Goal: Information Seeking & Learning: Learn about a topic

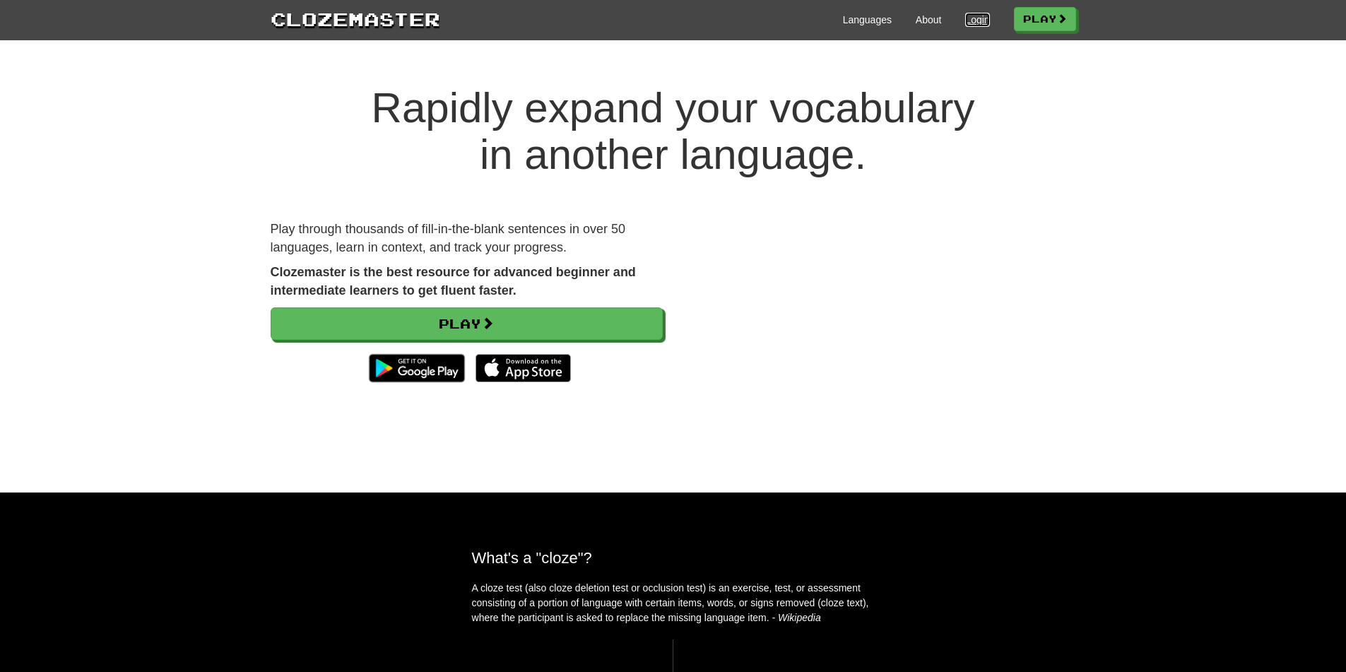
click at [974, 23] on link "Login" at bounding box center [977, 20] width 24 height 14
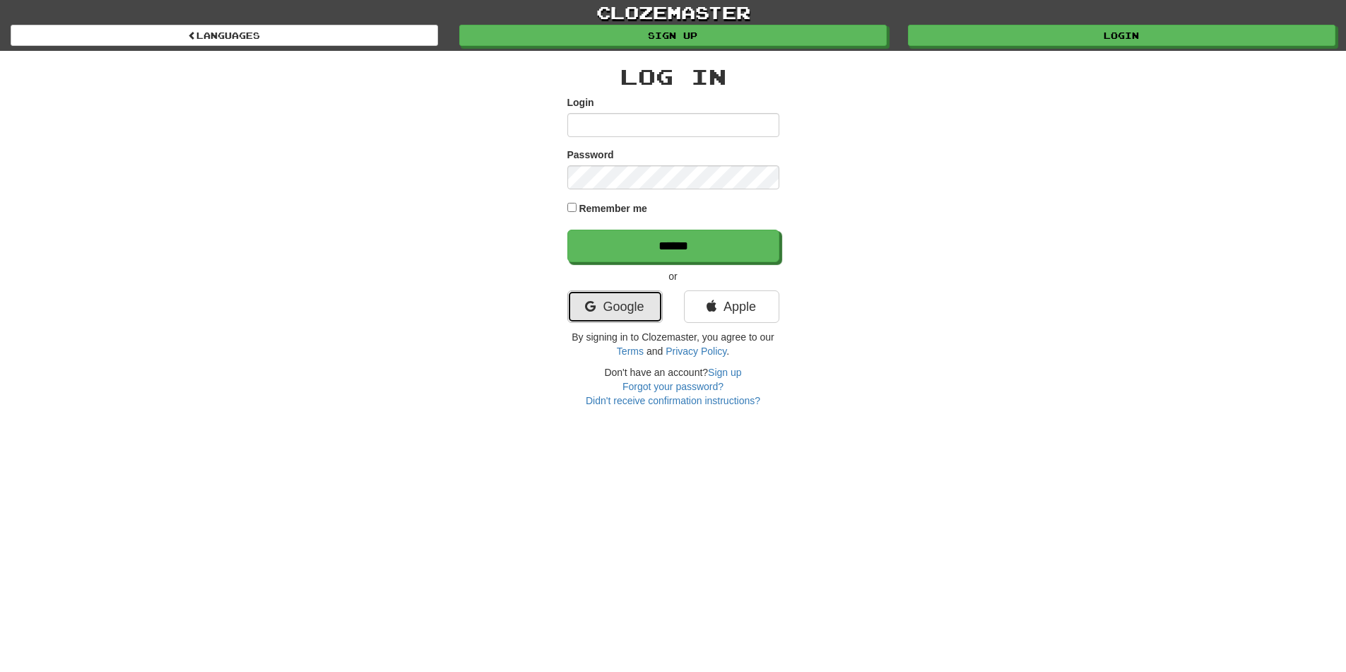
click at [623, 314] on link "Google" at bounding box center [614, 306] width 95 height 33
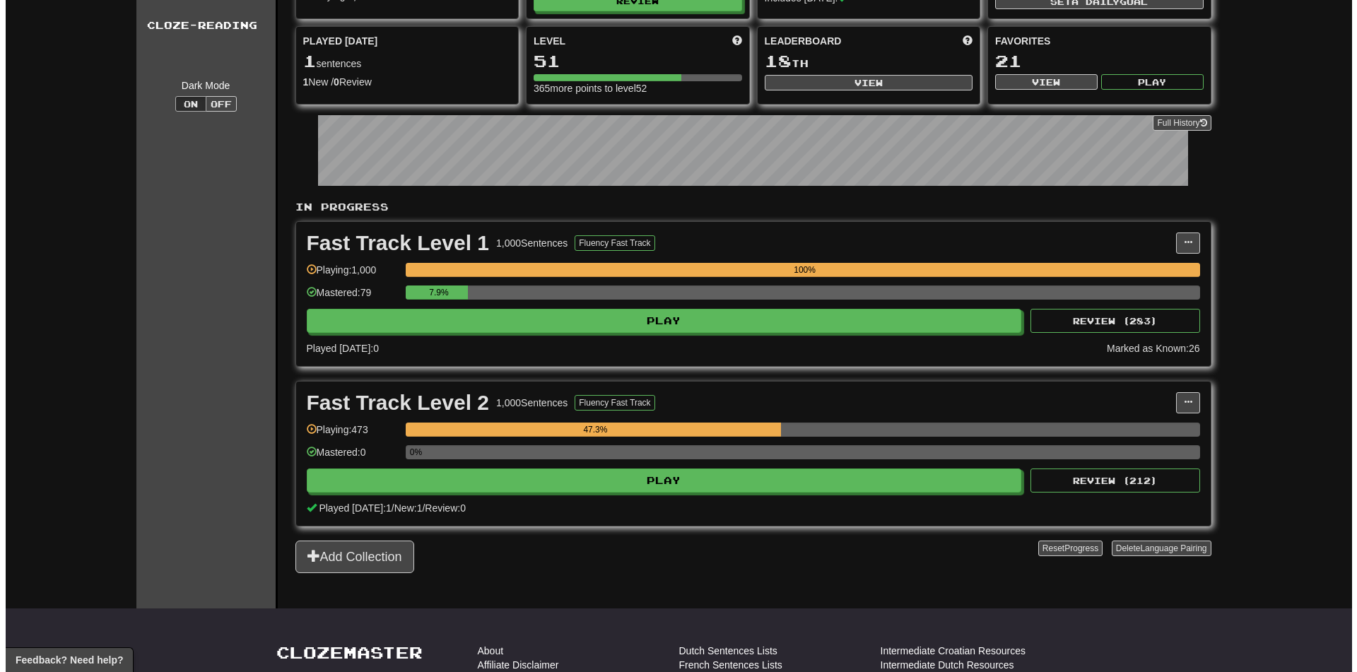
scroll to position [141, 0]
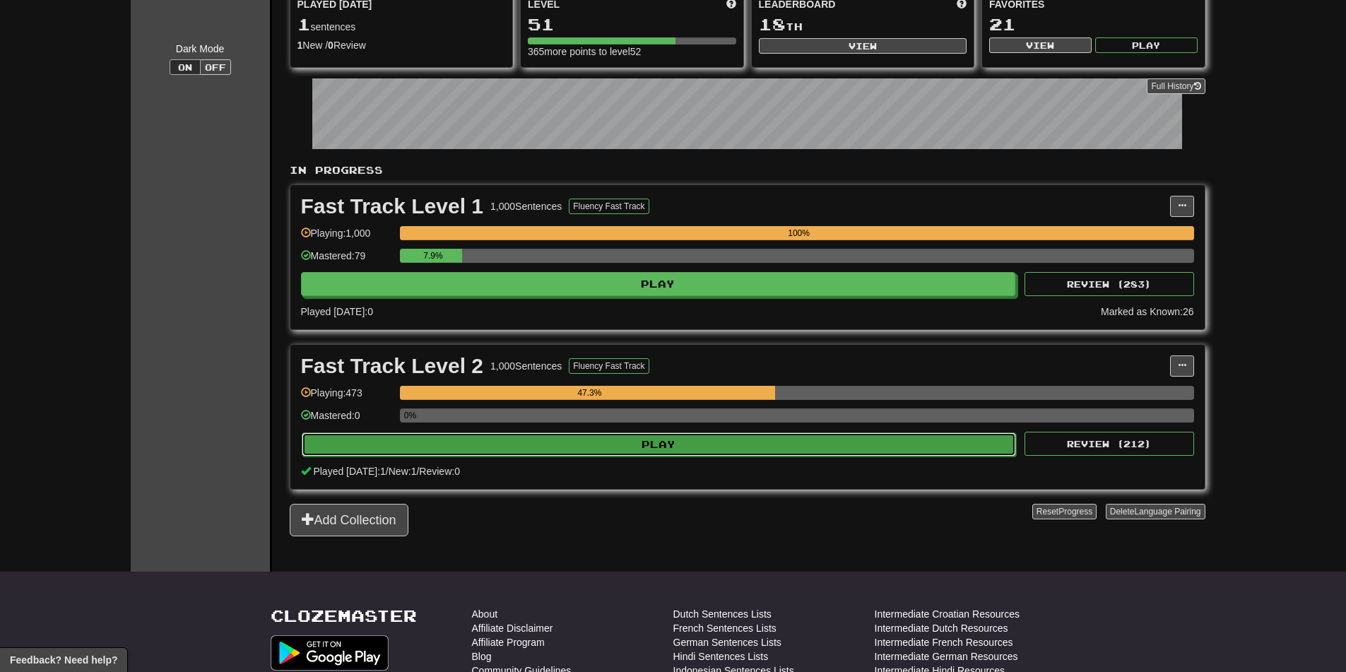
click at [599, 453] on button "Play" at bounding box center [659, 444] width 715 height 24
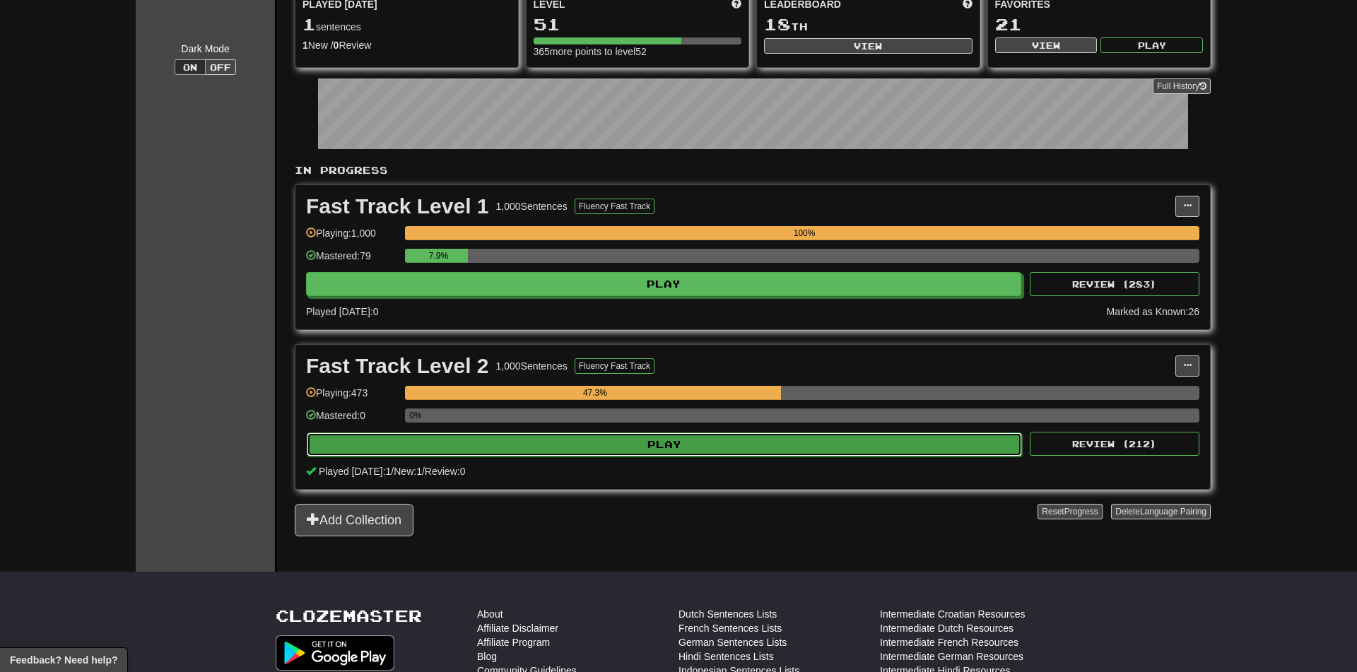
select select "**"
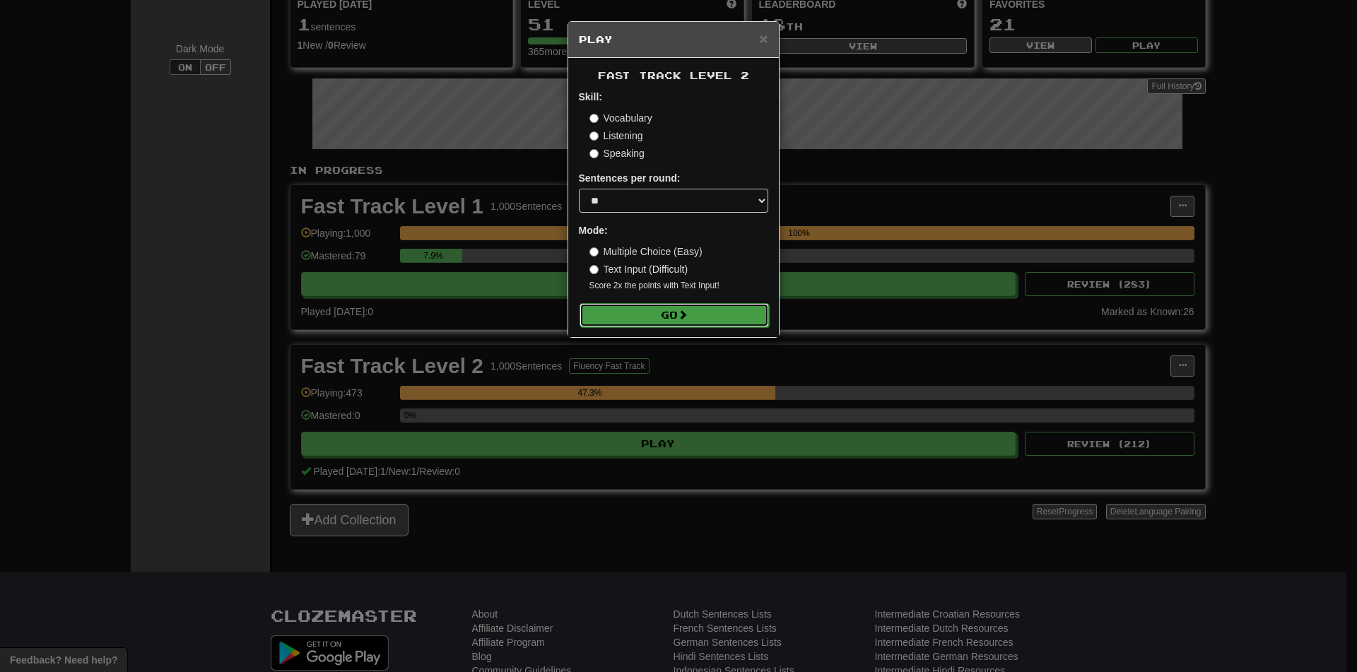
click at [690, 321] on button "Go" at bounding box center [673, 315] width 189 height 24
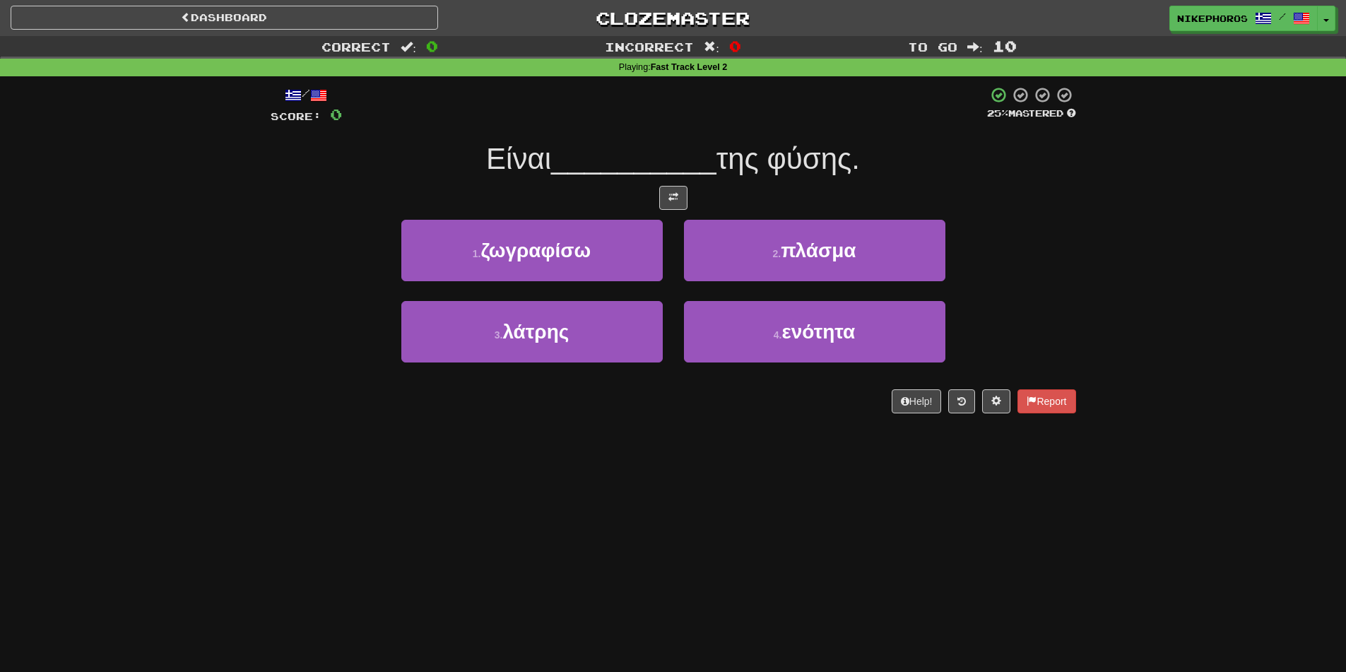
click at [762, 177] on div "Είναι __________ της φύσης." at bounding box center [674, 159] width 806 height 39
drag, startPoint x: 760, startPoint y: 178, endPoint x: 726, endPoint y: 192, distance: 36.7
click at [726, 192] on div at bounding box center [674, 198] width 806 height 24
drag, startPoint x: 813, startPoint y: 52, endPoint x: 779, endPoint y: 102, distance: 60.2
click at [779, 103] on div at bounding box center [664, 105] width 645 height 39
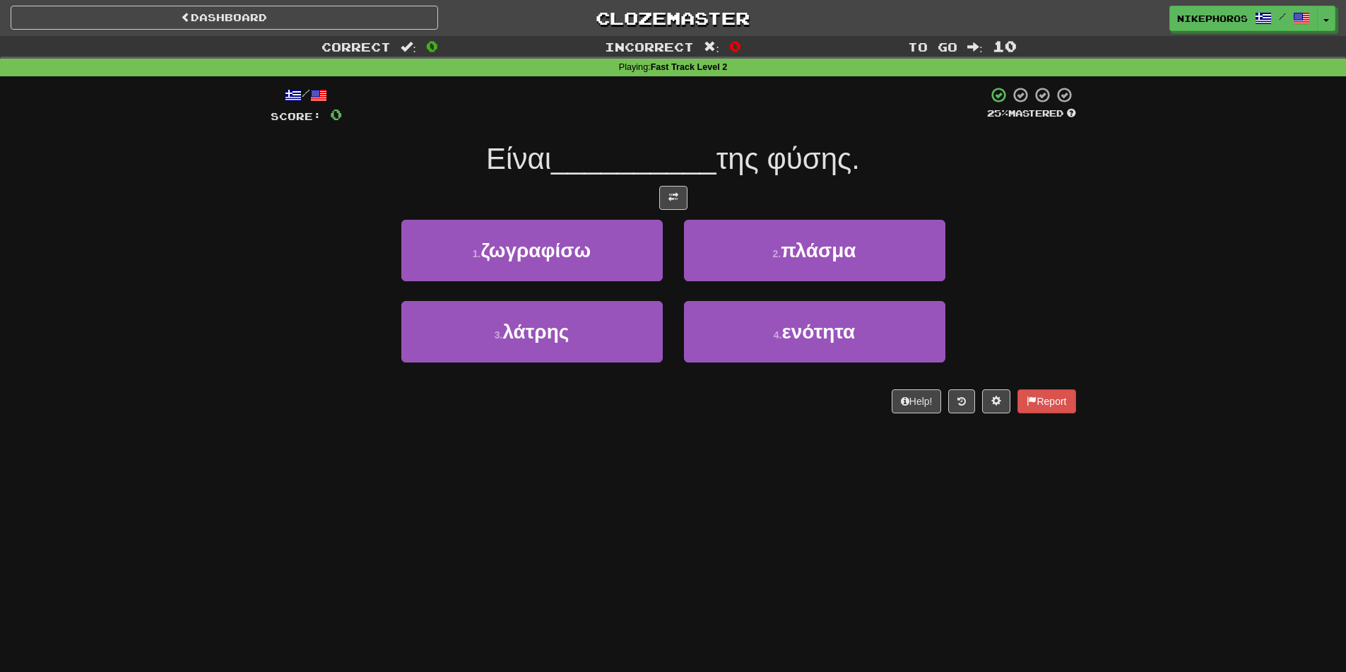
click at [611, 480] on div "Dashboard Clozemaster Nikephoros / Toggle Dropdown Dashboard Leaderboard Activi…" at bounding box center [673, 336] width 1346 height 672
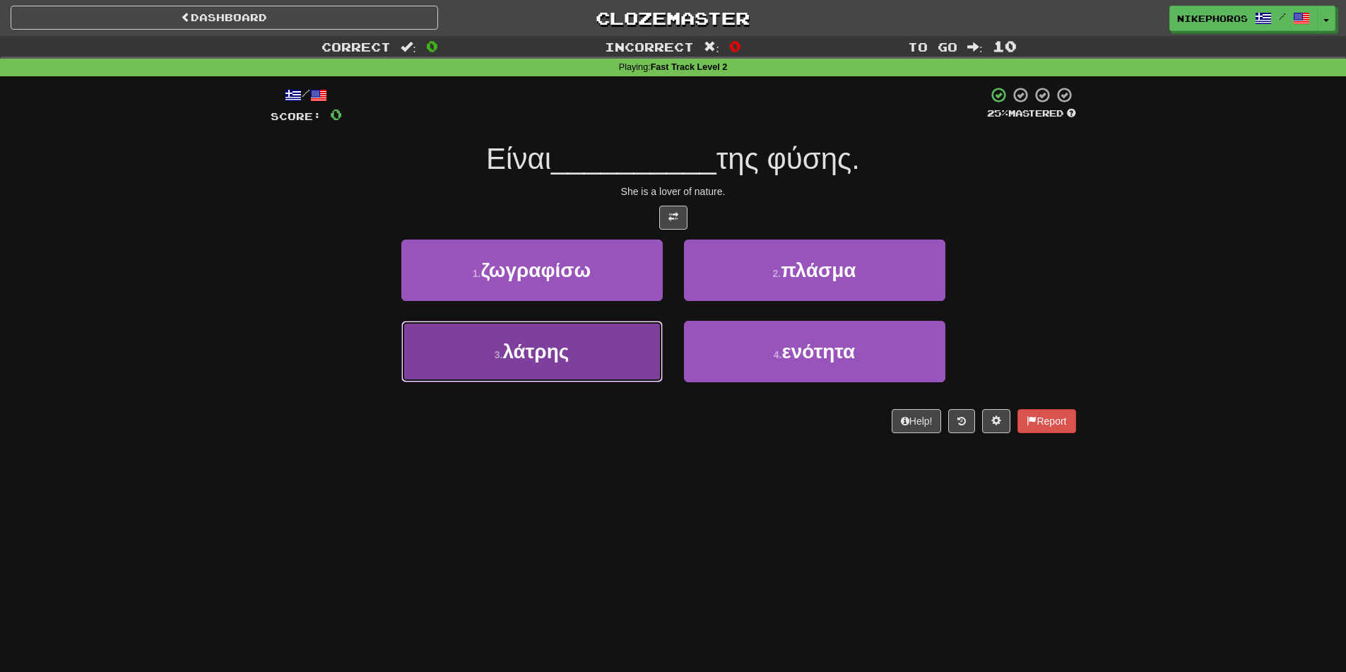
click at [595, 370] on button "3 . λάτρης" at bounding box center [531, 351] width 261 height 61
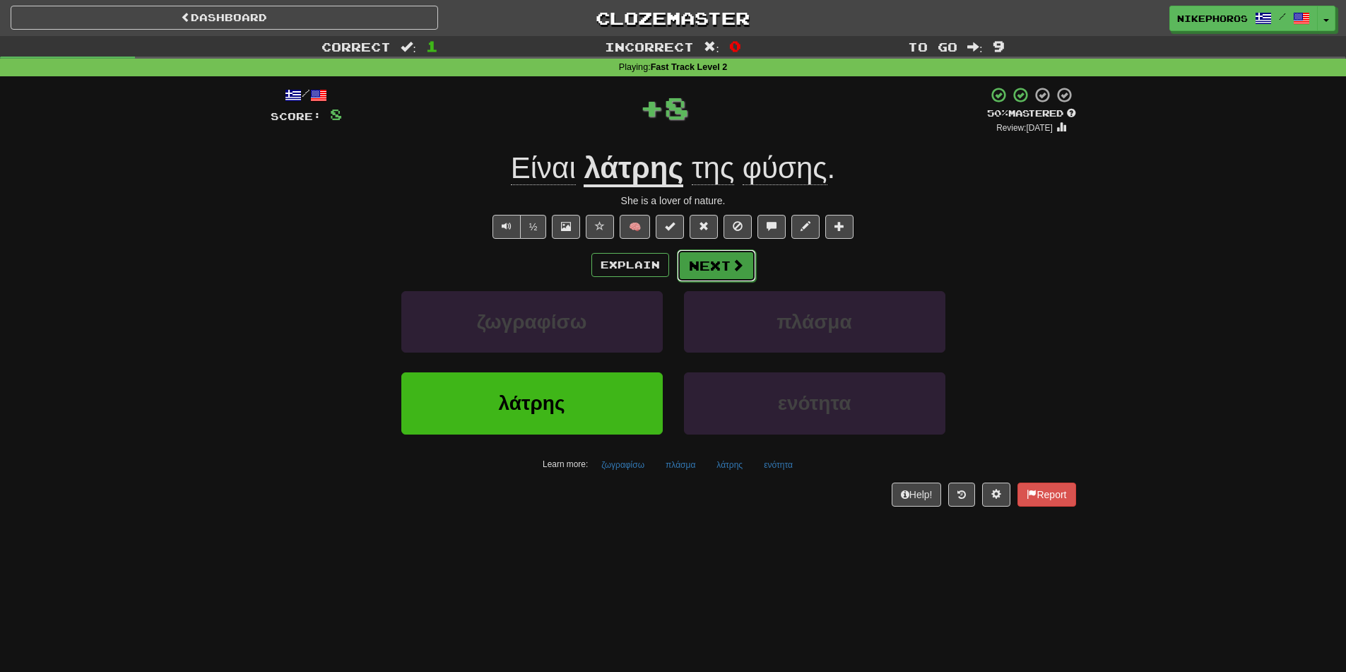
click at [731, 273] on button "Next" at bounding box center [716, 265] width 79 height 33
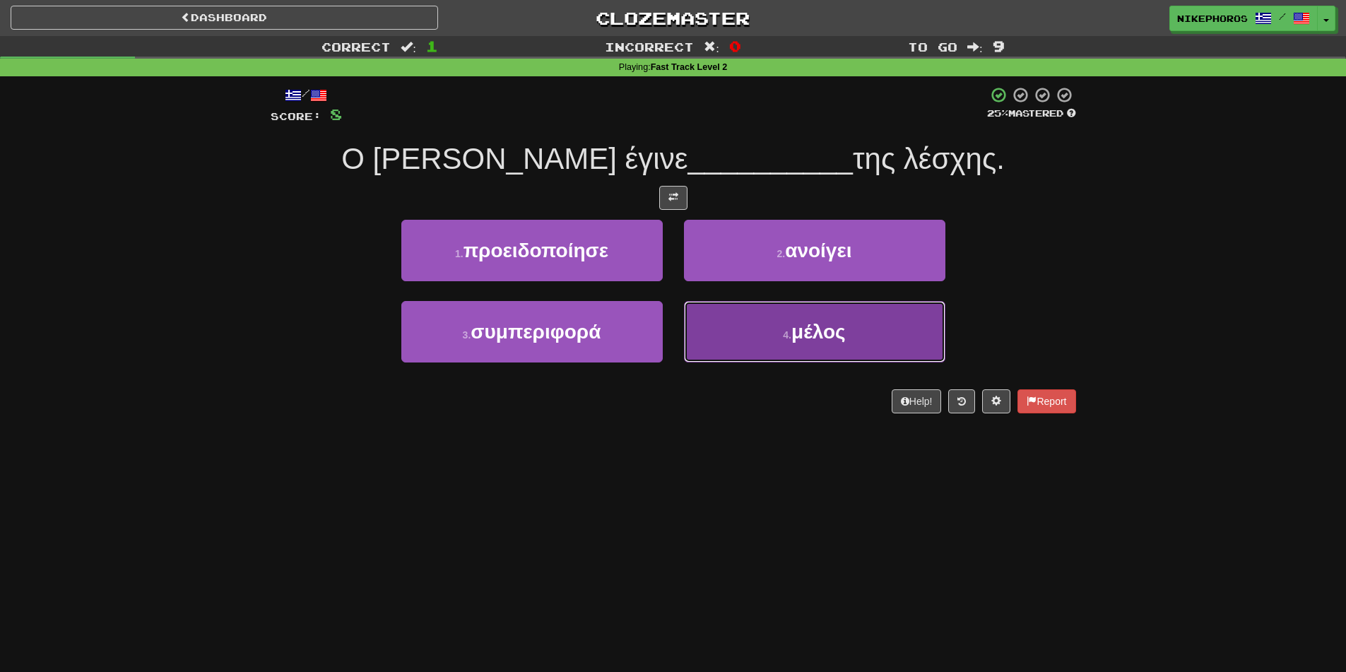
click at [832, 340] on span "μέλος" at bounding box center [818, 332] width 54 height 22
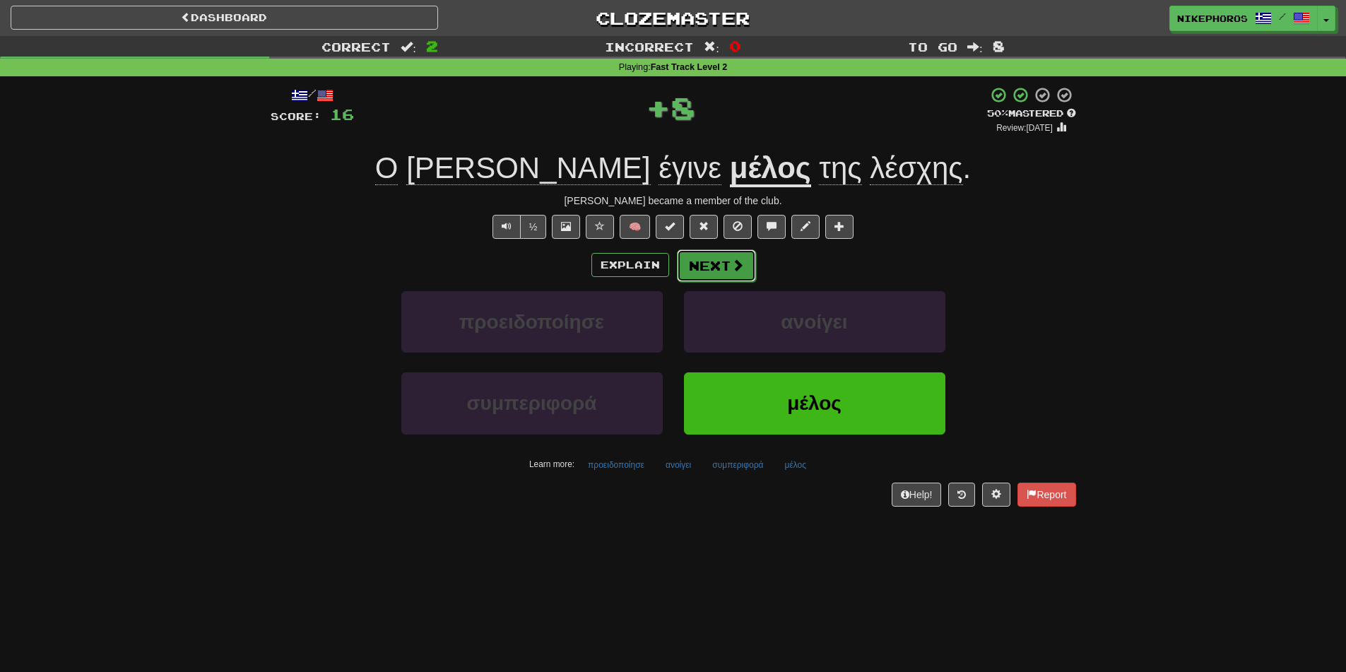
click at [718, 269] on button "Next" at bounding box center [716, 265] width 79 height 33
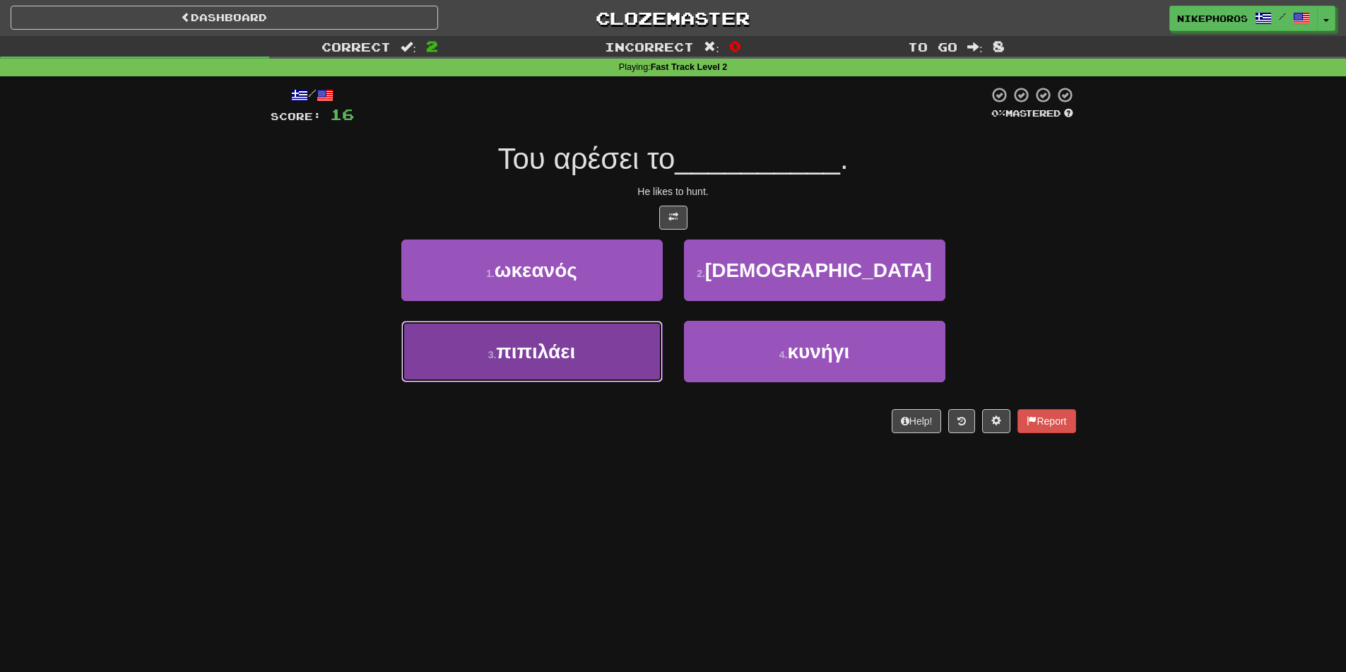
click at [582, 355] on button "3 . πιπιλάει" at bounding box center [531, 351] width 261 height 61
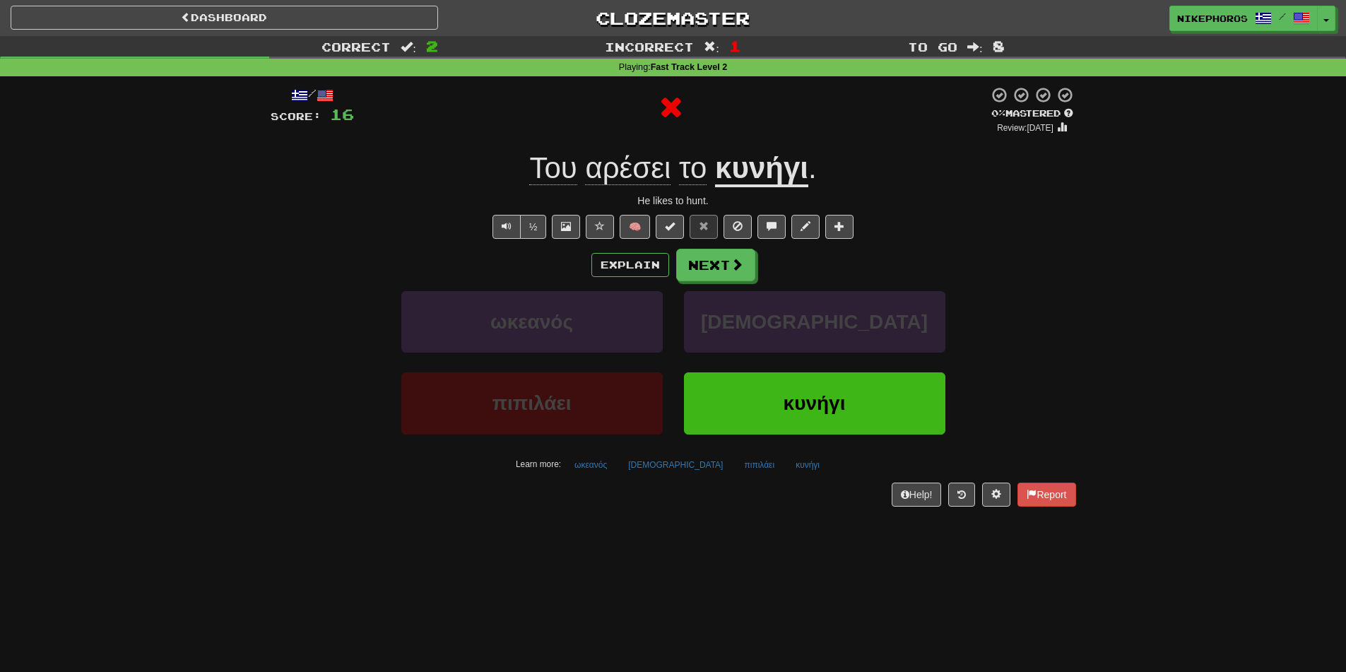
click at [756, 183] on u "κυνήγι" at bounding box center [761, 169] width 93 height 36
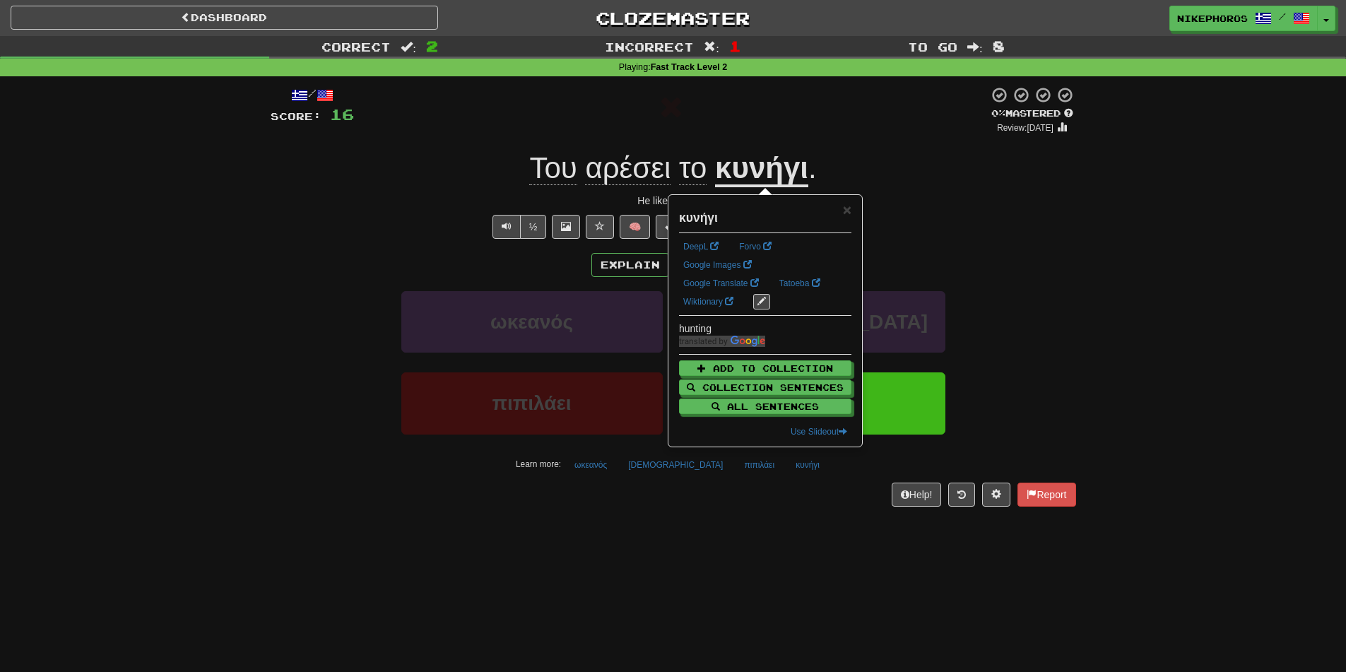
click at [1027, 183] on div "Του αρέσει το κυνήγι ." at bounding box center [674, 168] width 806 height 39
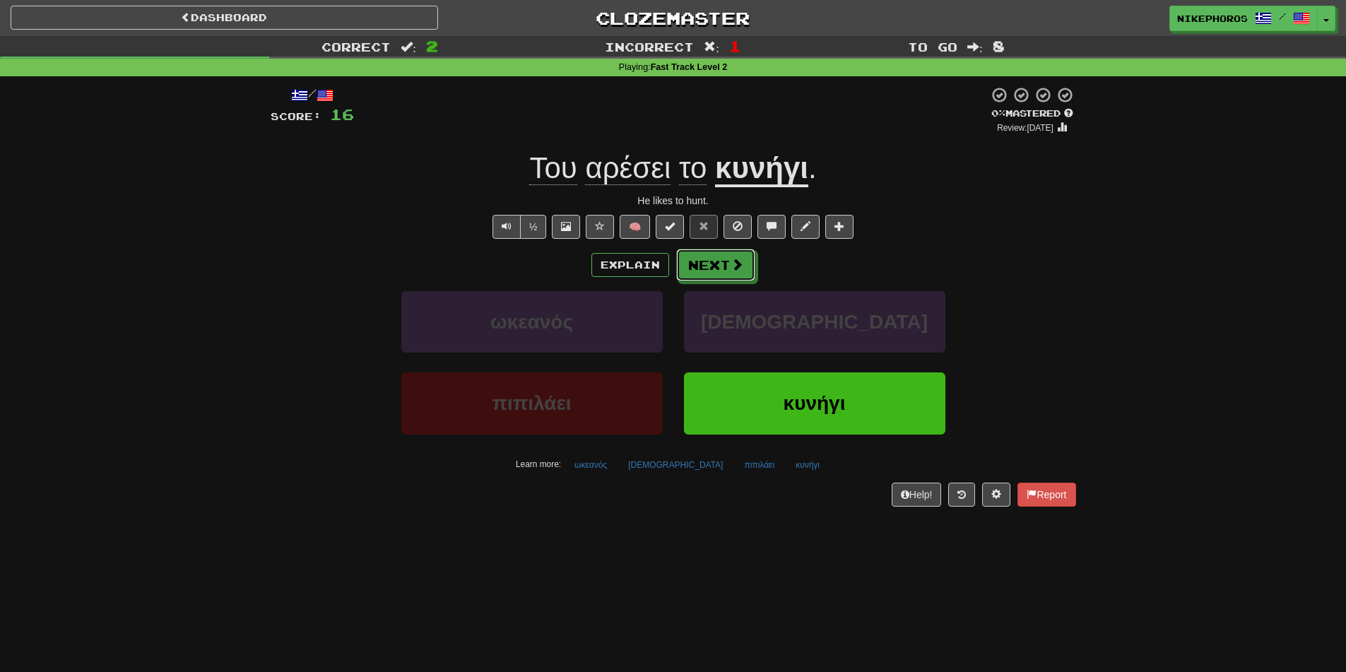
click at [709, 249] on div "Explain Next" at bounding box center [674, 265] width 806 height 33
click at [707, 257] on button "Next" at bounding box center [716, 265] width 79 height 33
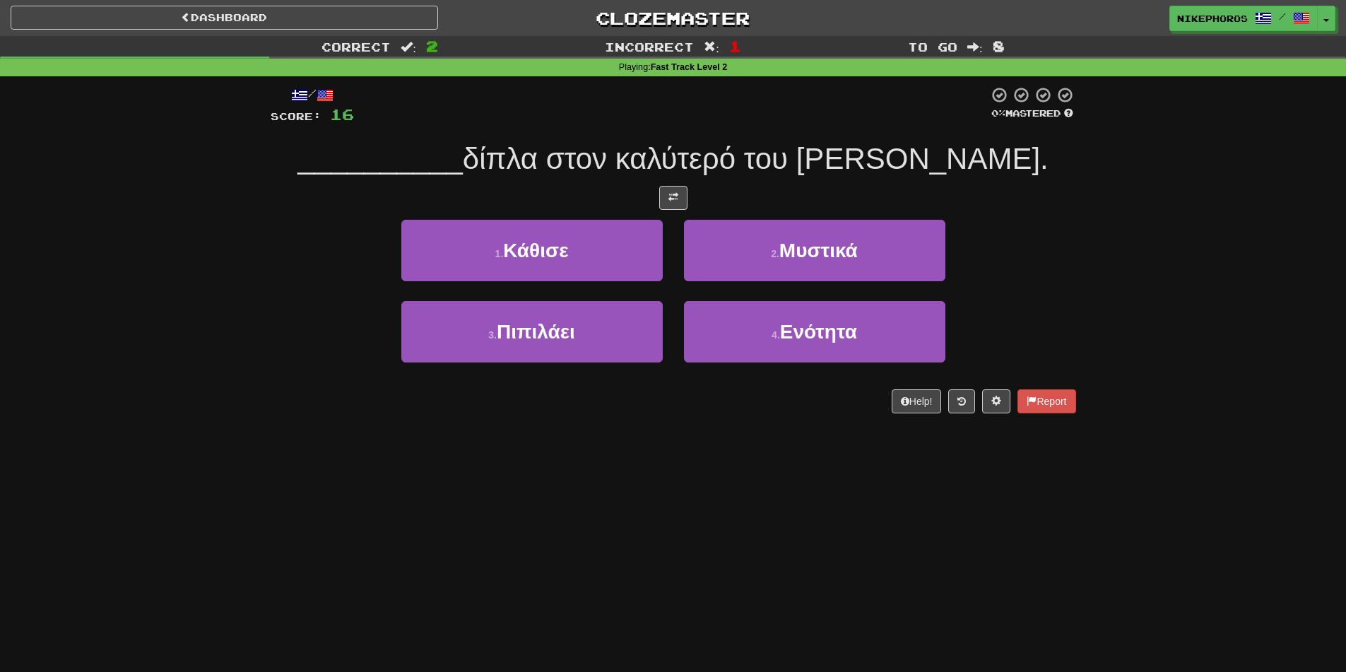
click at [1095, 527] on div "Dashboard Clozemaster Nikephoros / Toggle Dropdown Dashboard Leaderboard Activi…" at bounding box center [673, 336] width 1346 height 672
click at [956, 618] on div "Dashboard Clozemaster Nikephoros / Toggle Dropdown Dashboard Leaderboard Activi…" at bounding box center [673, 336] width 1346 height 672
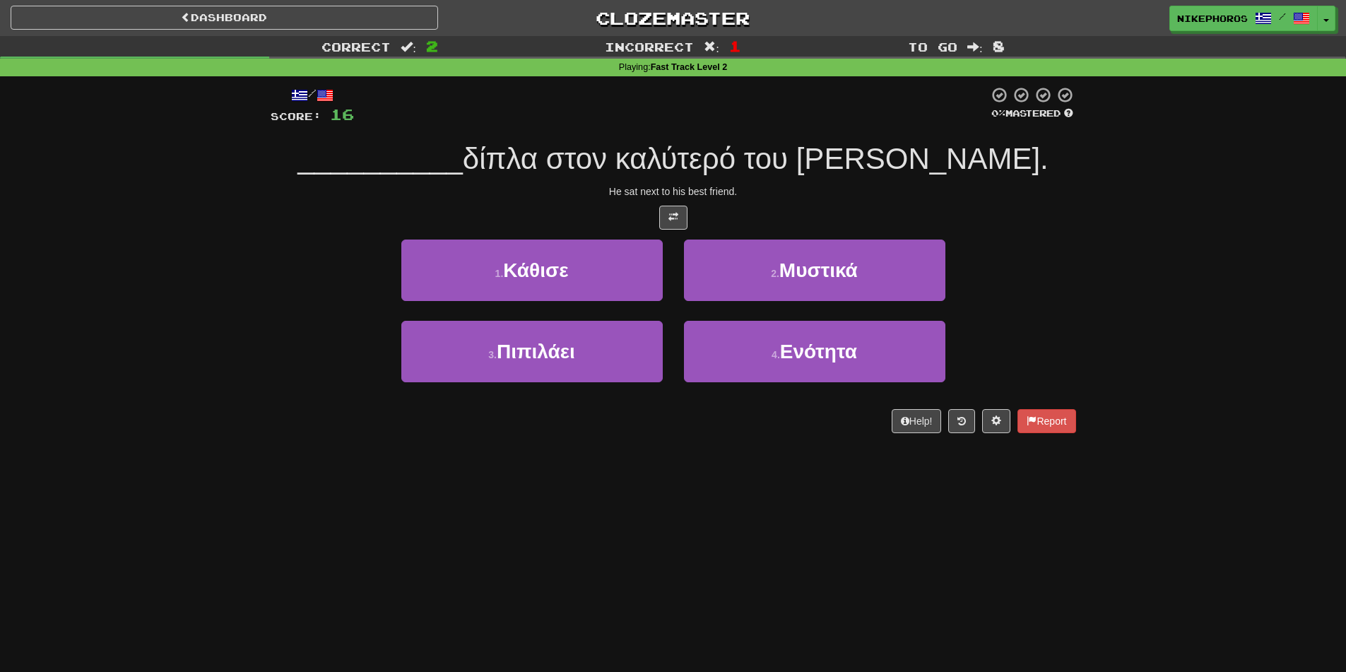
click at [733, 456] on div "Dashboard Clozemaster Nikephoros / Toggle Dropdown Dashboard Leaderboard Activi…" at bounding box center [673, 336] width 1346 height 672
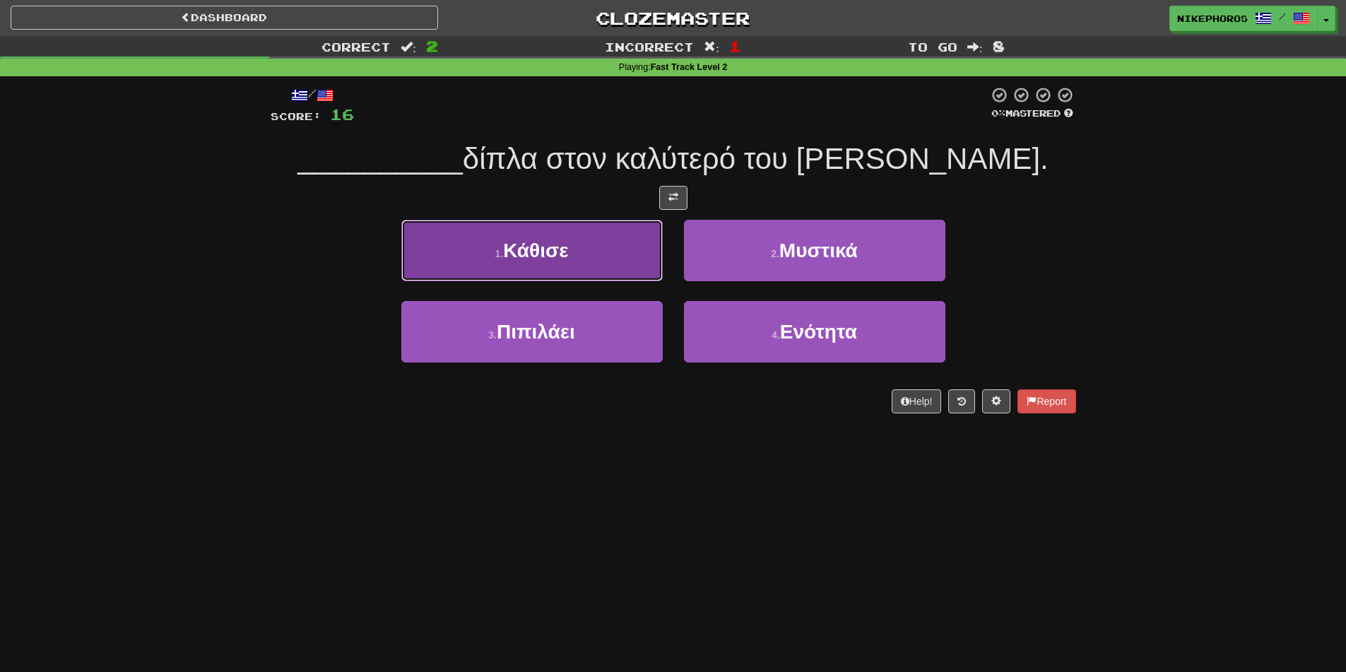
click at [606, 271] on button "1 . Κάθισε" at bounding box center [531, 250] width 261 height 61
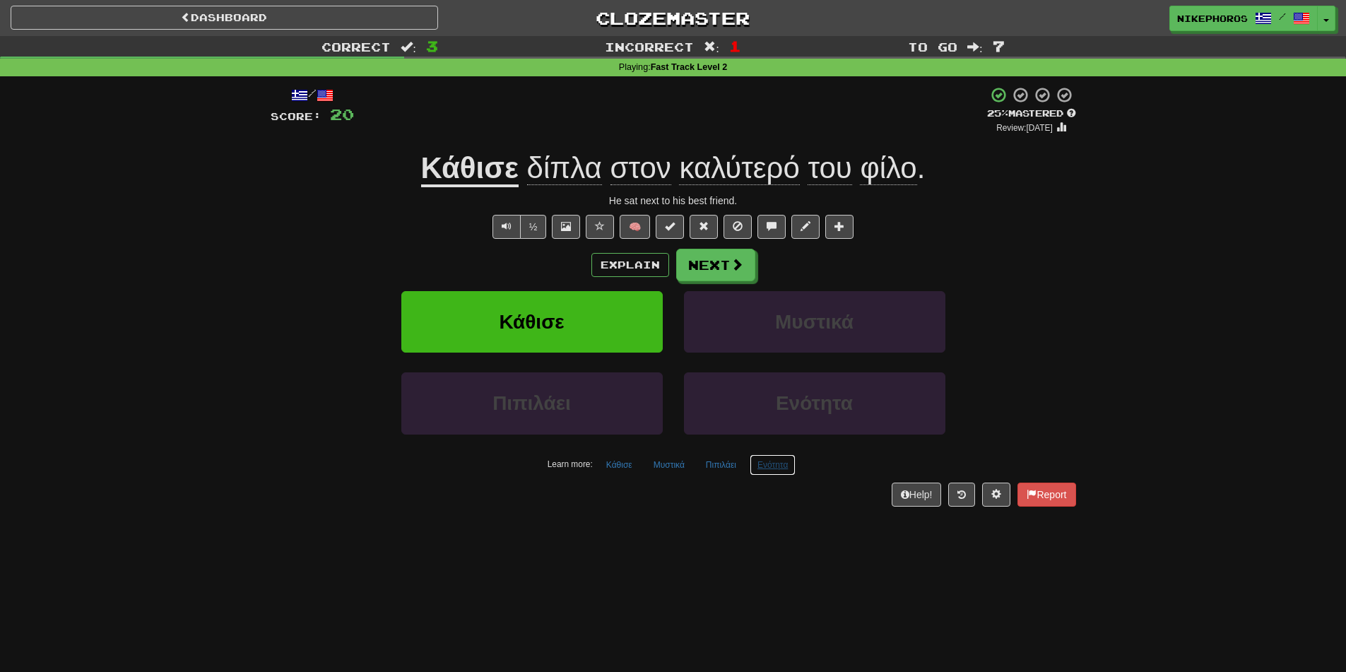
click at [786, 471] on button "Ενότητα" at bounding box center [773, 464] width 46 height 21
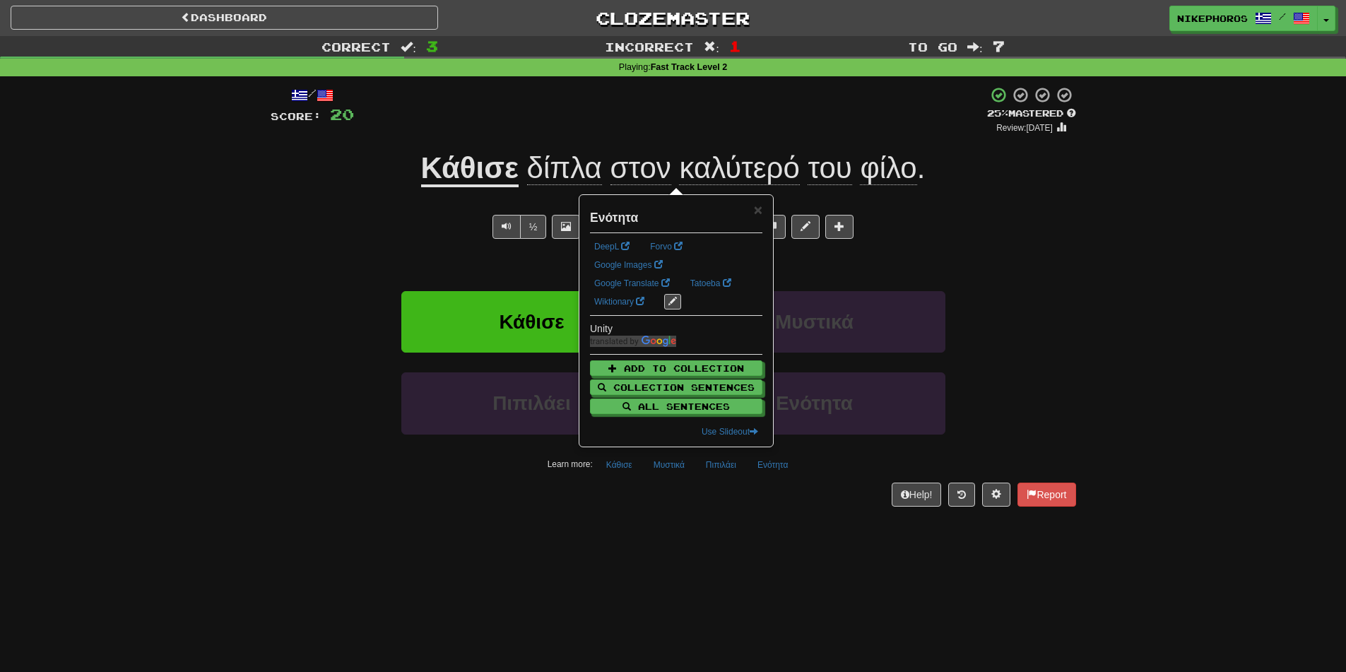
click at [813, 532] on div "Dashboard Clozemaster Nikephoros / Toggle Dropdown Dashboard Leaderboard Activi…" at bounding box center [673, 336] width 1346 height 672
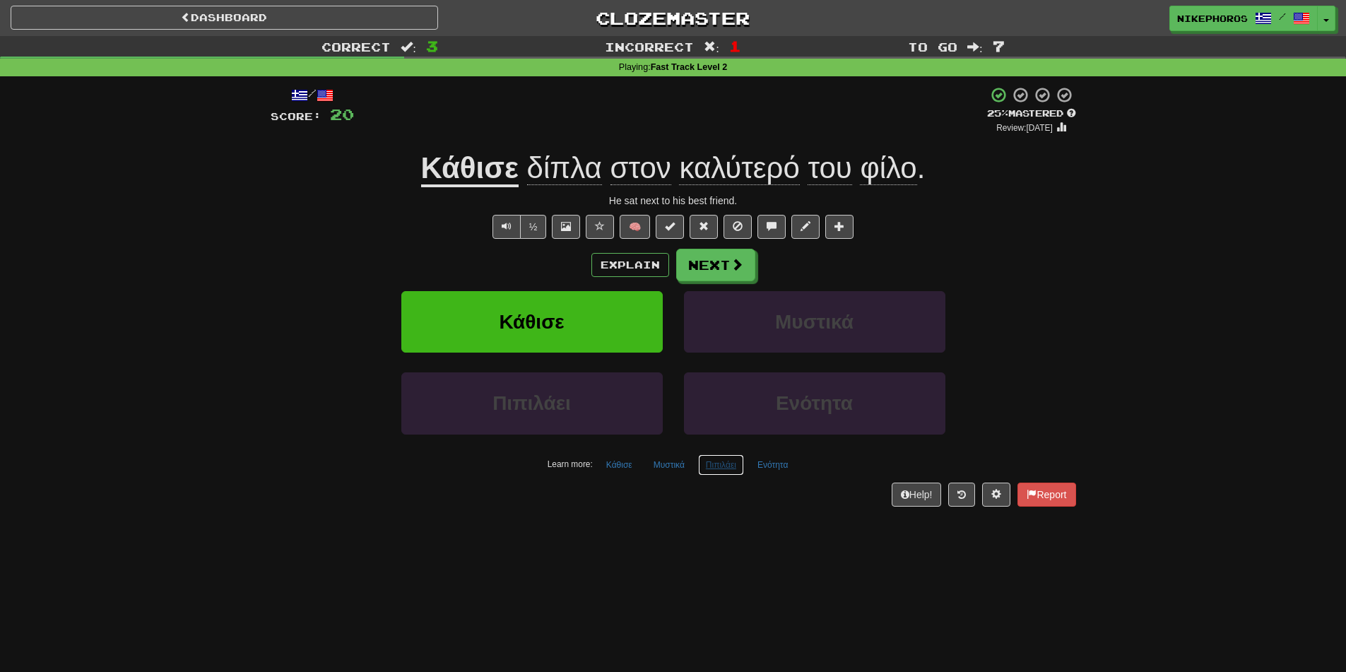
click at [709, 471] on button "Πιπιλάει" at bounding box center [721, 464] width 46 height 21
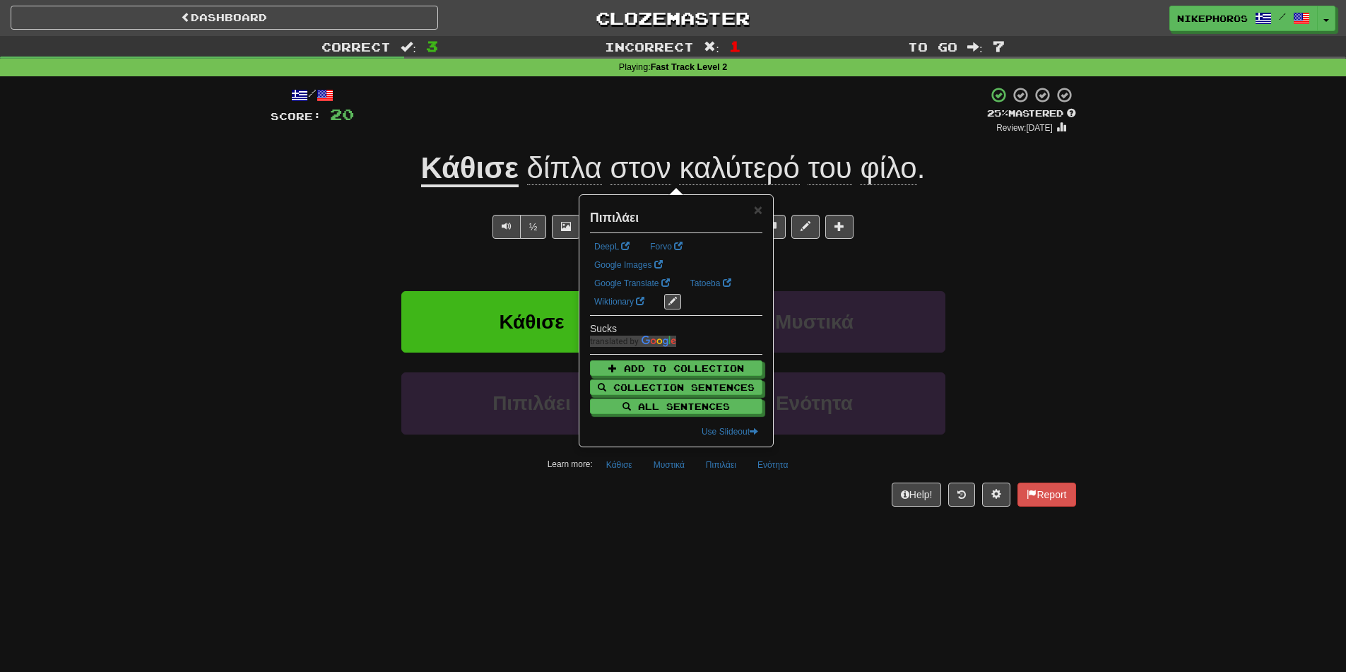
click at [741, 527] on div "Dashboard Clozemaster Nikephoros / Toggle Dropdown Dashboard Leaderboard Activi…" at bounding box center [673, 336] width 1346 height 672
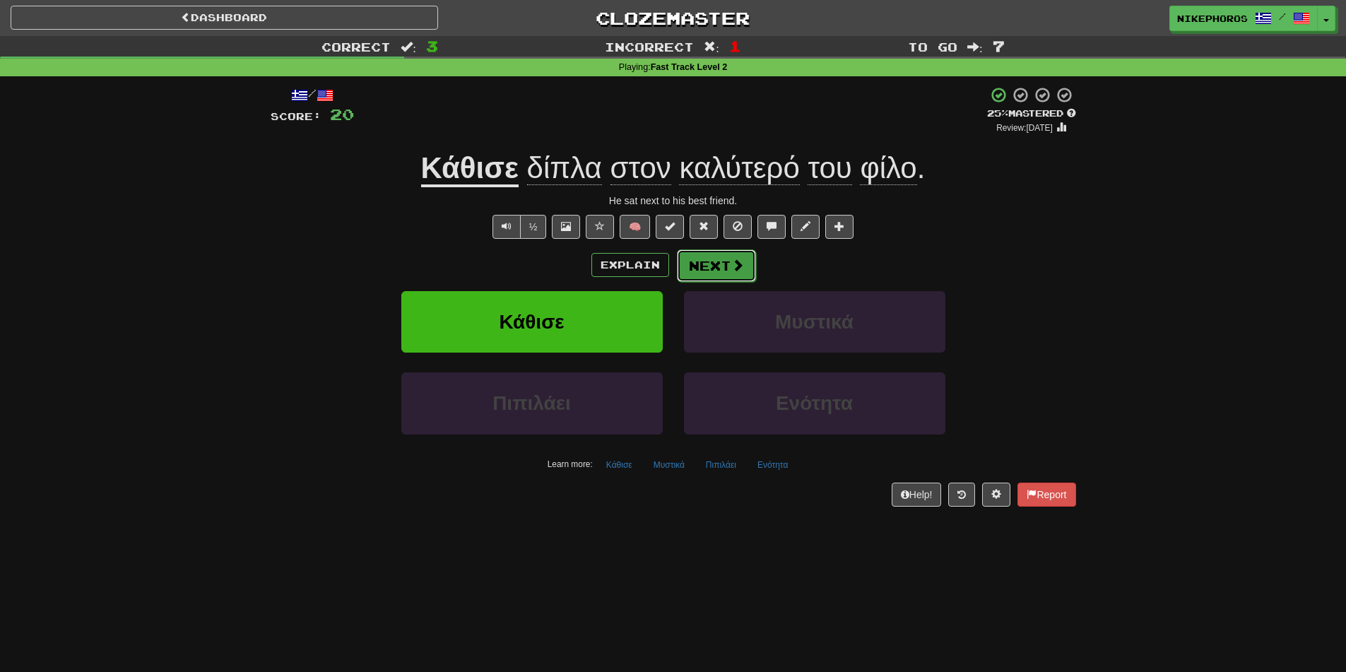
click at [697, 257] on button "Next" at bounding box center [716, 265] width 79 height 33
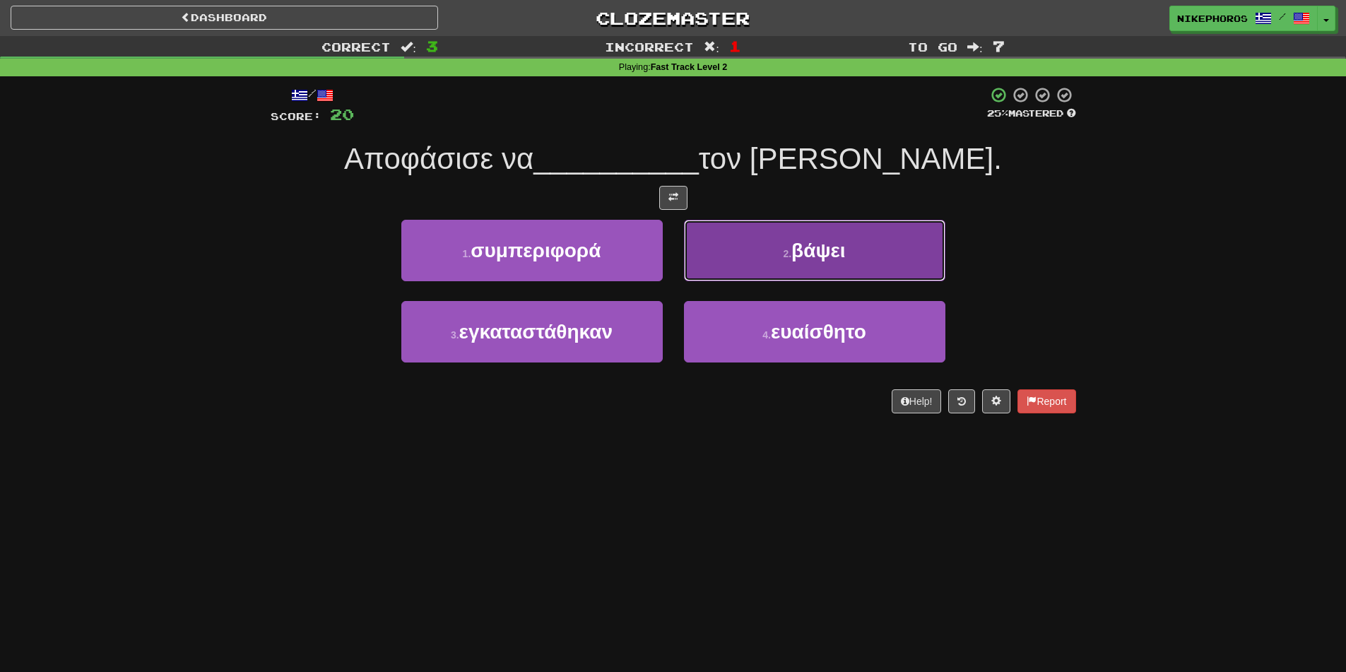
click at [871, 248] on button "2 . βάψει" at bounding box center [814, 250] width 261 height 61
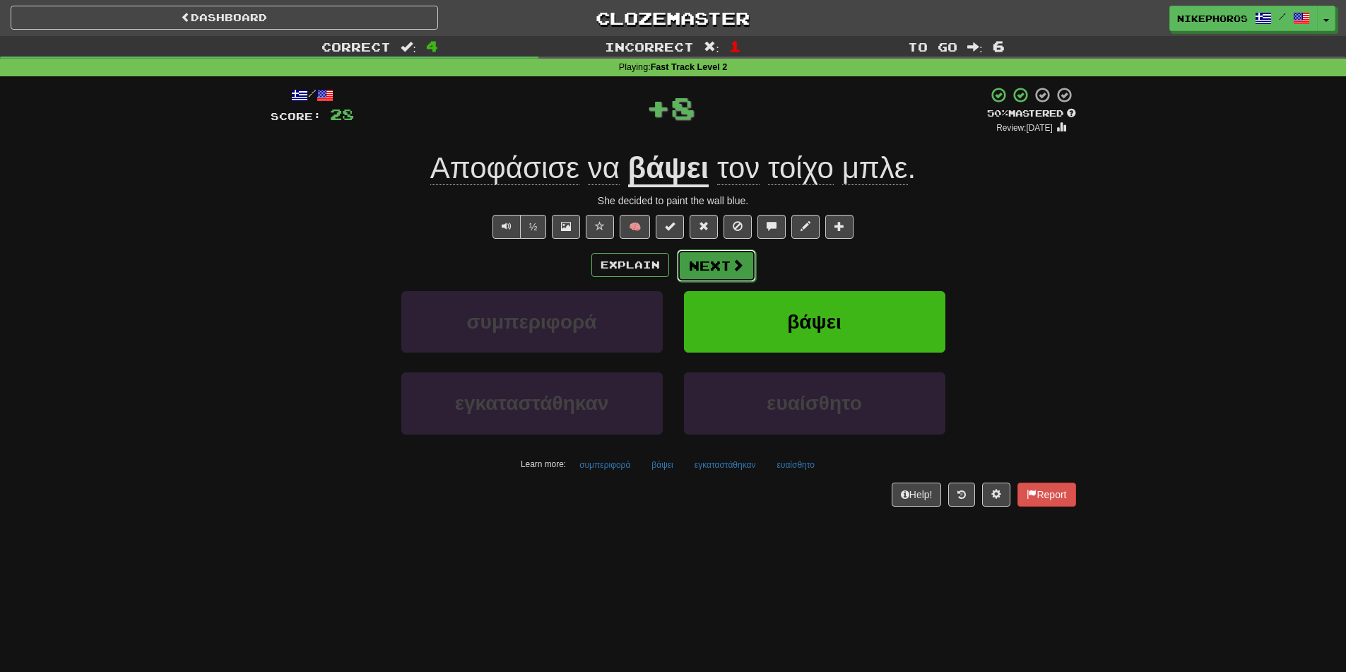
click at [733, 264] on span at bounding box center [737, 265] width 13 height 13
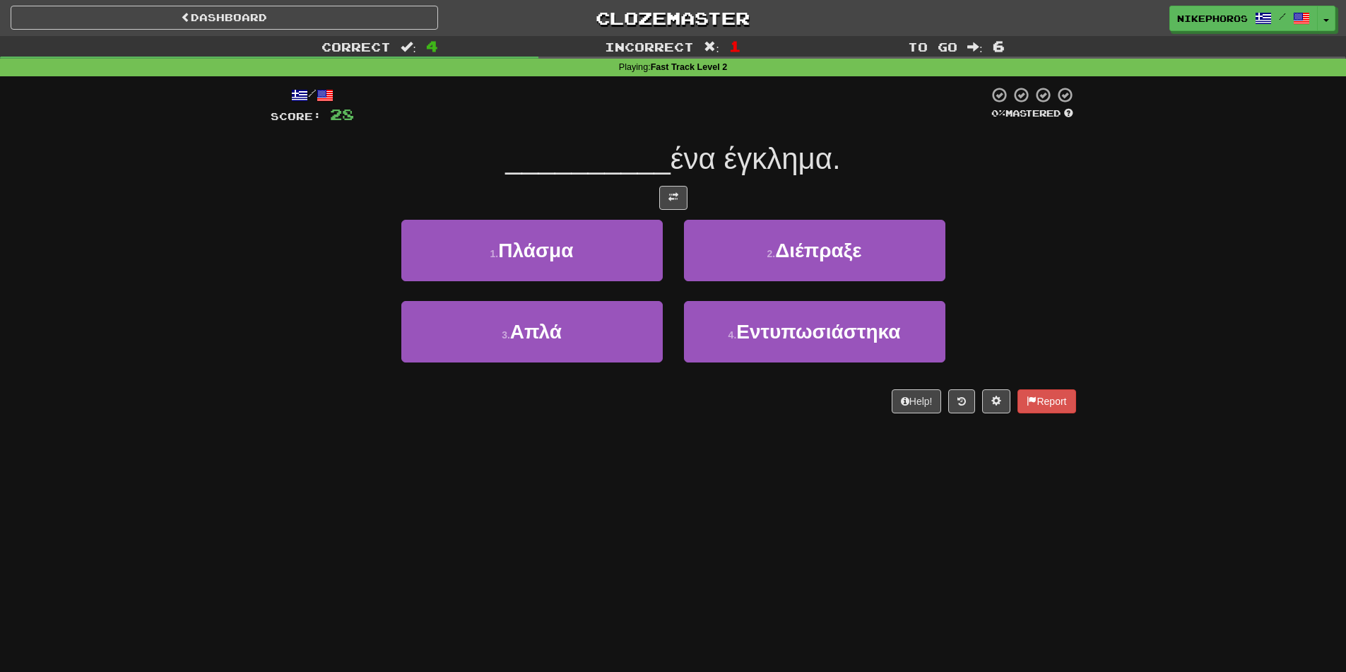
click at [1042, 524] on div "Dashboard Clozemaster Nikephoros / Toggle Dropdown Dashboard Leaderboard Activi…" at bounding box center [673, 336] width 1346 height 672
click at [791, 522] on div "Dashboard Clozemaster Nikephoros / Toggle Dropdown Dashboard Leaderboard Activi…" at bounding box center [673, 336] width 1346 height 672
drag, startPoint x: 832, startPoint y: 481, endPoint x: 606, endPoint y: 505, distance: 226.7
click at [606, 505] on div "Dashboard Clozemaster Nikephoros / Toggle Dropdown Dashboard Leaderboard Activi…" at bounding box center [673, 336] width 1346 height 672
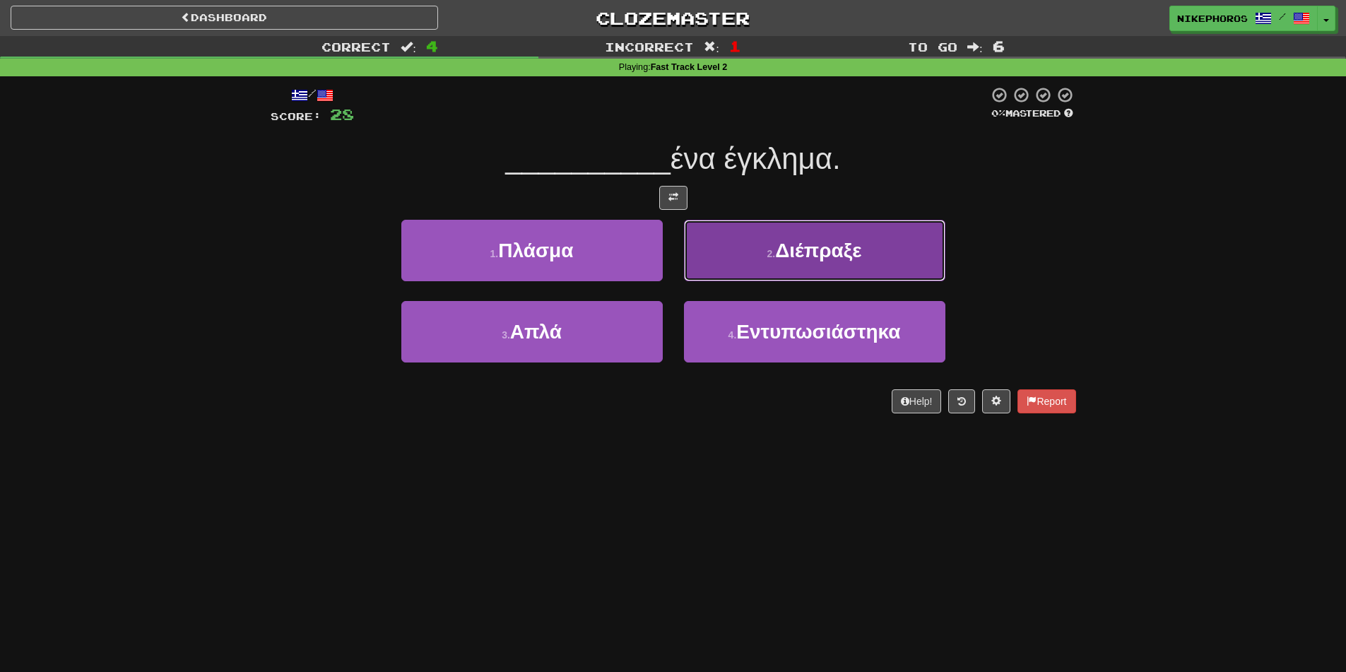
click at [878, 243] on button "2 . Διέπραξε" at bounding box center [814, 250] width 261 height 61
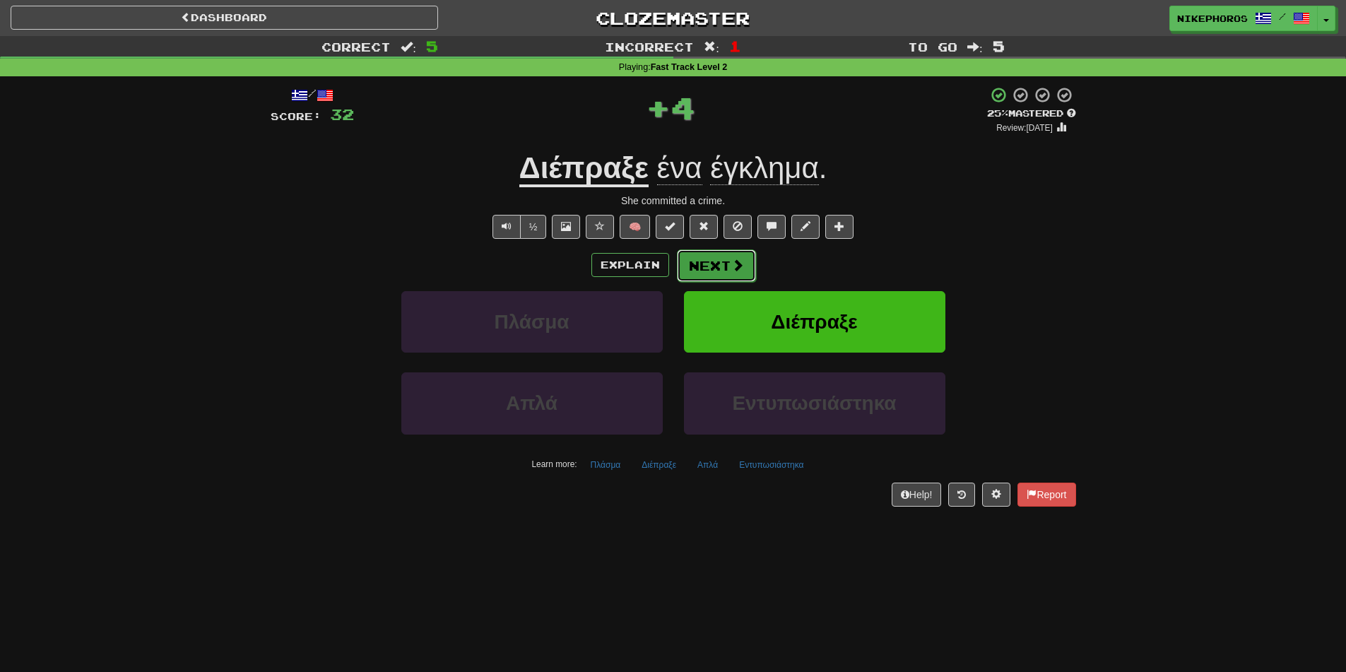
click at [721, 261] on button "Next" at bounding box center [716, 265] width 79 height 33
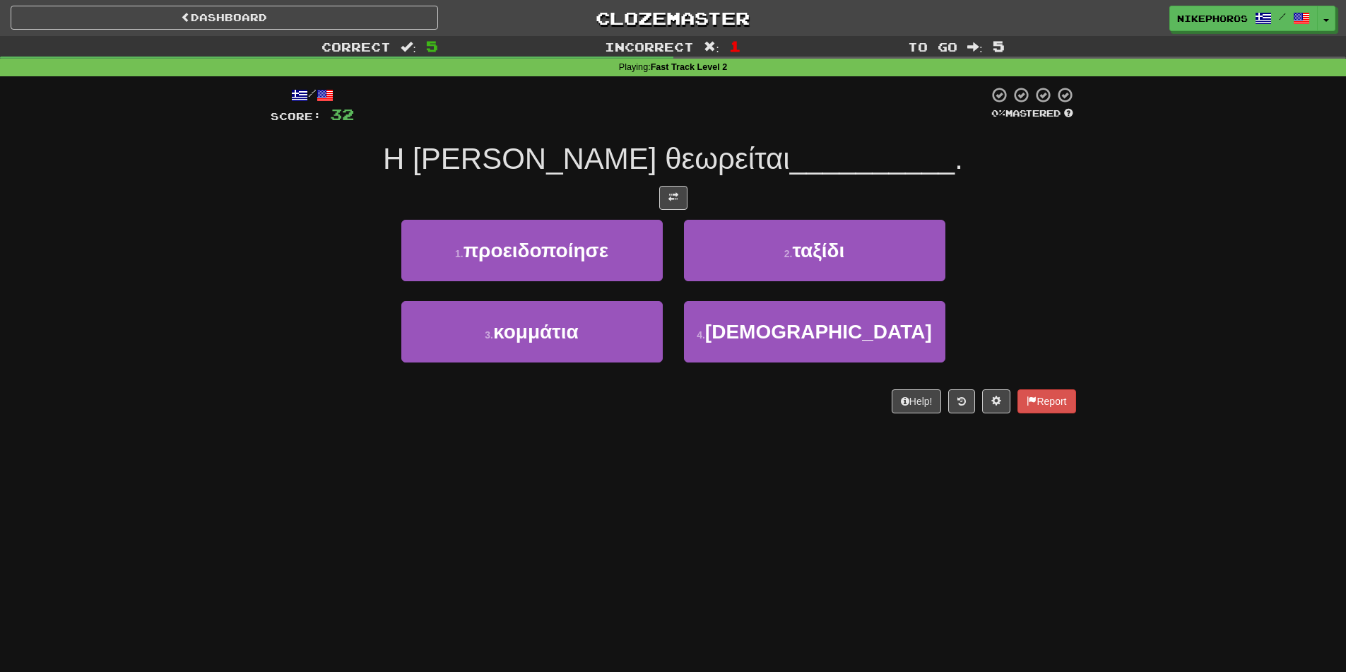
click at [746, 194] on div at bounding box center [674, 198] width 806 height 24
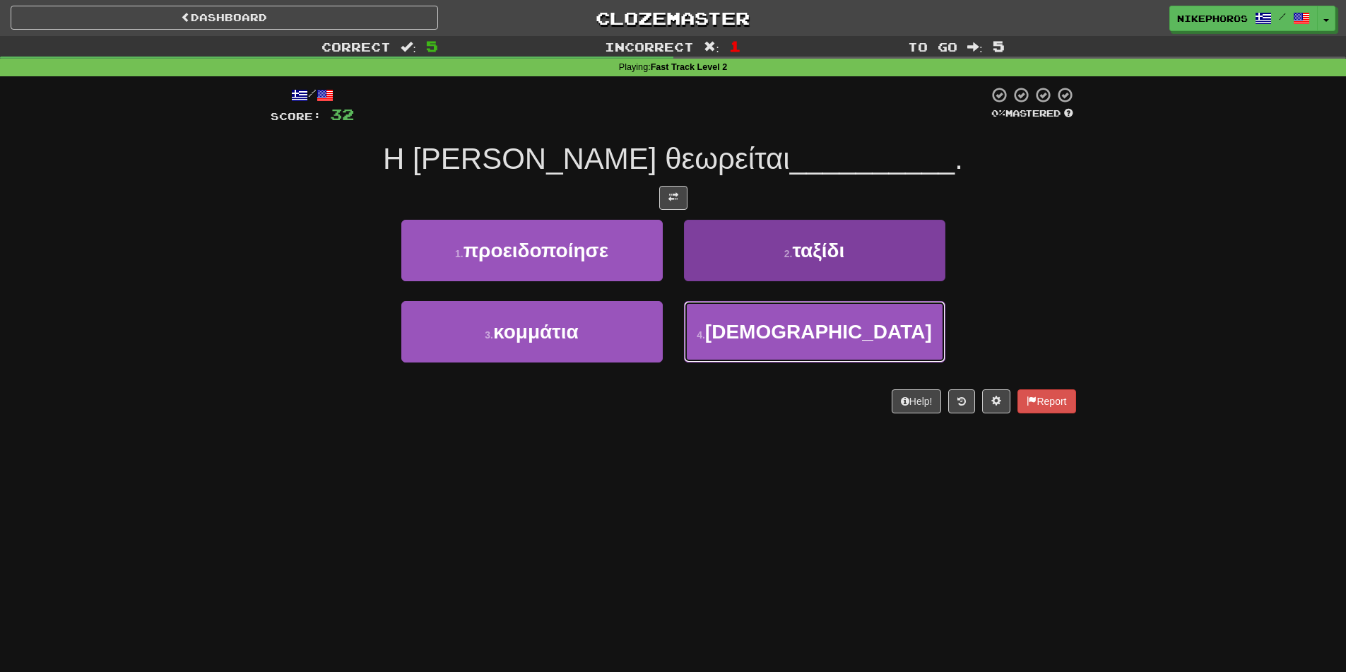
click at [796, 343] on button "4 . αγία" at bounding box center [814, 331] width 261 height 61
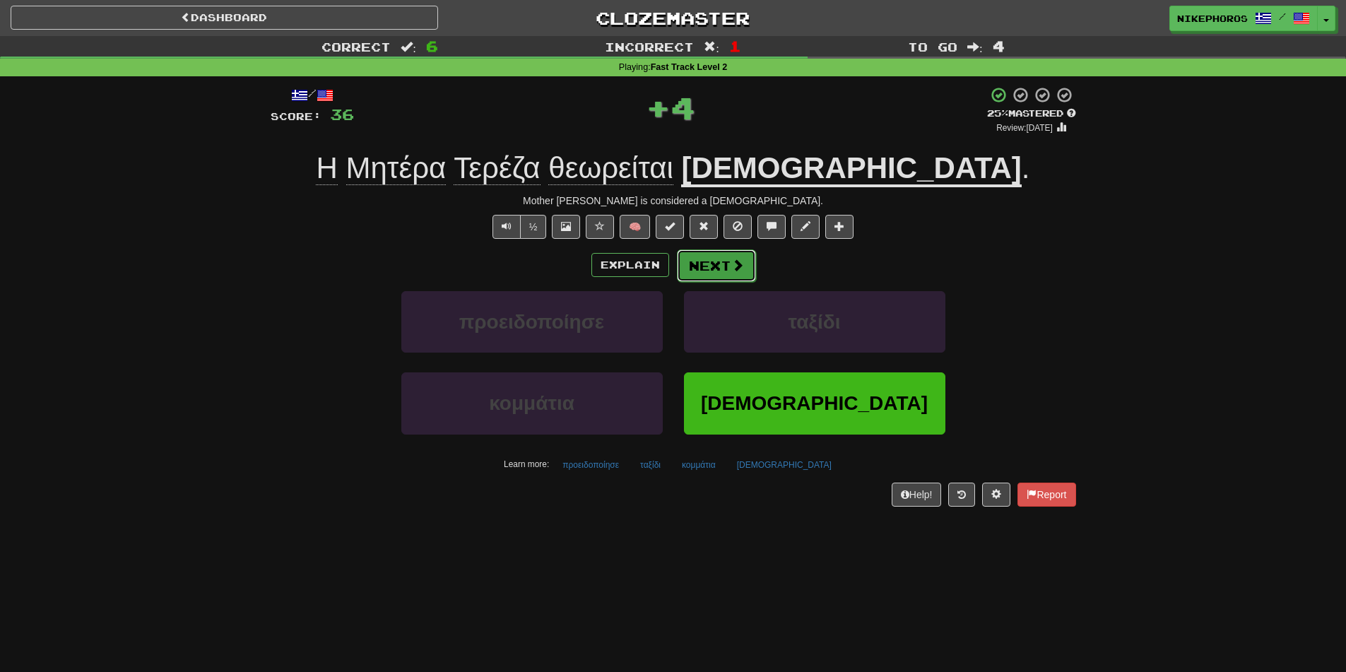
click at [742, 264] on button "Next" at bounding box center [716, 265] width 79 height 33
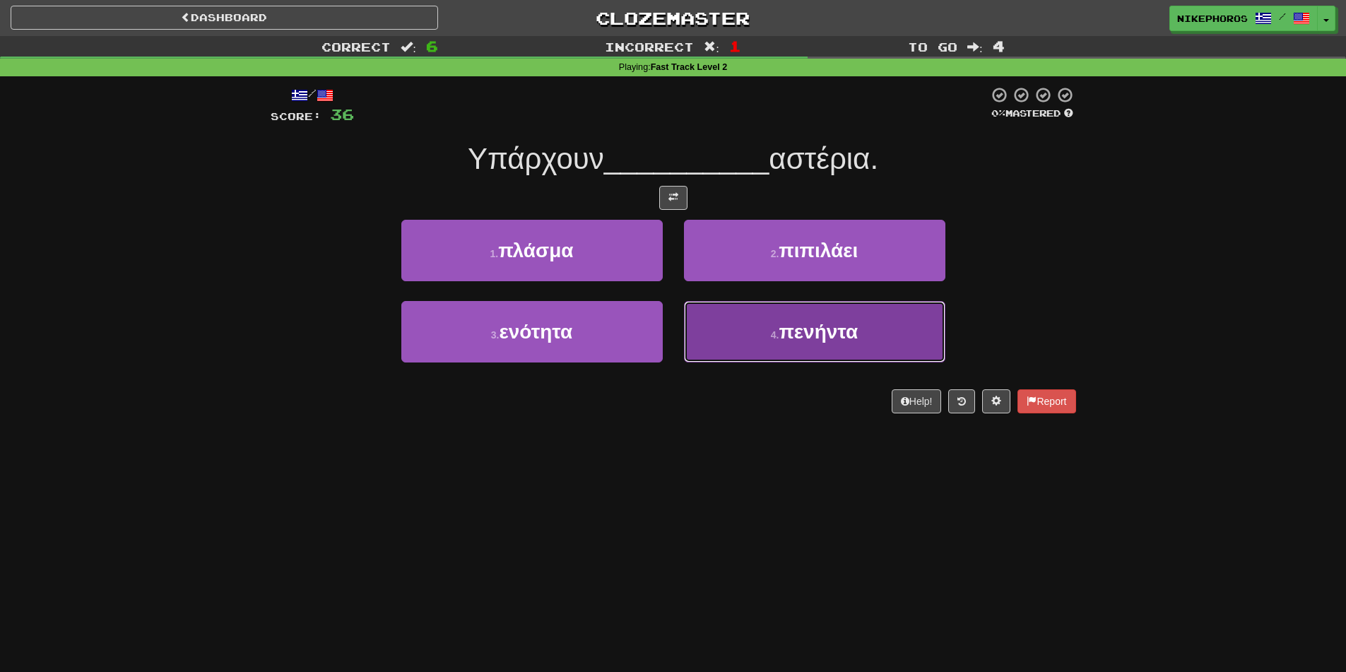
click at [822, 342] on span "πενήντα" at bounding box center [818, 332] width 79 height 22
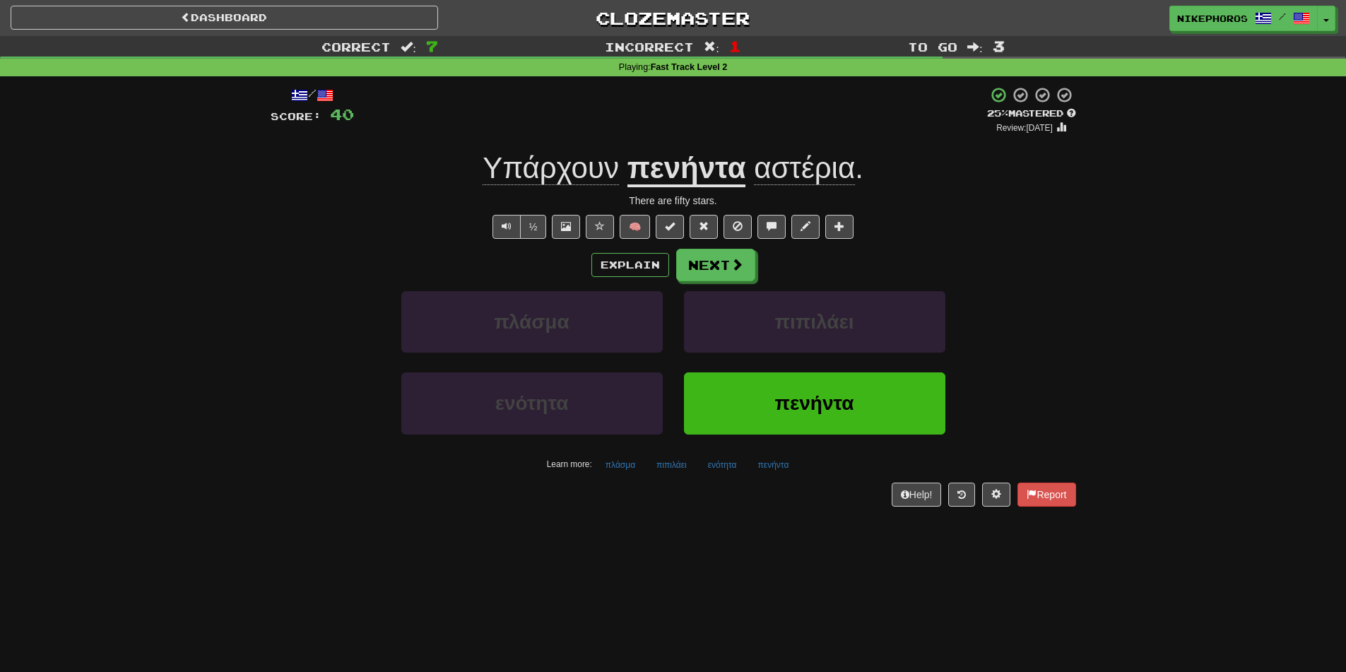
drag, startPoint x: 993, startPoint y: 329, endPoint x: 1015, endPoint y: 317, distance: 25.3
click at [996, 329] on div "πλάσμα πιπιλάει" at bounding box center [673, 331] width 848 height 81
click at [710, 465] on button "ενότητα" at bounding box center [722, 464] width 45 height 21
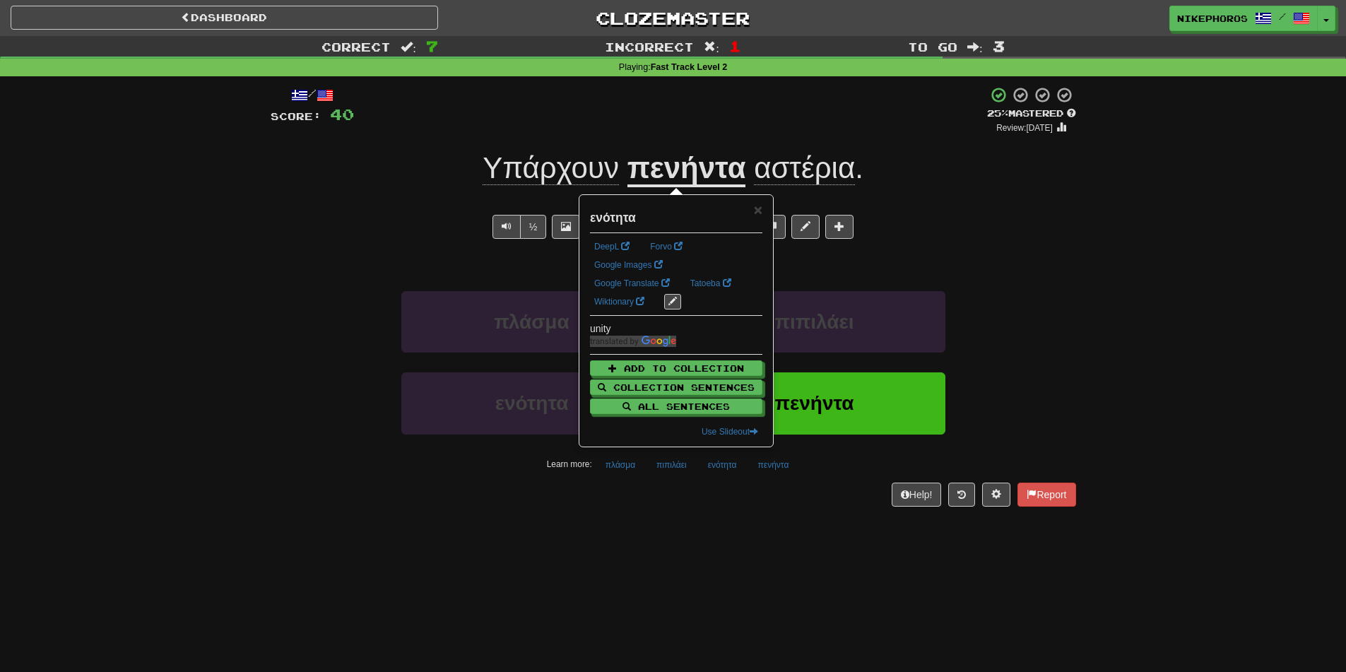
click at [721, 551] on div "Dashboard Clozemaster Nikephoros / Toggle Dropdown Dashboard Leaderboard Activi…" at bounding box center [673, 336] width 1346 height 672
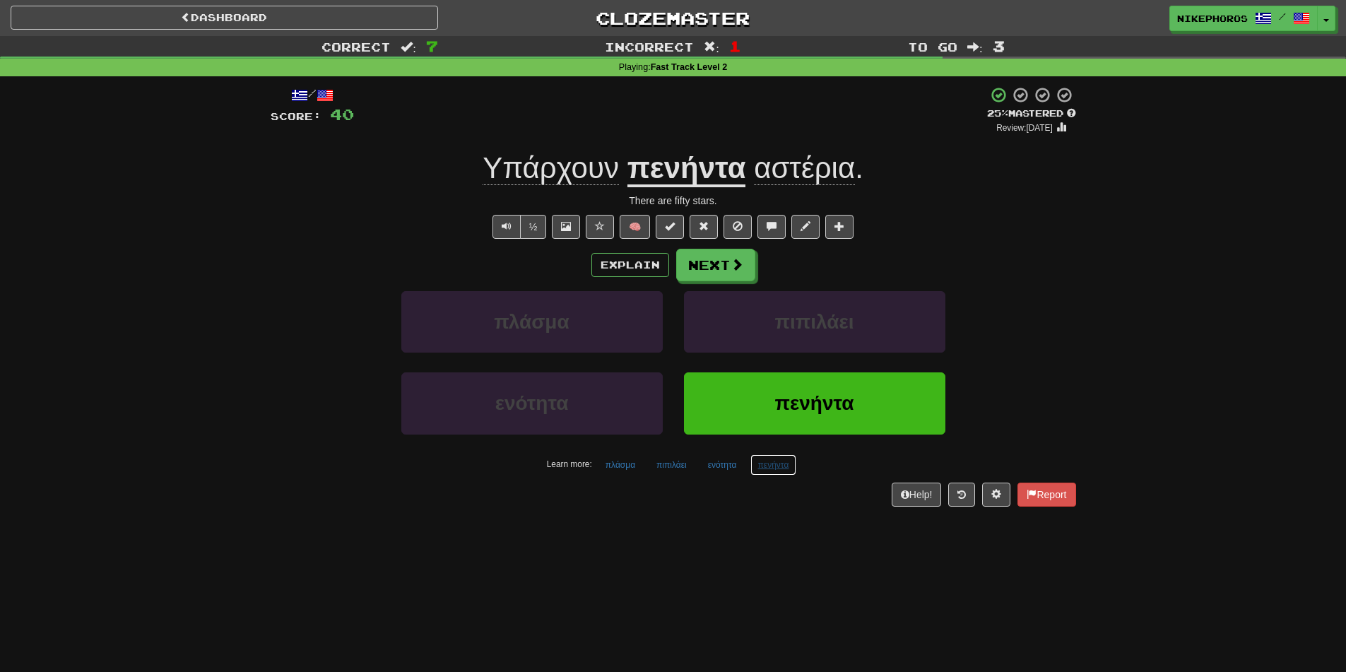
click at [773, 469] on button "πενήντα" at bounding box center [773, 464] width 47 height 21
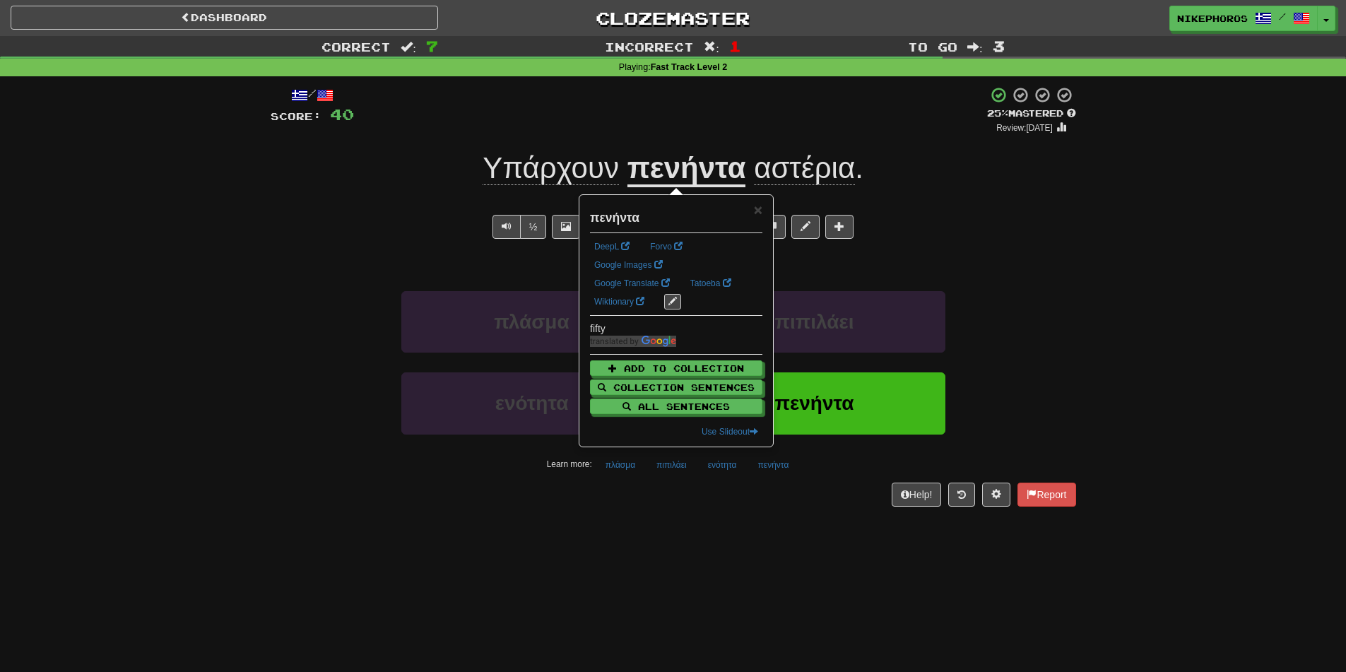
click at [730, 547] on div "Dashboard Clozemaster Nikephoros / Toggle Dropdown Dashboard Leaderboard Activi…" at bounding box center [673, 336] width 1346 height 672
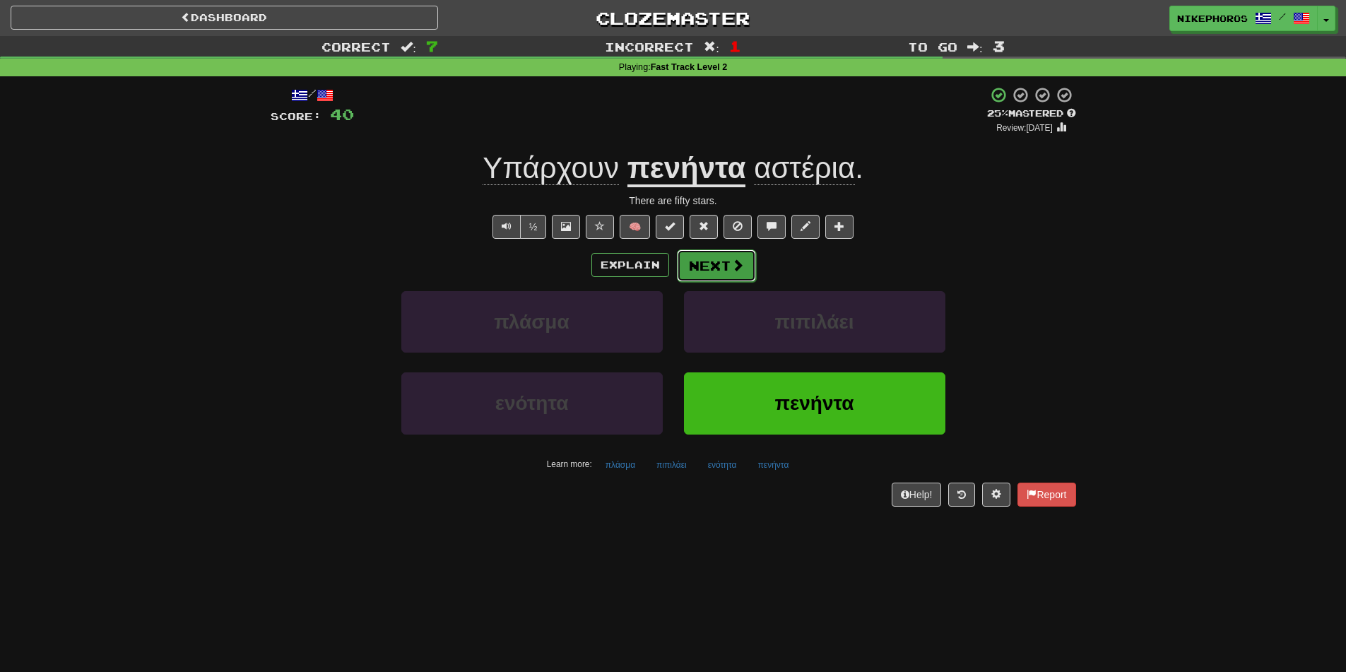
click at [741, 254] on button "Next" at bounding box center [716, 265] width 79 height 33
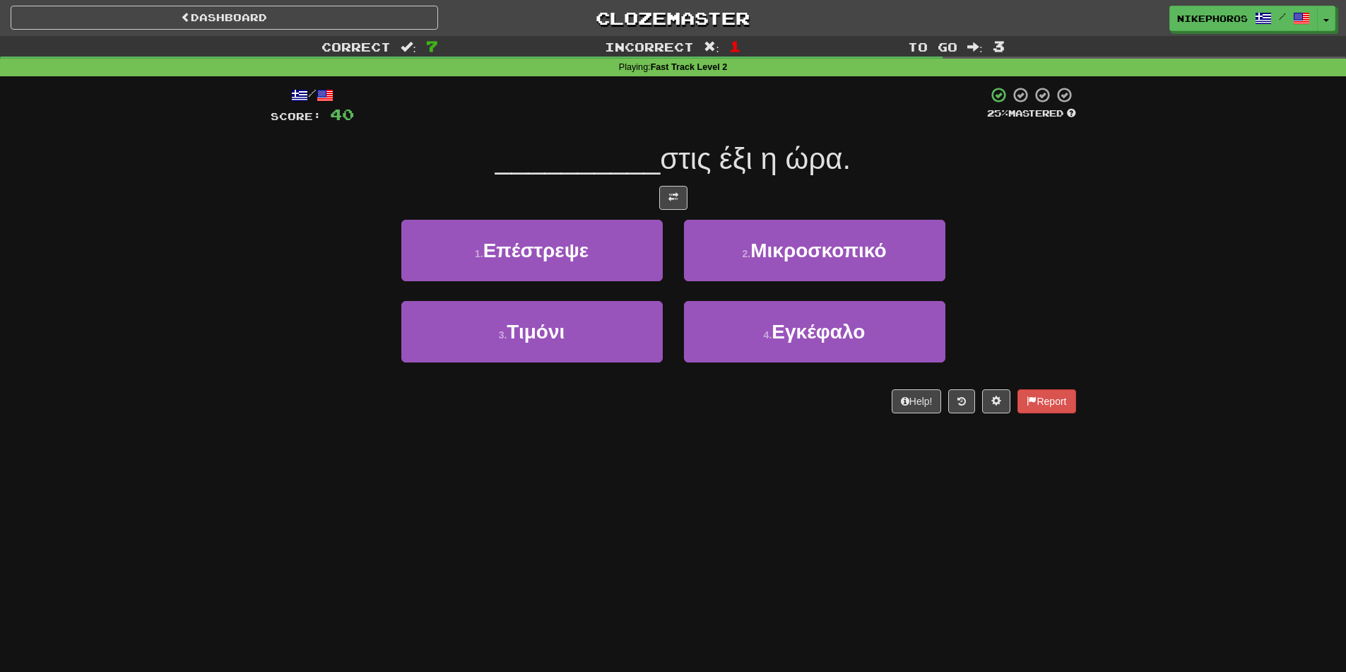
click at [815, 149] on span "στις έξι η ώρα." at bounding box center [755, 158] width 191 height 33
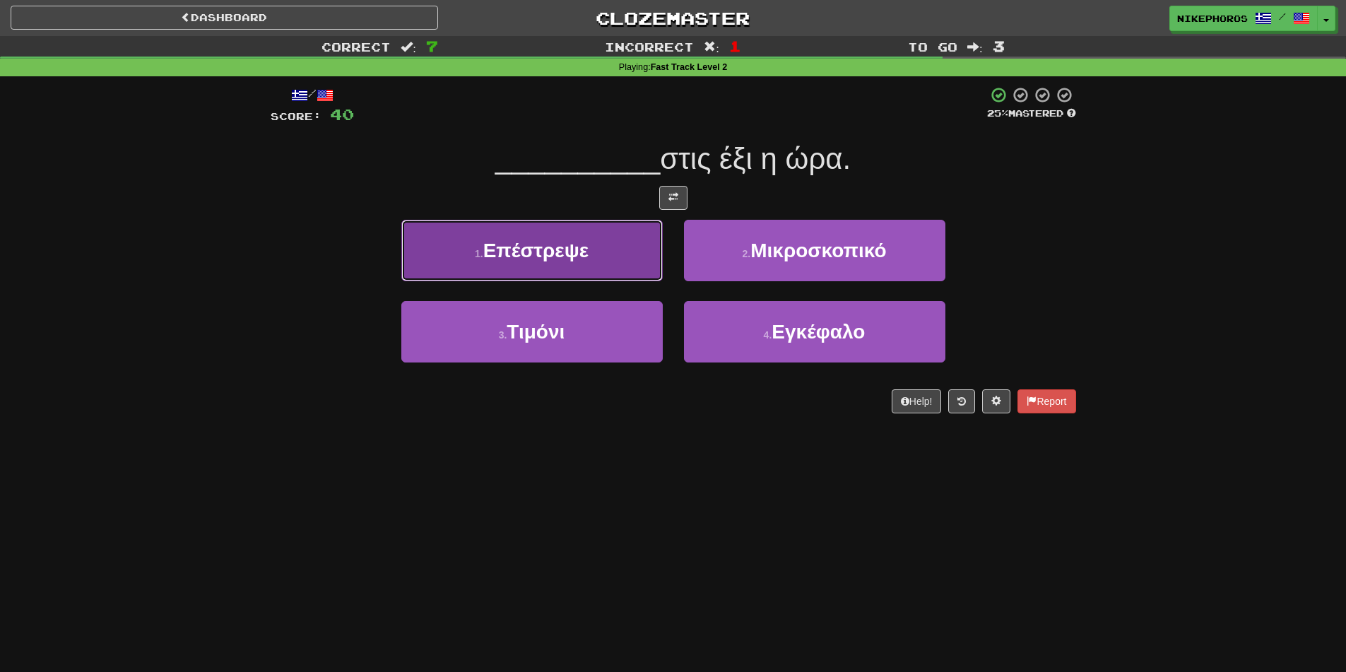
click at [603, 233] on button "1 . Επέστρεψε" at bounding box center [531, 250] width 261 height 61
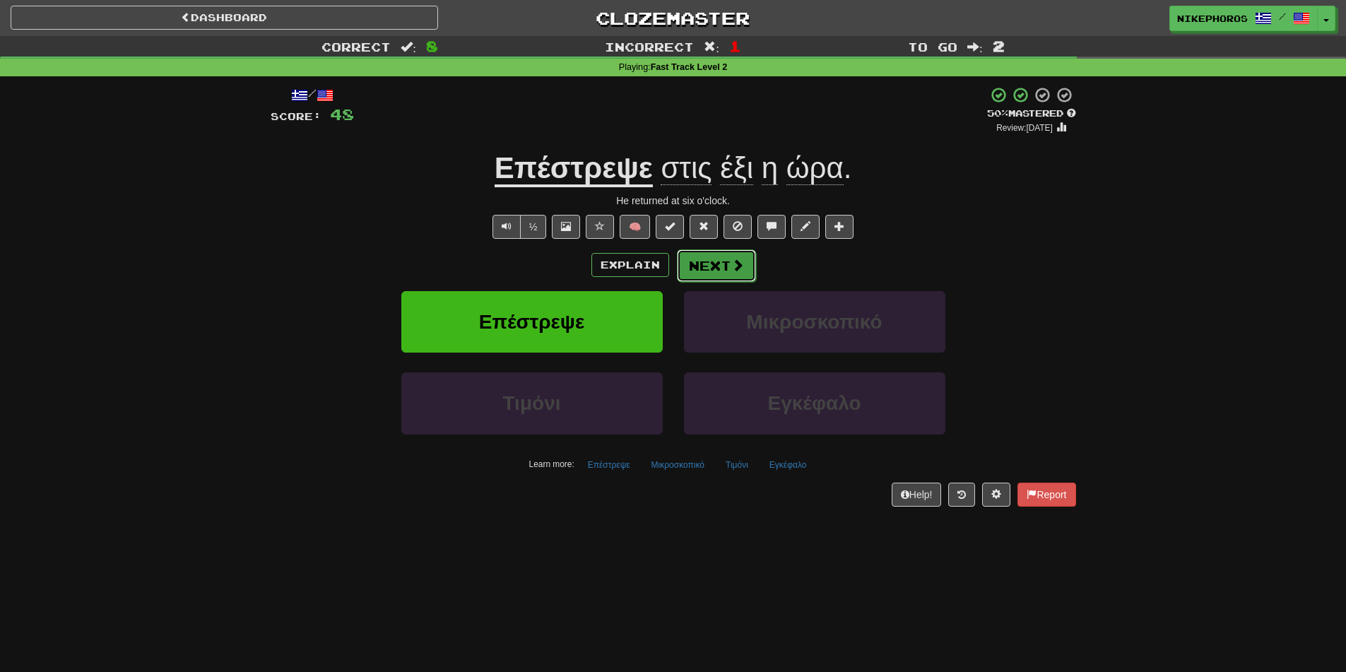
click at [726, 273] on button "Next" at bounding box center [716, 265] width 79 height 33
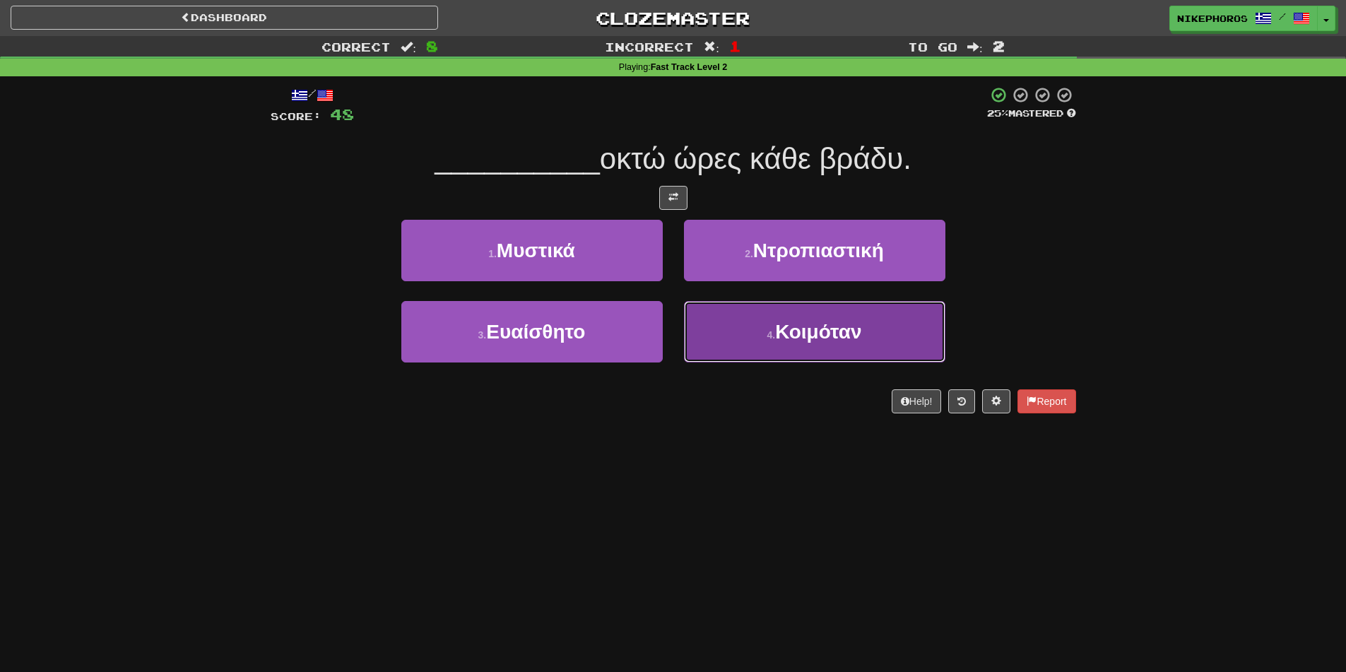
click at [882, 331] on button "4 . Κοιμόταν" at bounding box center [814, 331] width 261 height 61
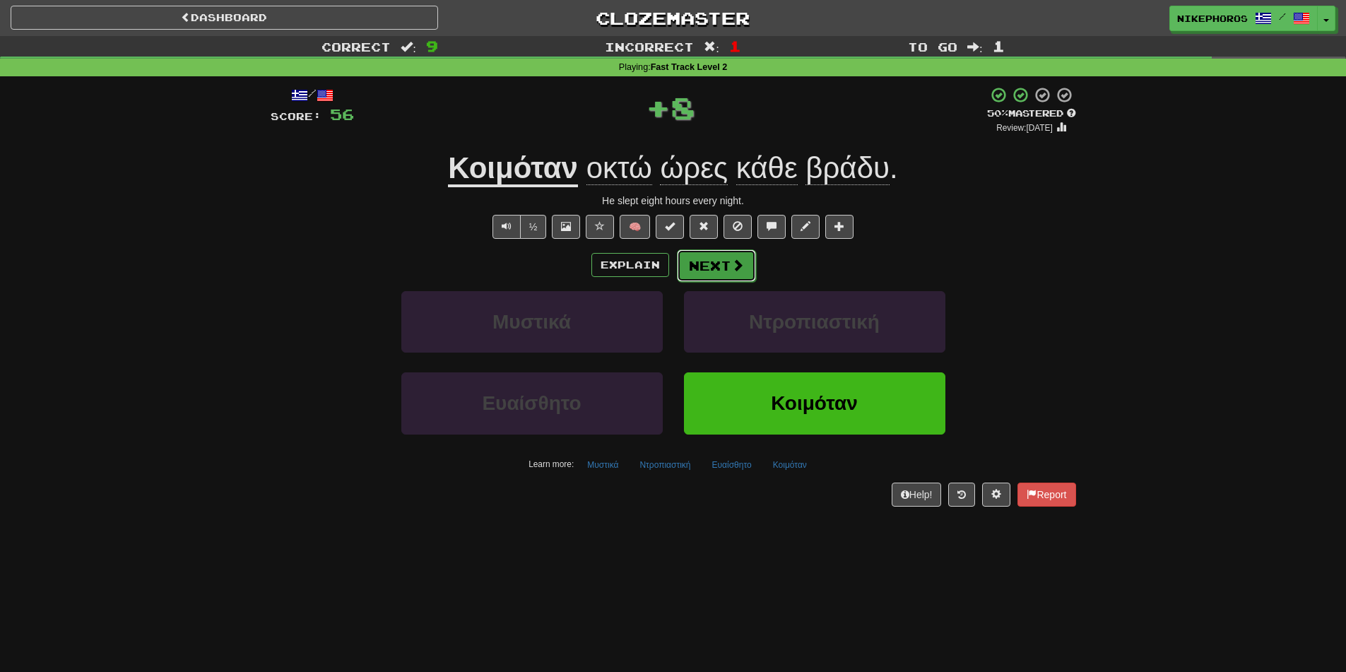
click at [706, 258] on button "Next" at bounding box center [716, 265] width 79 height 33
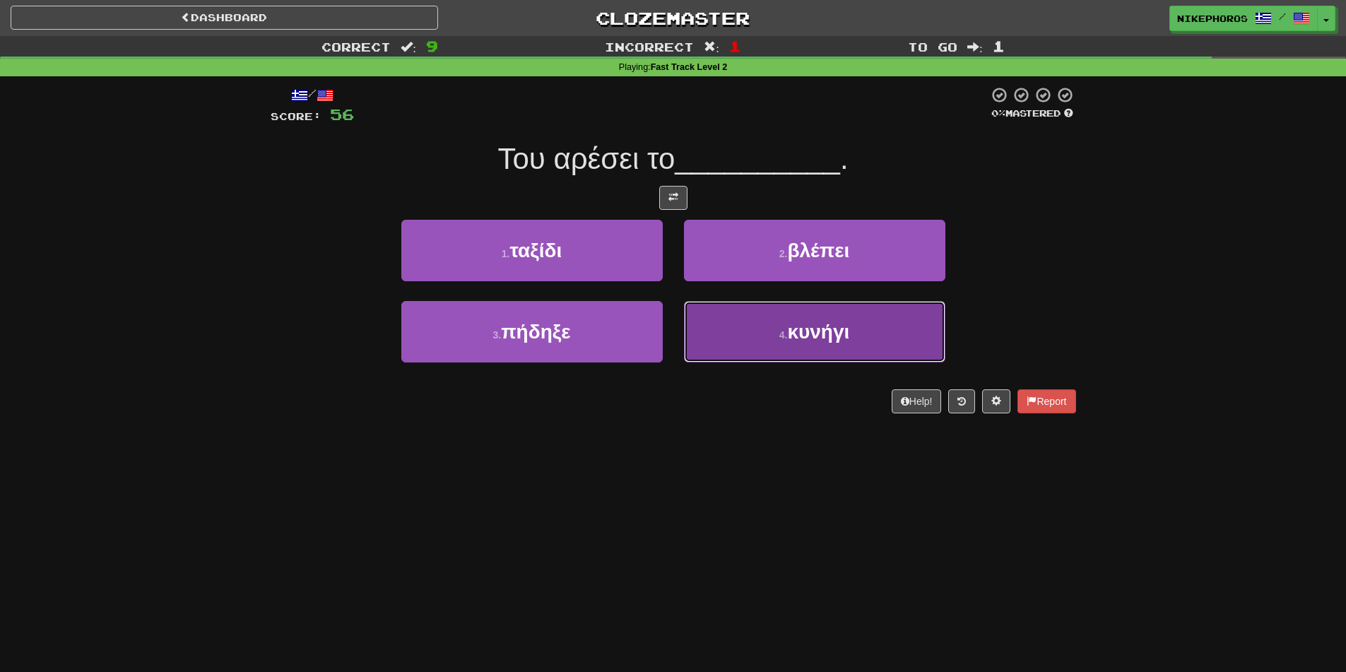
click at [934, 338] on button "4 . κυνήγι" at bounding box center [814, 331] width 261 height 61
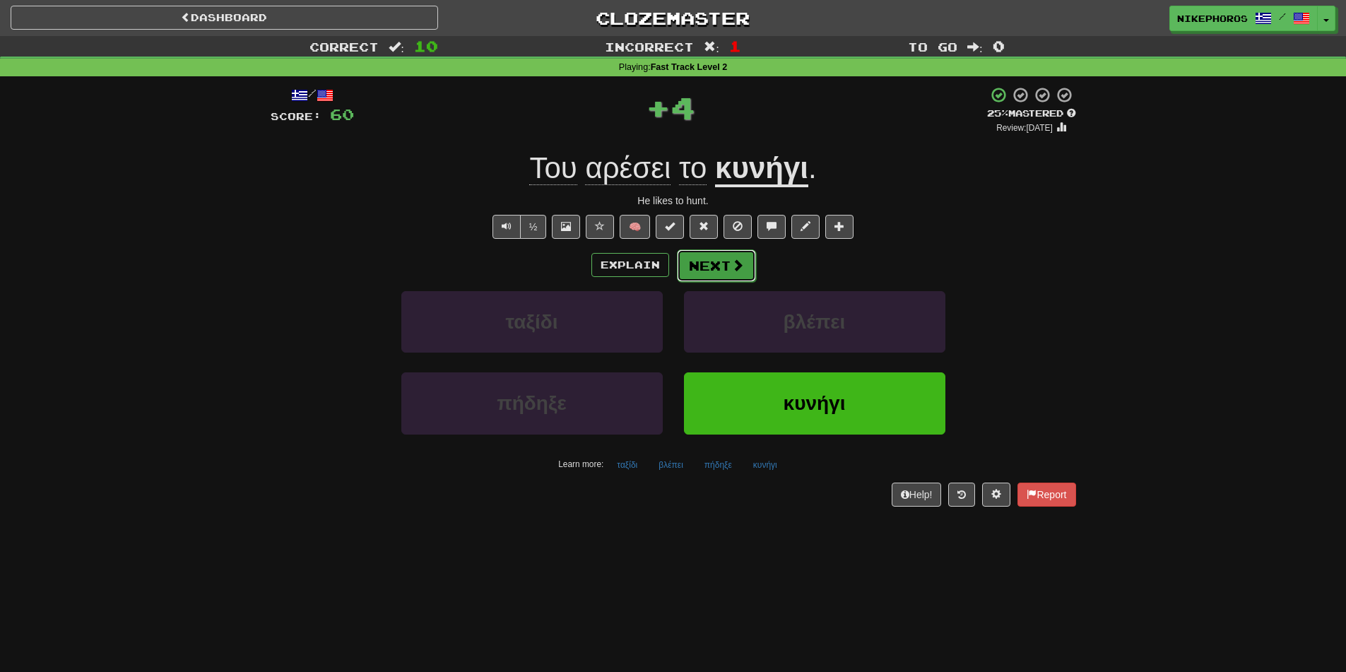
click at [729, 252] on button "Next" at bounding box center [716, 265] width 79 height 33
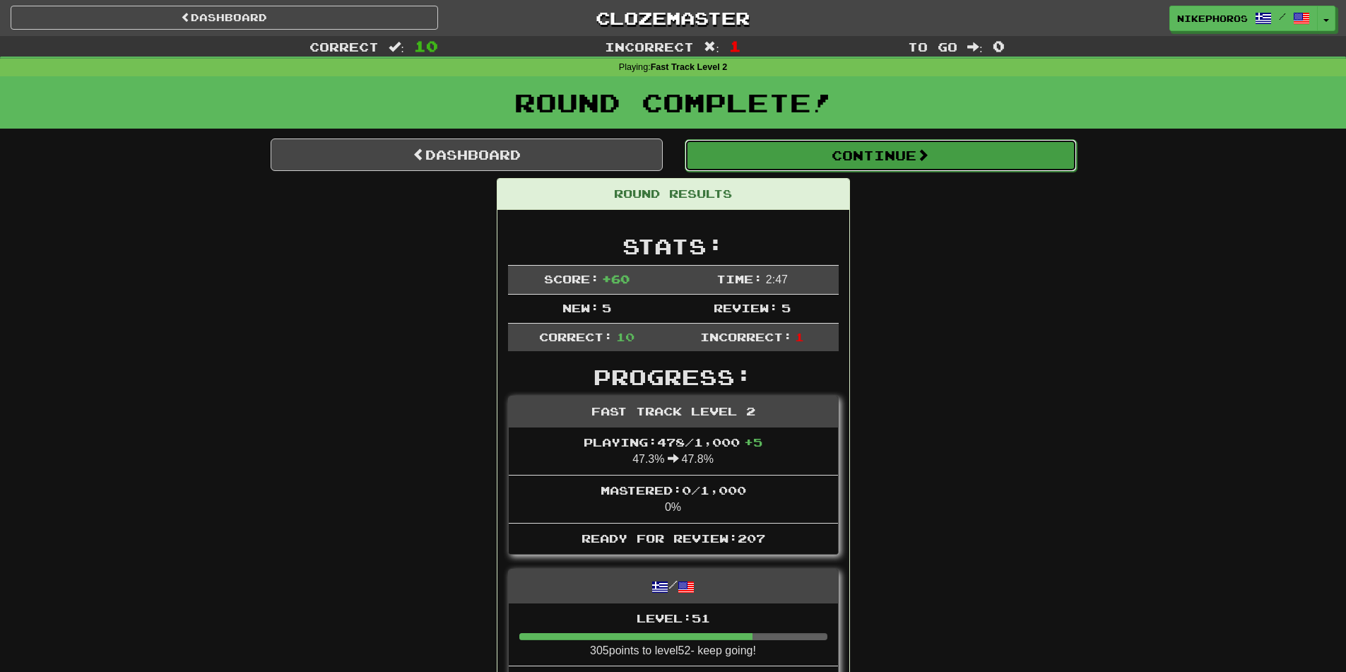
click at [921, 158] on span at bounding box center [923, 154] width 13 height 13
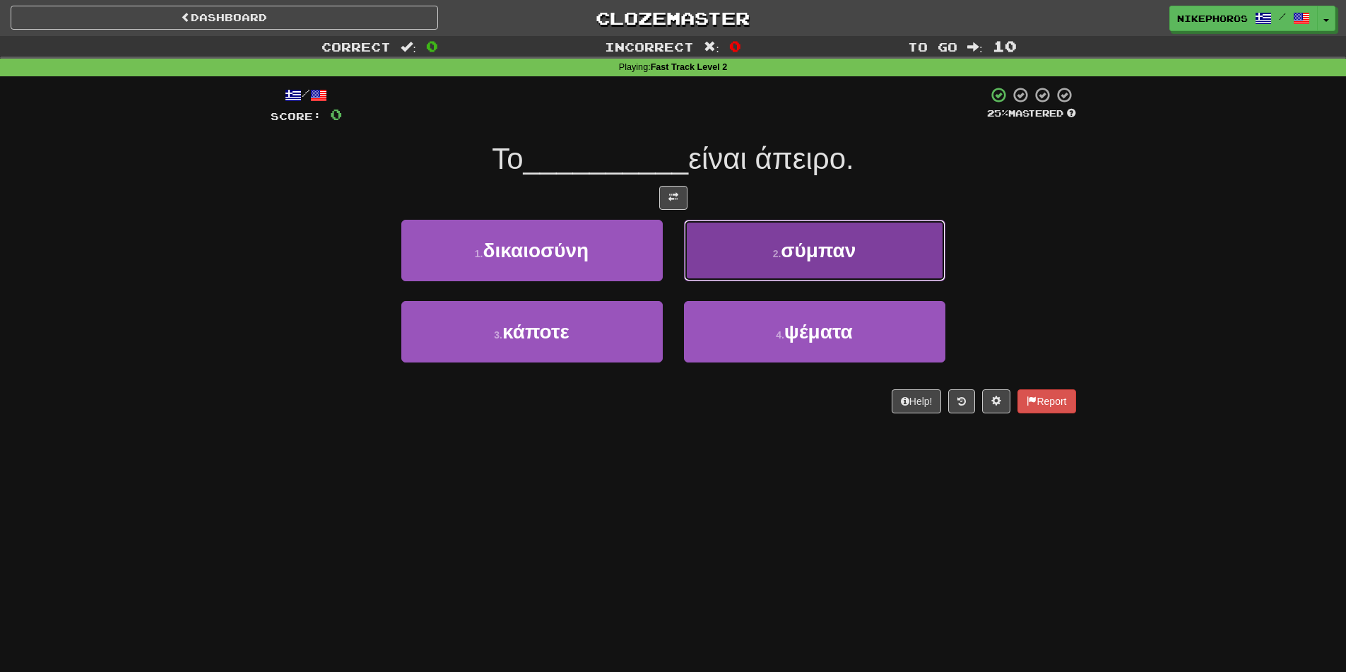
click at [897, 260] on button "2 . σύμπαν" at bounding box center [814, 250] width 261 height 61
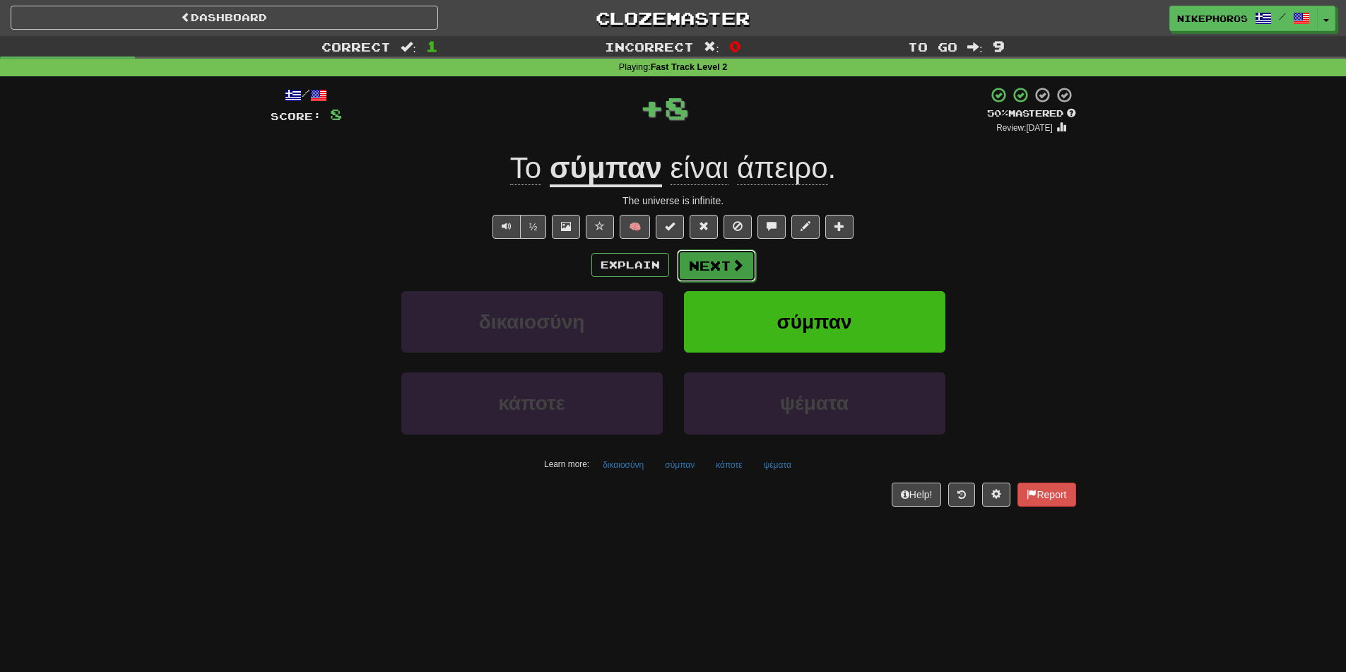
click at [736, 262] on span at bounding box center [737, 265] width 13 height 13
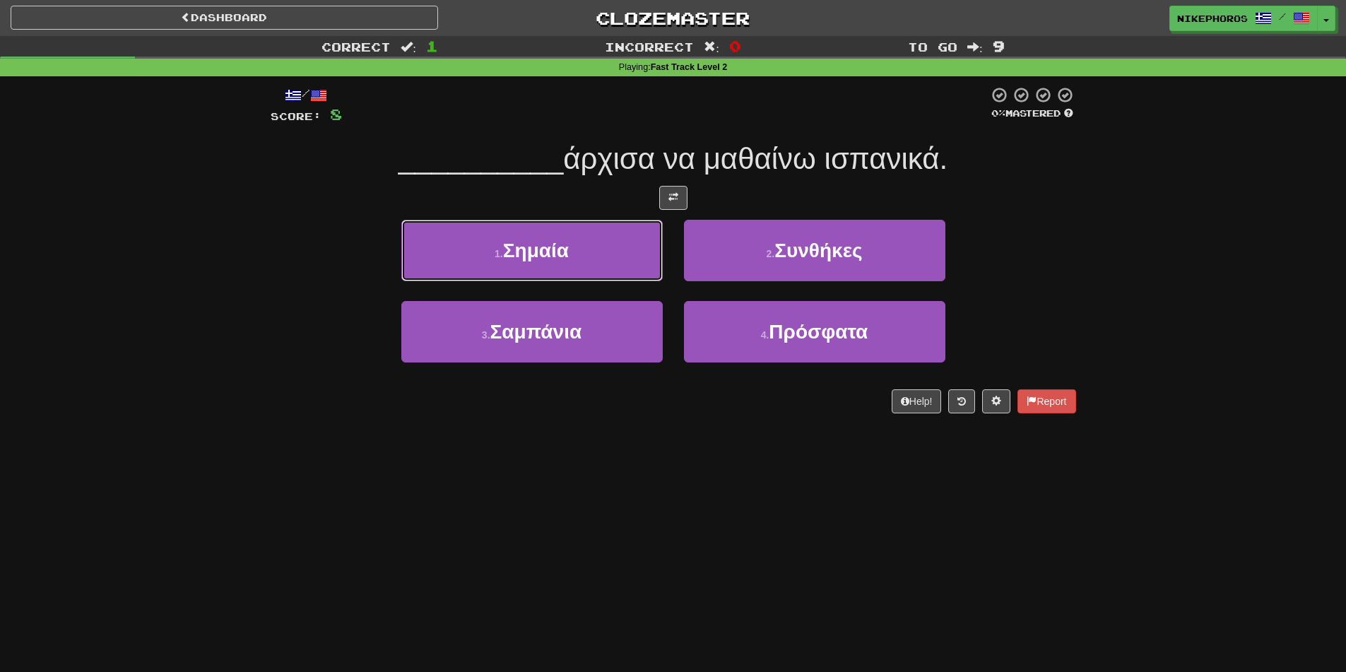
click at [602, 246] on button "1 . Σημαία" at bounding box center [531, 250] width 261 height 61
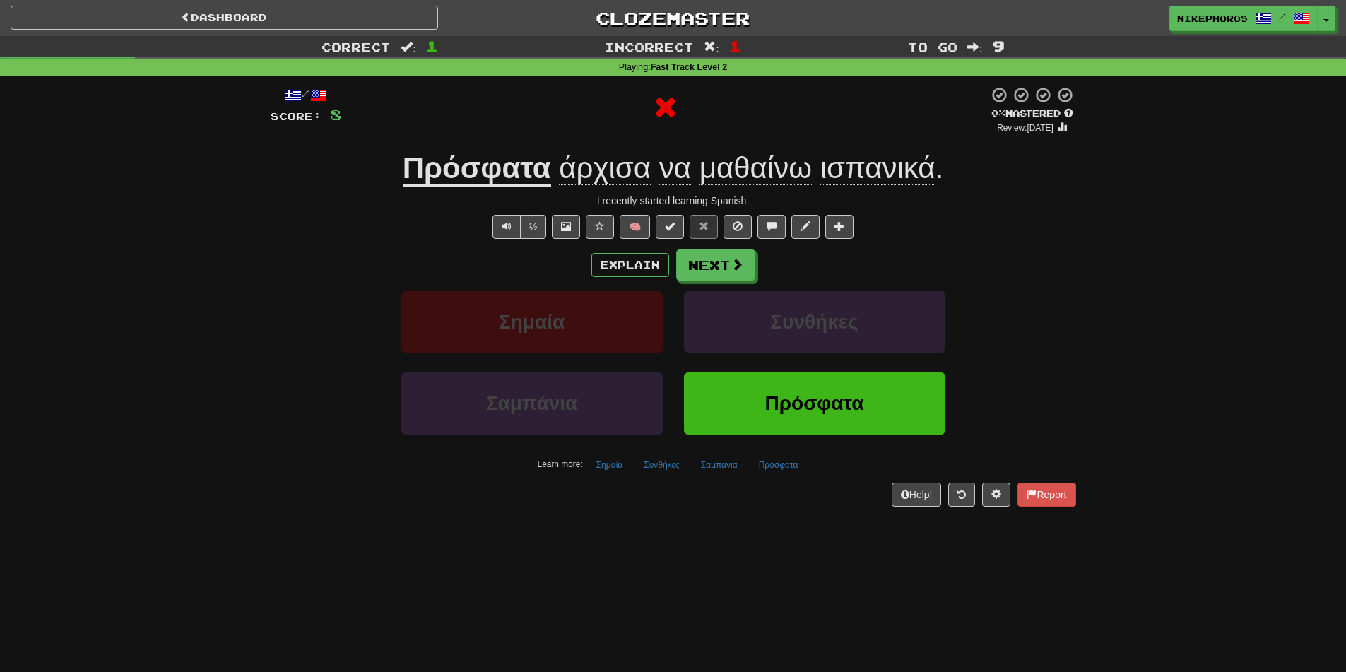
click at [515, 184] on u "Πρόσφατα" at bounding box center [477, 169] width 148 height 36
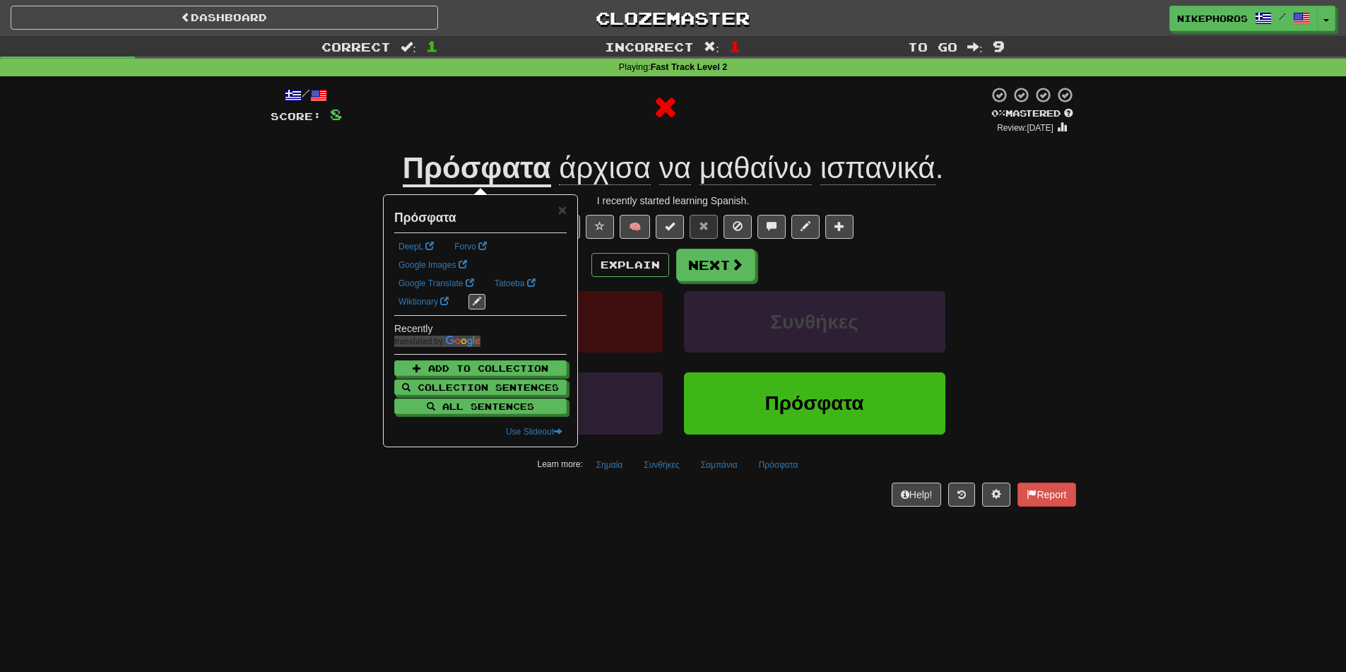
click at [591, 101] on div at bounding box center [665, 107] width 647 height 42
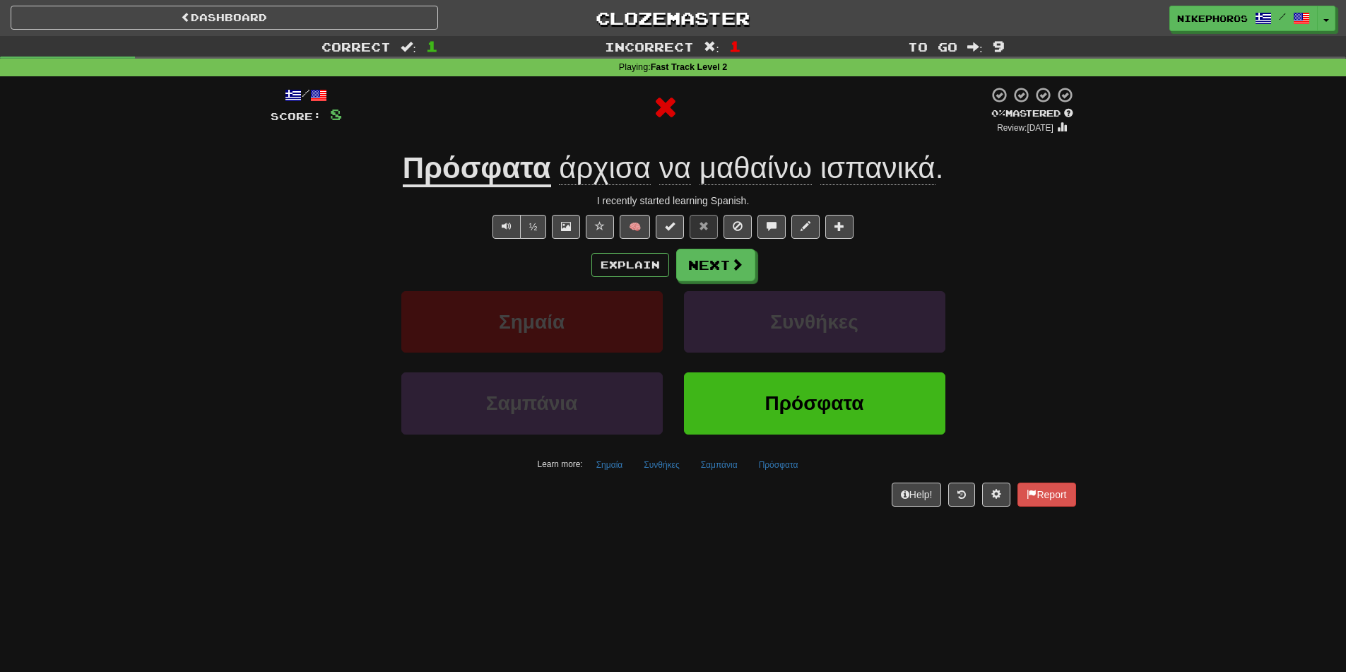
click at [591, 102] on div at bounding box center [665, 107] width 647 height 42
click at [1154, 343] on div "Correct : 1 Incorrect : 1 To go : 9 Playing : Fast Track Level 2 / Score: 8 0 %…" at bounding box center [673, 281] width 1346 height 490
click at [747, 261] on button "Next" at bounding box center [716, 265] width 79 height 33
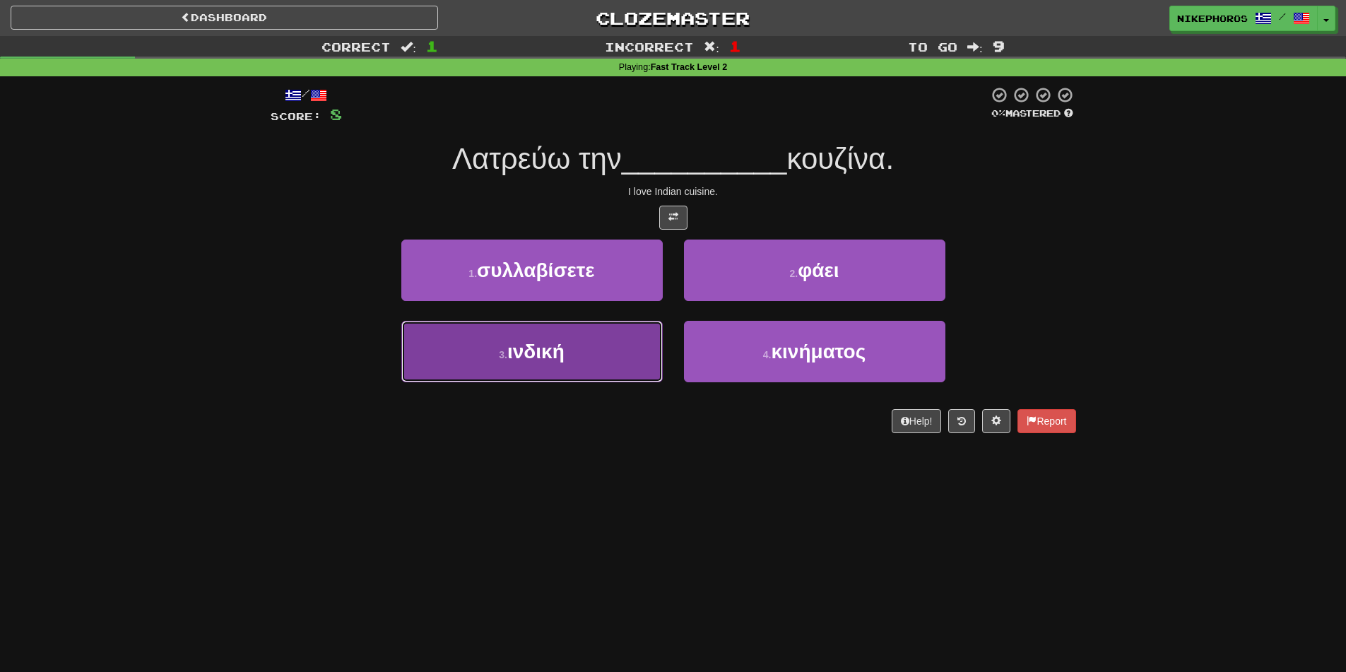
click at [475, 359] on button "3 . ινδική" at bounding box center [531, 351] width 261 height 61
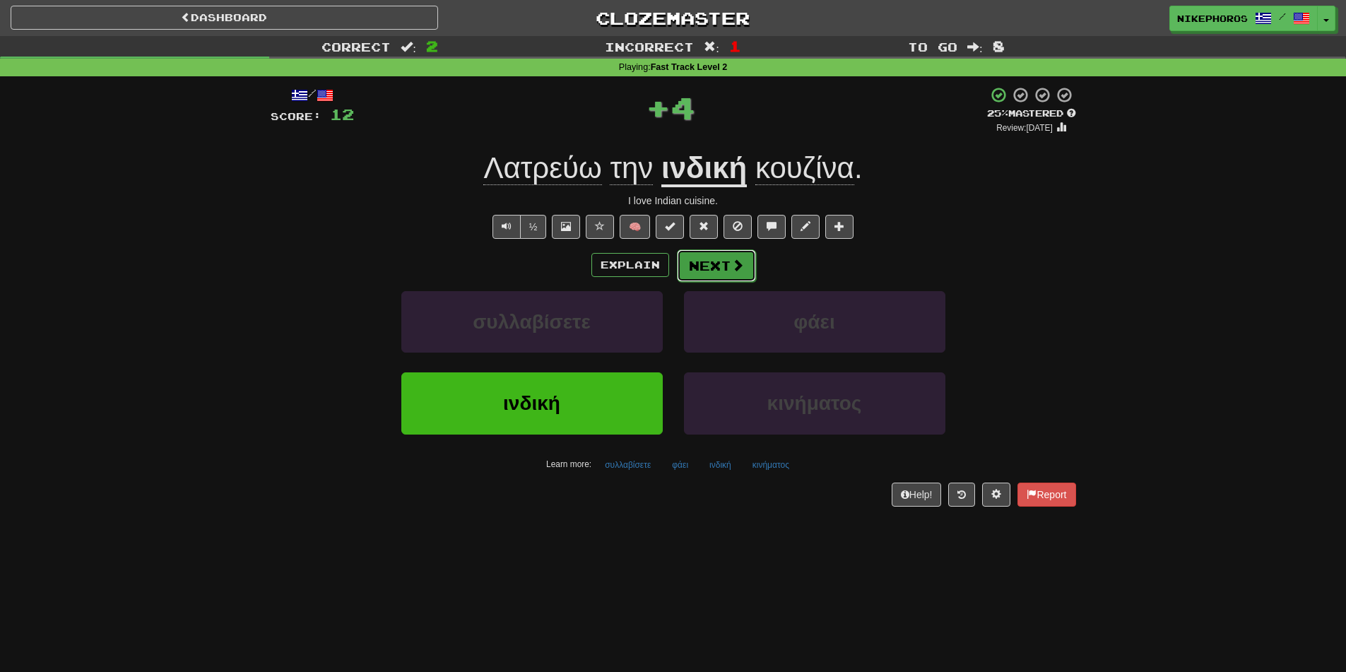
click at [700, 264] on button "Next" at bounding box center [716, 265] width 79 height 33
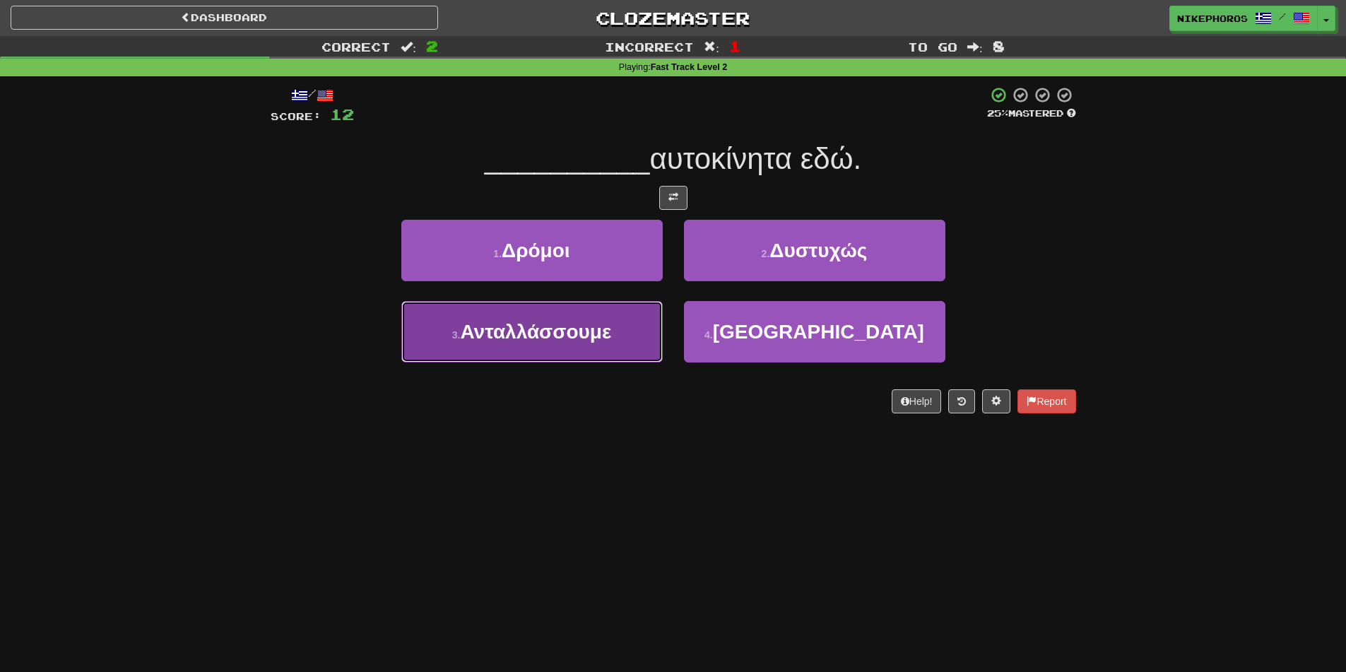
click at [514, 343] on button "3 . Ανταλλάσσουμε" at bounding box center [531, 331] width 261 height 61
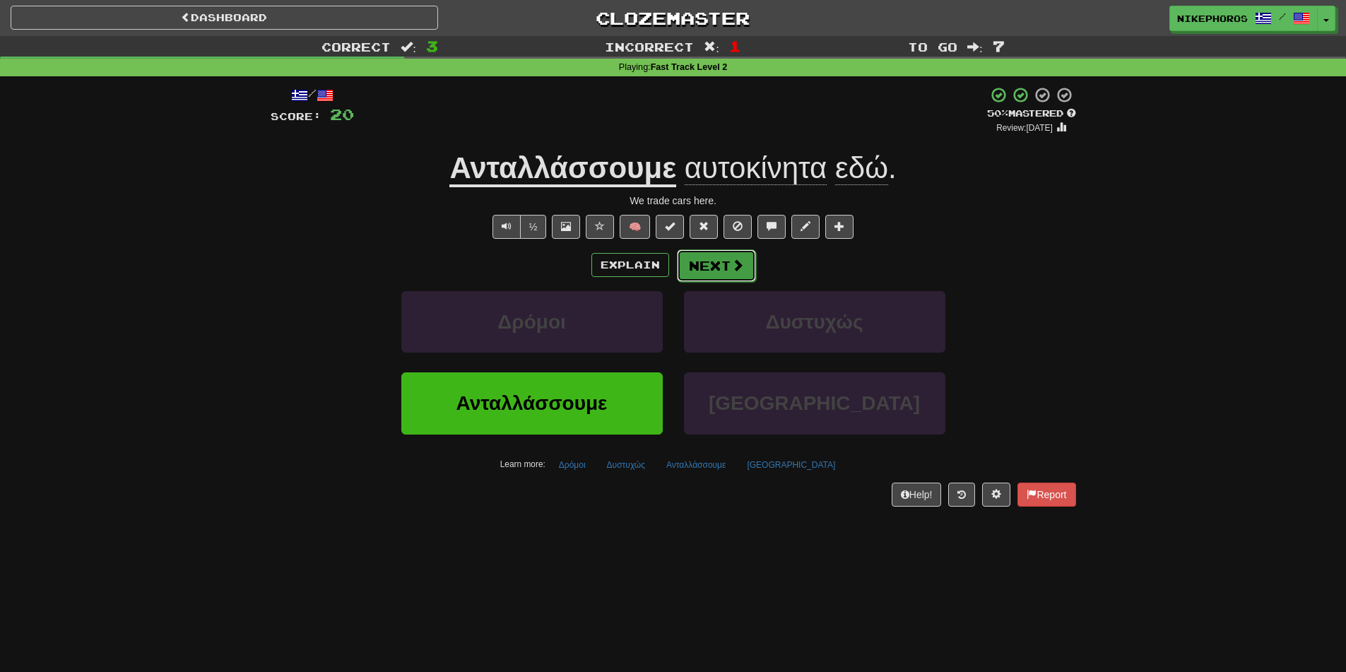
click at [699, 263] on button "Next" at bounding box center [716, 265] width 79 height 33
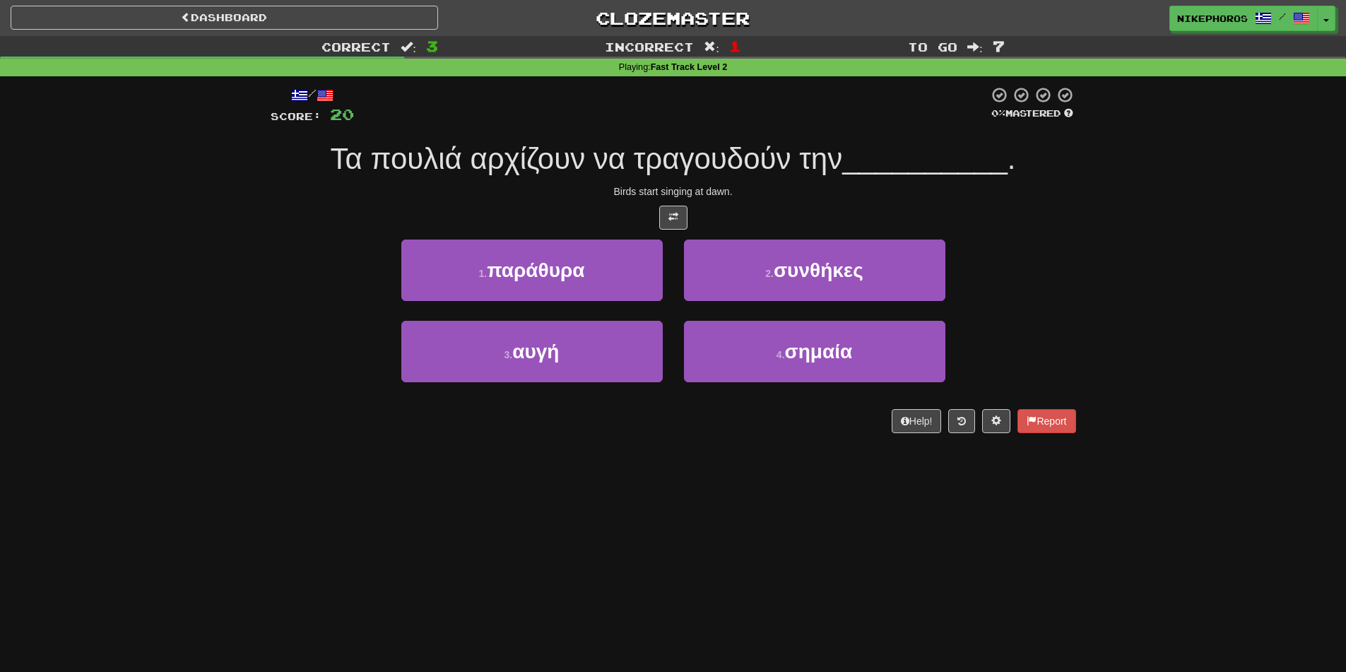
click at [987, 511] on div "Dashboard Clozemaster Nikephoros / Toggle Dropdown Dashboard Leaderboard Activi…" at bounding box center [673, 336] width 1346 height 672
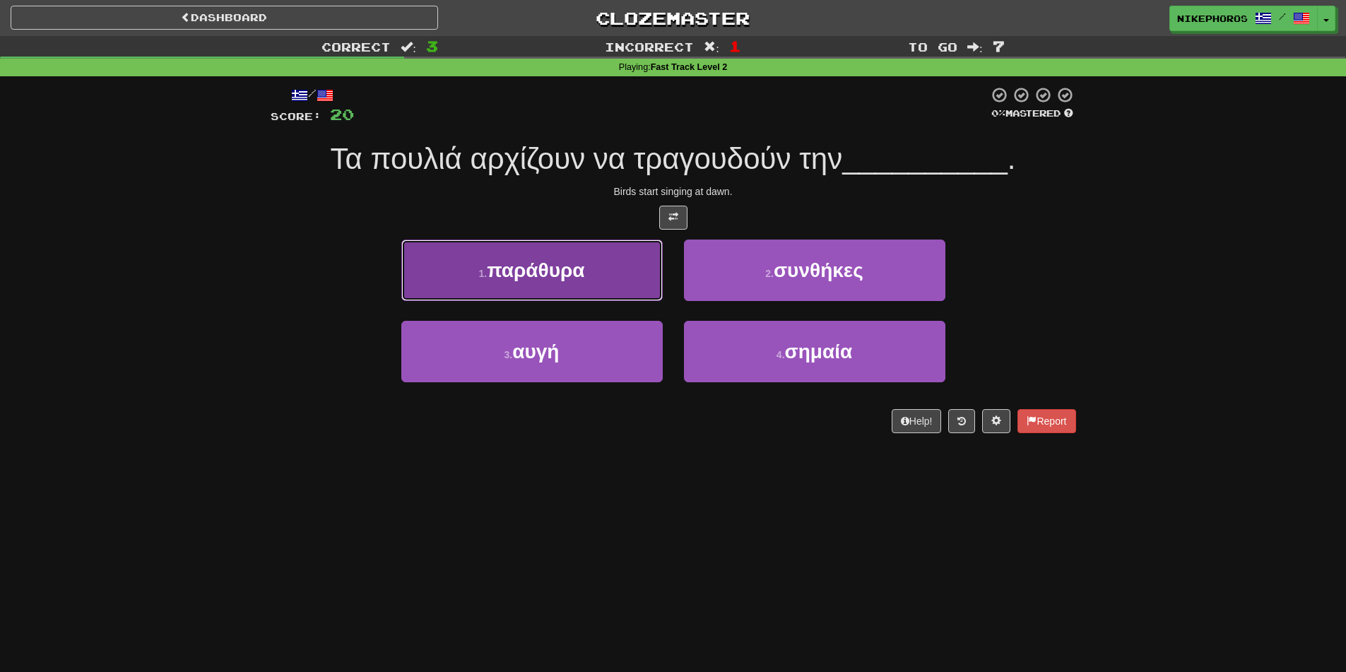
click at [574, 273] on span "παράθυρα" at bounding box center [536, 270] width 98 height 22
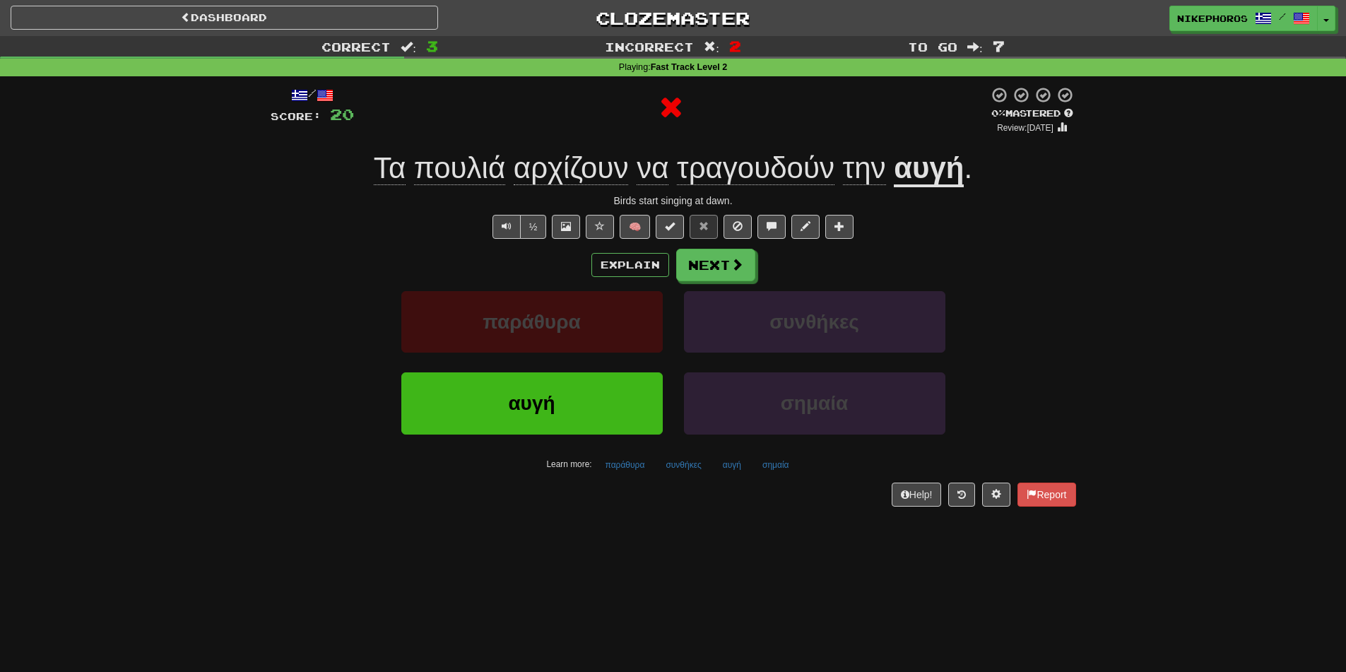
click at [941, 175] on u "αυγή" at bounding box center [929, 169] width 70 height 36
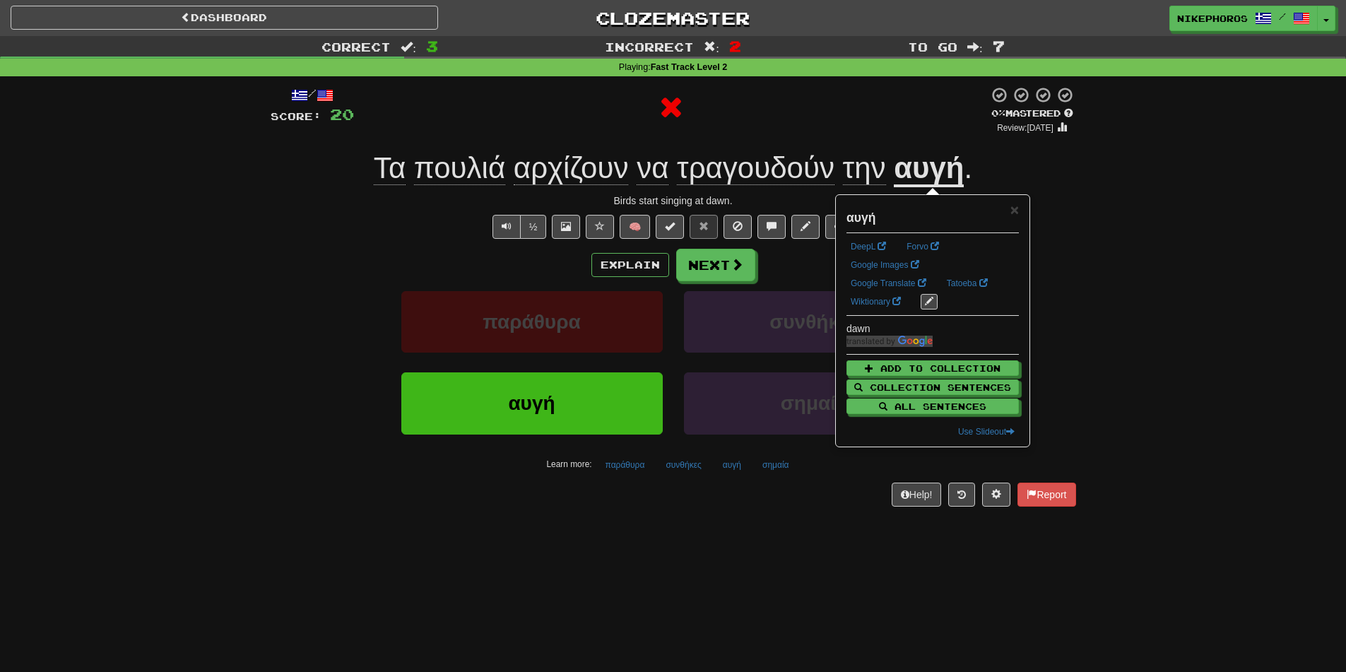
click at [1092, 294] on div "Correct : 3 Incorrect : 2 To go : 7 Playing : Fast Track Level 2 / Score: 20 0 …" at bounding box center [673, 281] width 1346 height 490
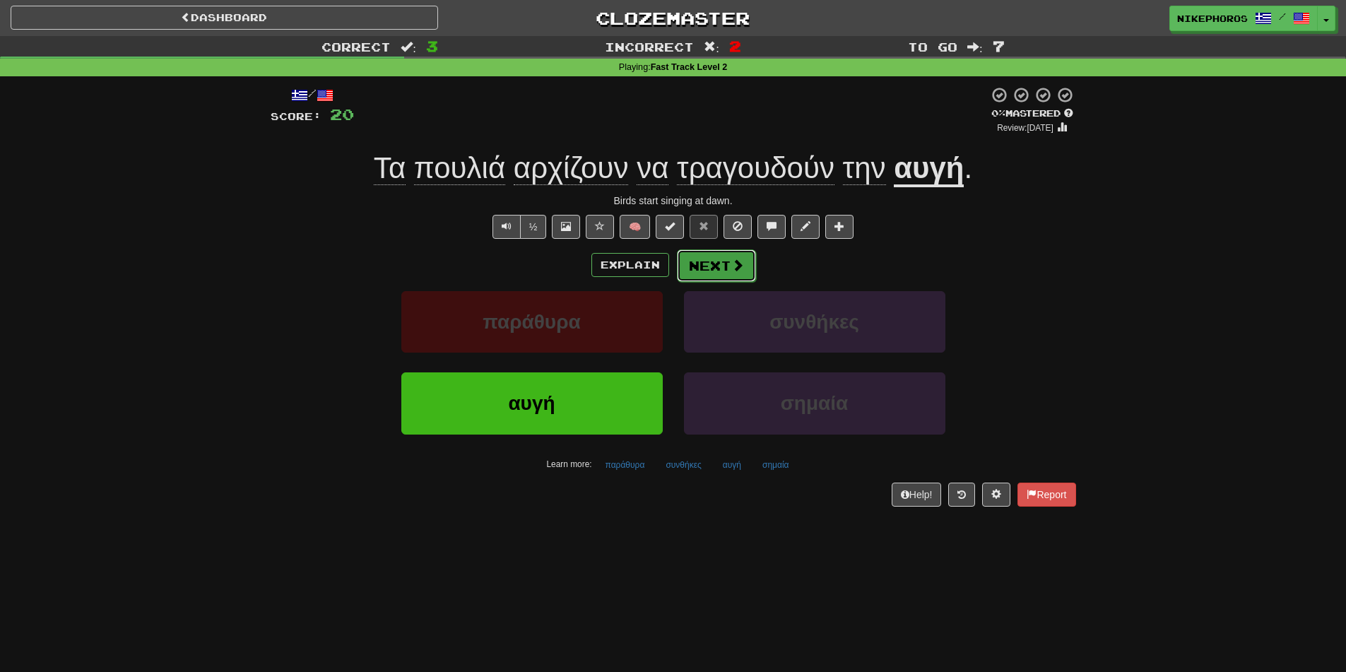
click at [742, 270] on span at bounding box center [737, 265] width 13 height 13
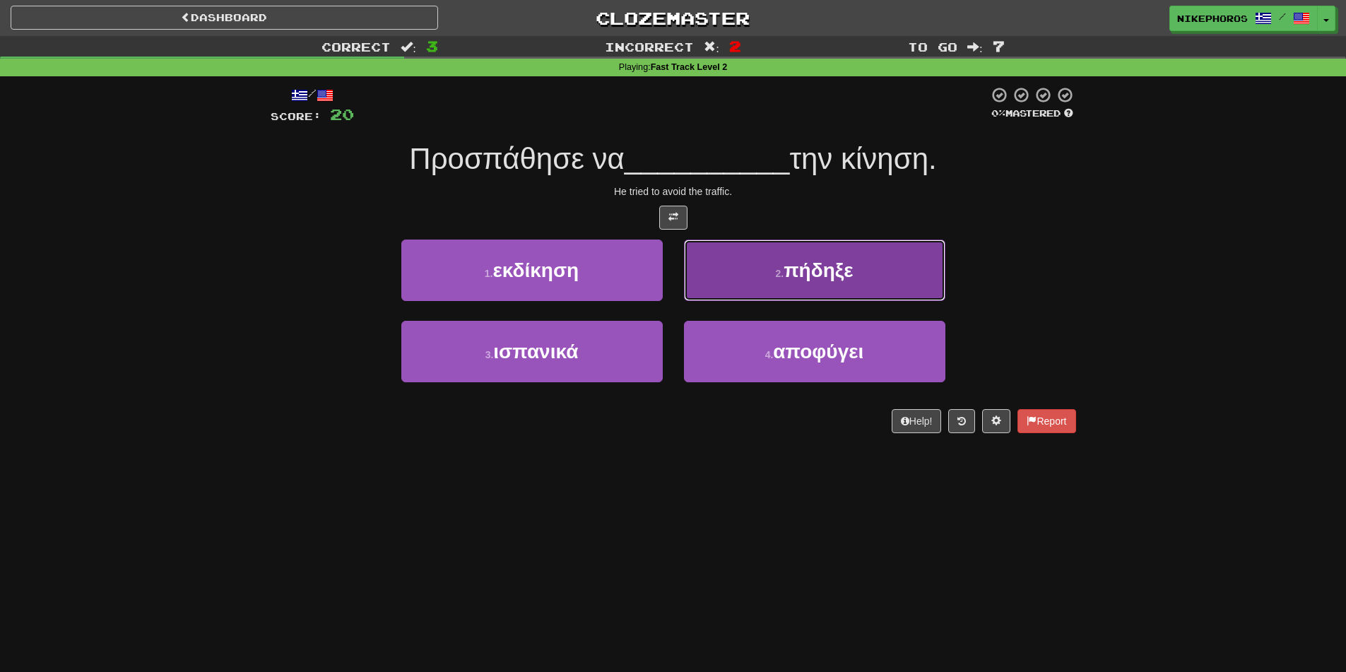
click at [853, 260] on span "πήδηξε" at bounding box center [818, 270] width 69 height 22
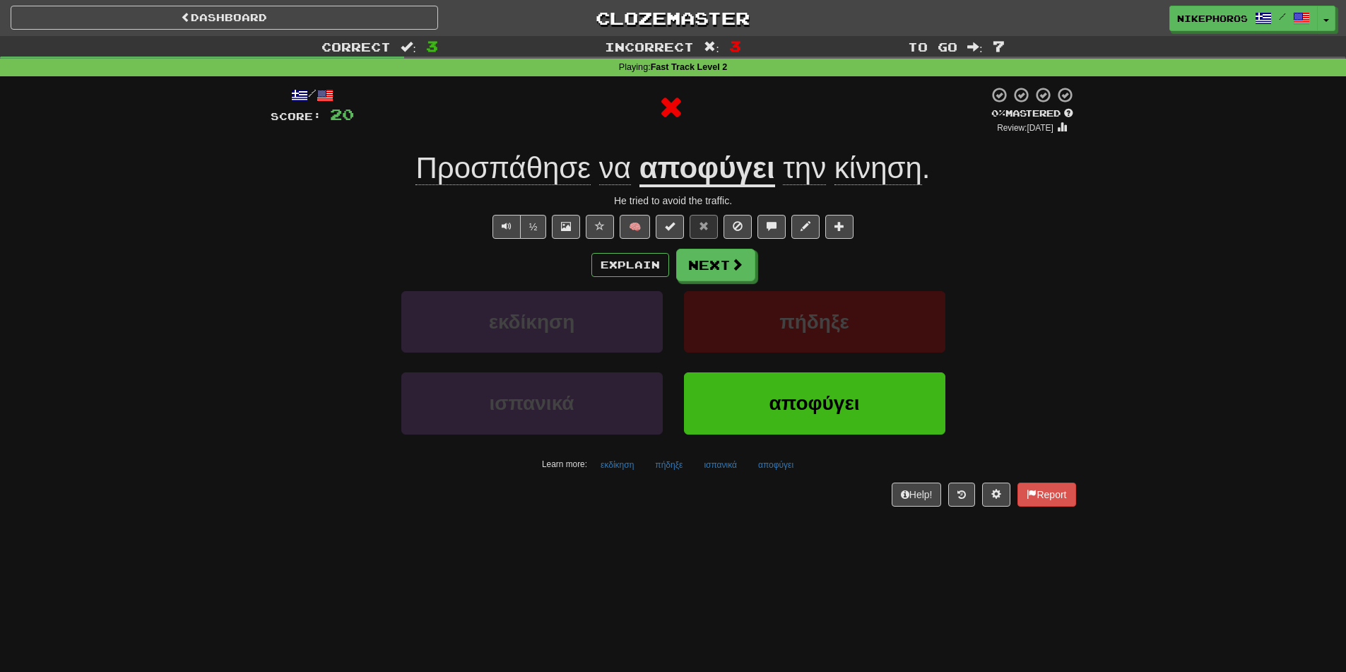
click at [695, 158] on u "αποφύγει" at bounding box center [708, 169] width 136 height 36
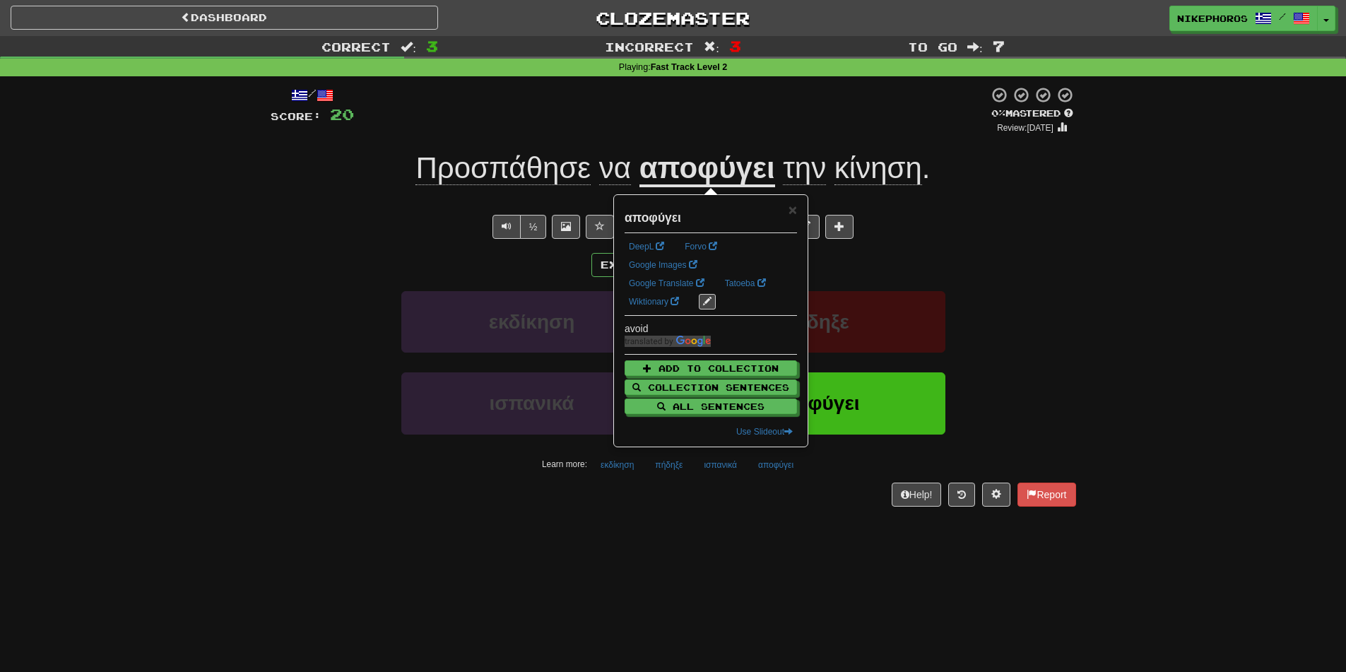
click at [725, 136] on div "/ Score: 20 0 % Mastered Review: 2025-09-20 Προσπάθησε να αποφύγει την κίνηση .…" at bounding box center [674, 296] width 806 height 420
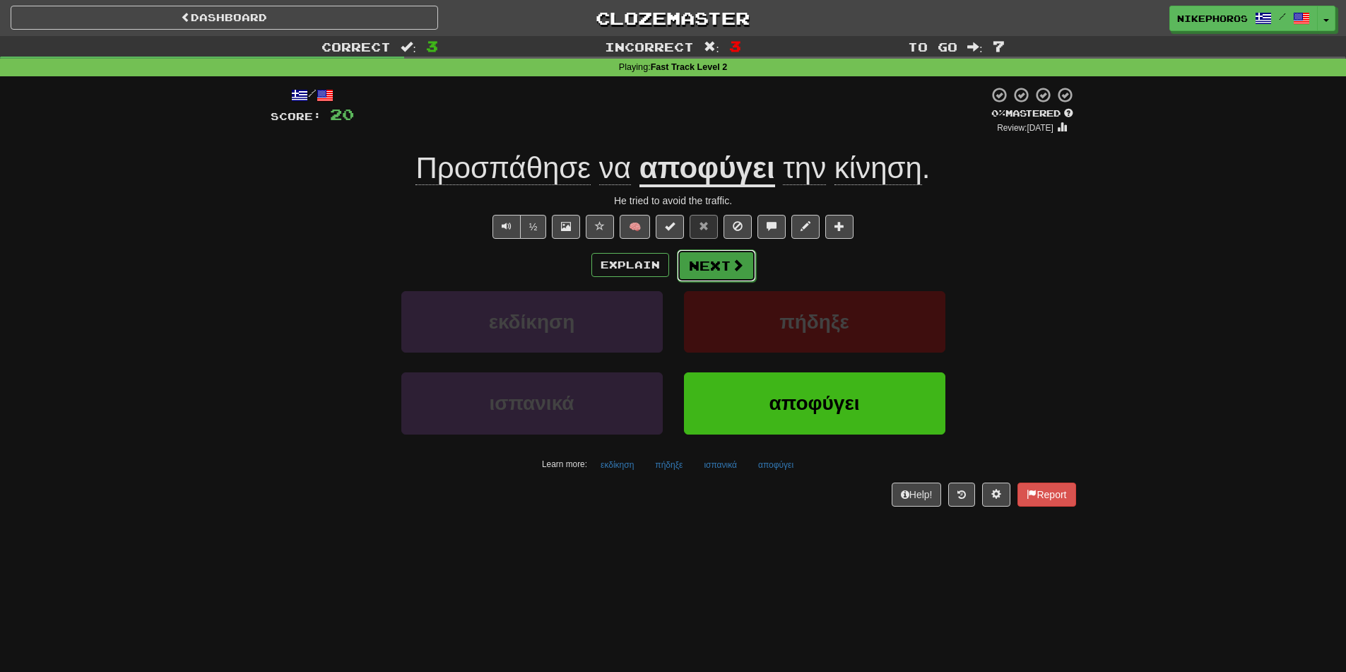
click at [712, 263] on button "Next" at bounding box center [716, 265] width 79 height 33
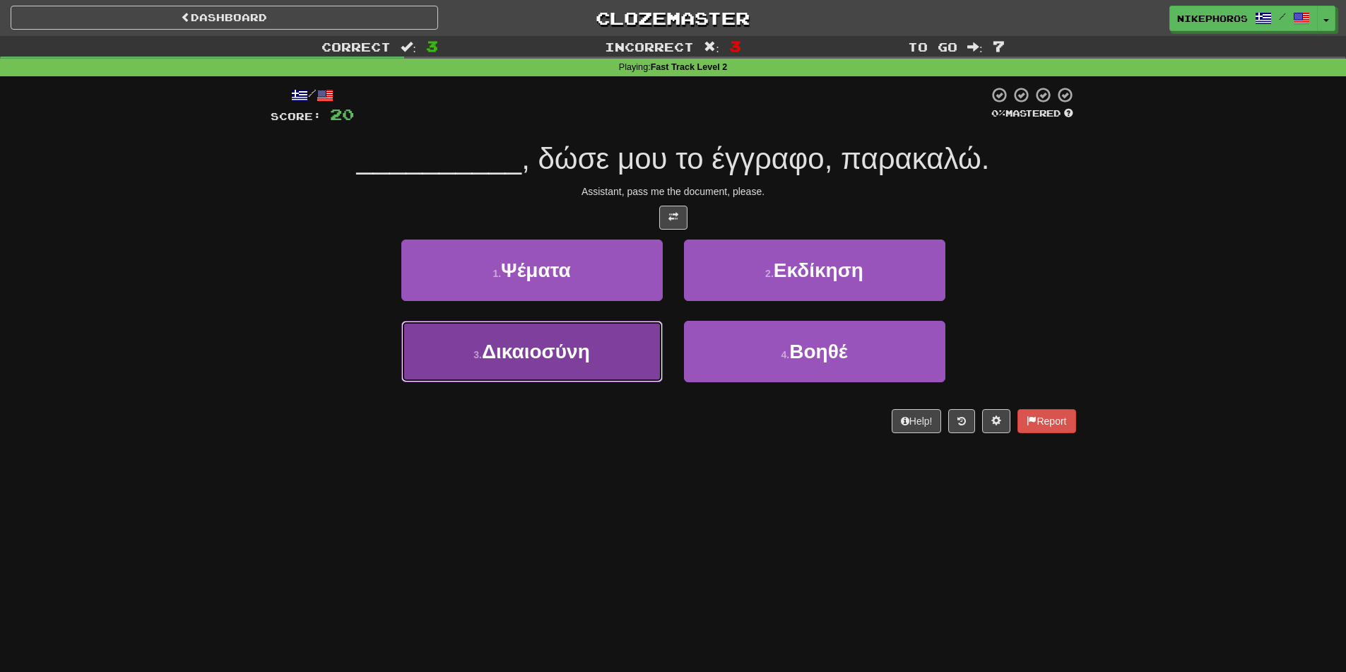
click at [608, 349] on button "3 . Δικαιοσύνη" at bounding box center [531, 351] width 261 height 61
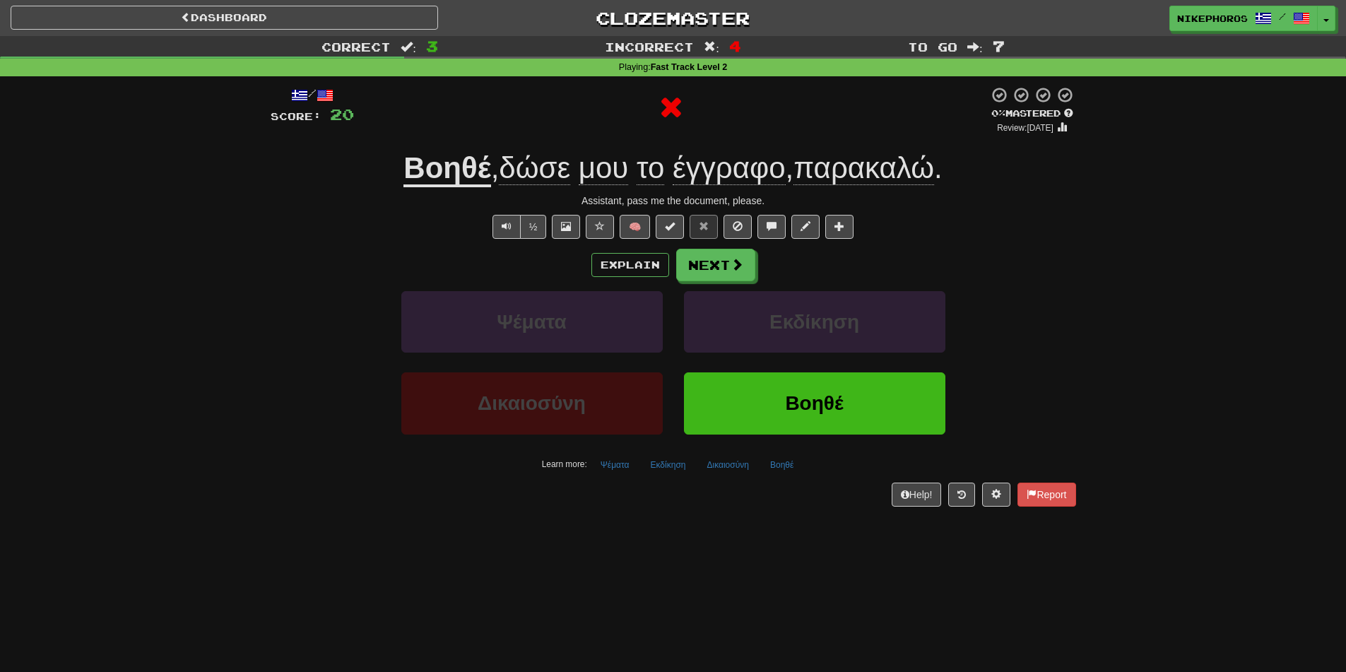
click at [460, 176] on u "Βοηθέ" at bounding box center [446, 169] width 87 height 36
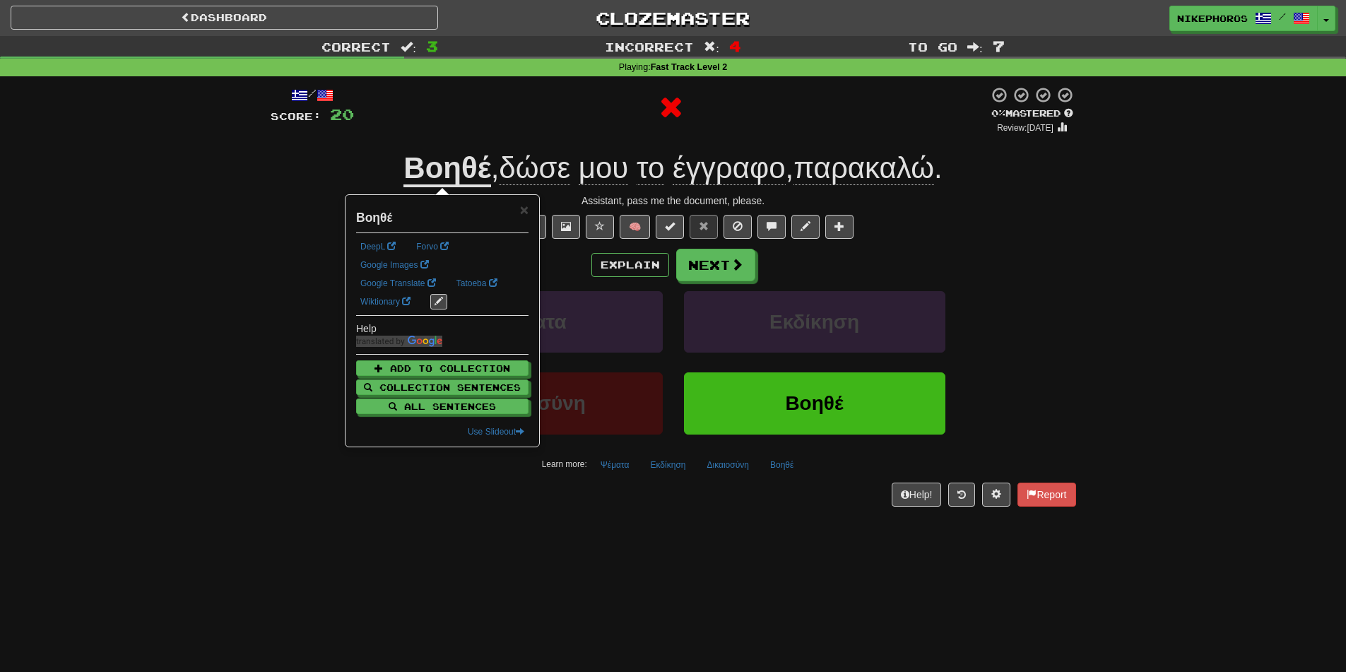
click at [609, 132] on div at bounding box center [671, 110] width 635 height 48
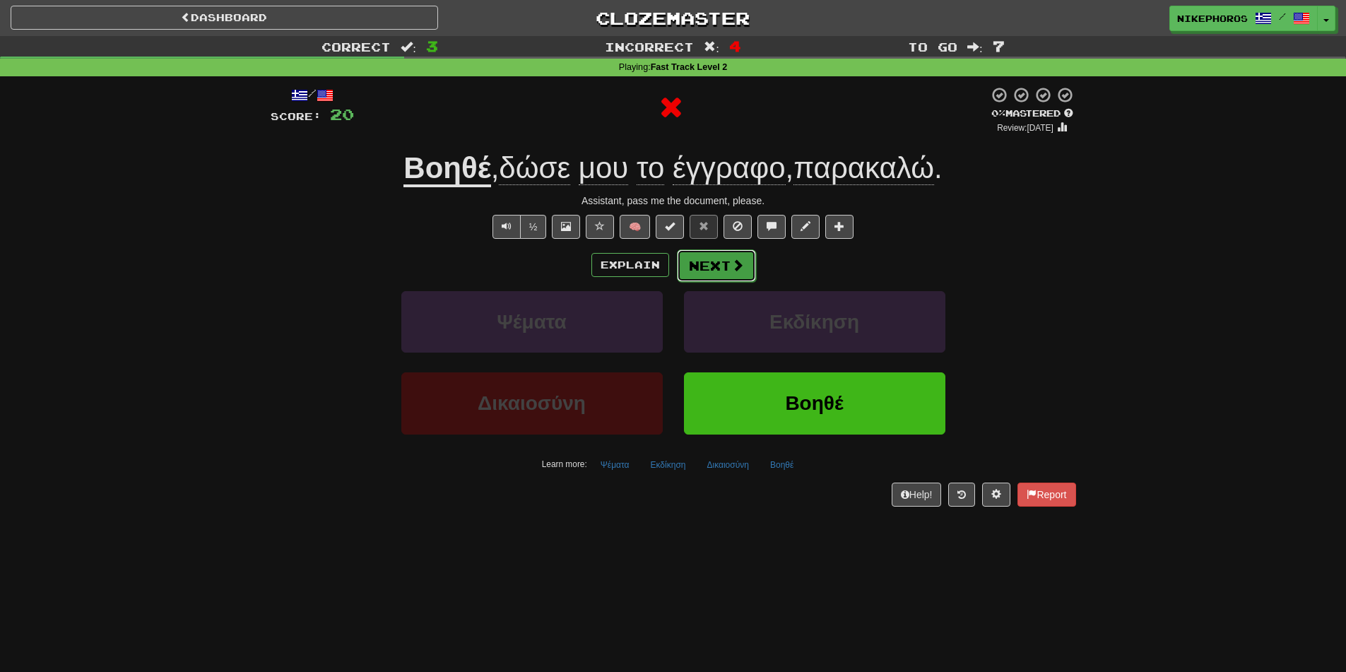
click at [723, 261] on button "Next" at bounding box center [716, 265] width 79 height 33
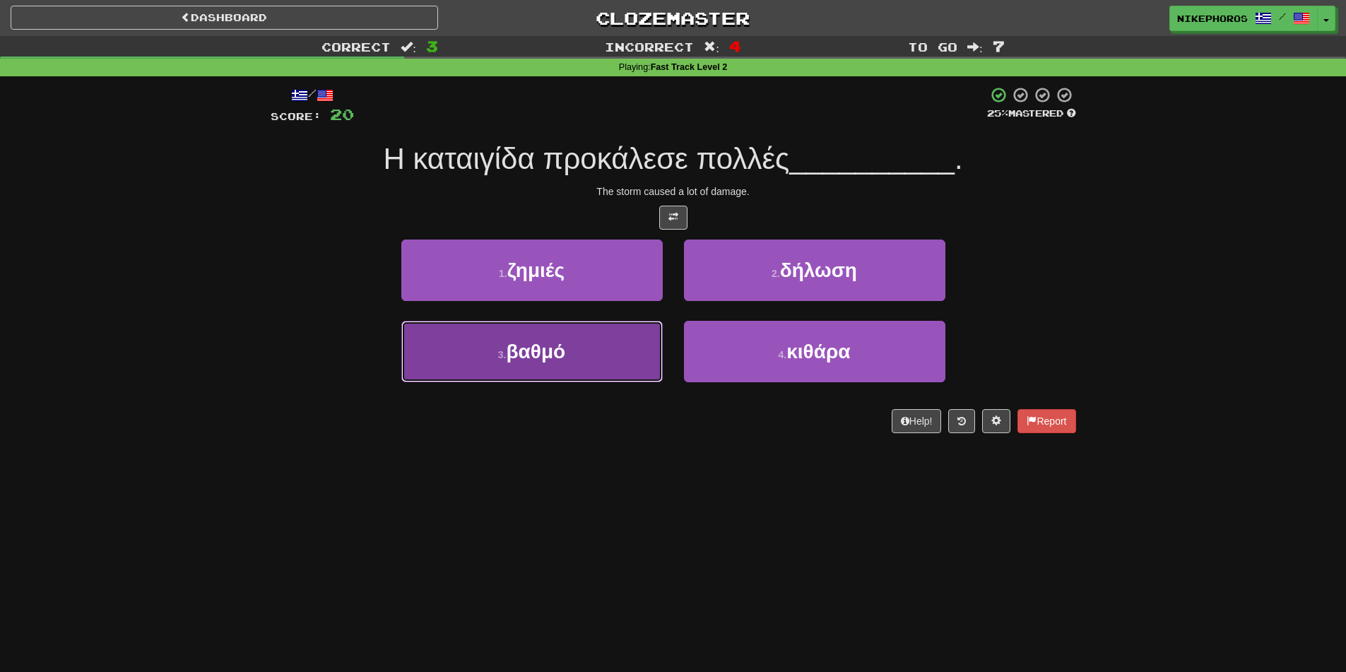
click at [577, 355] on button "3 . βαθμό" at bounding box center [531, 351] width 261 height 61
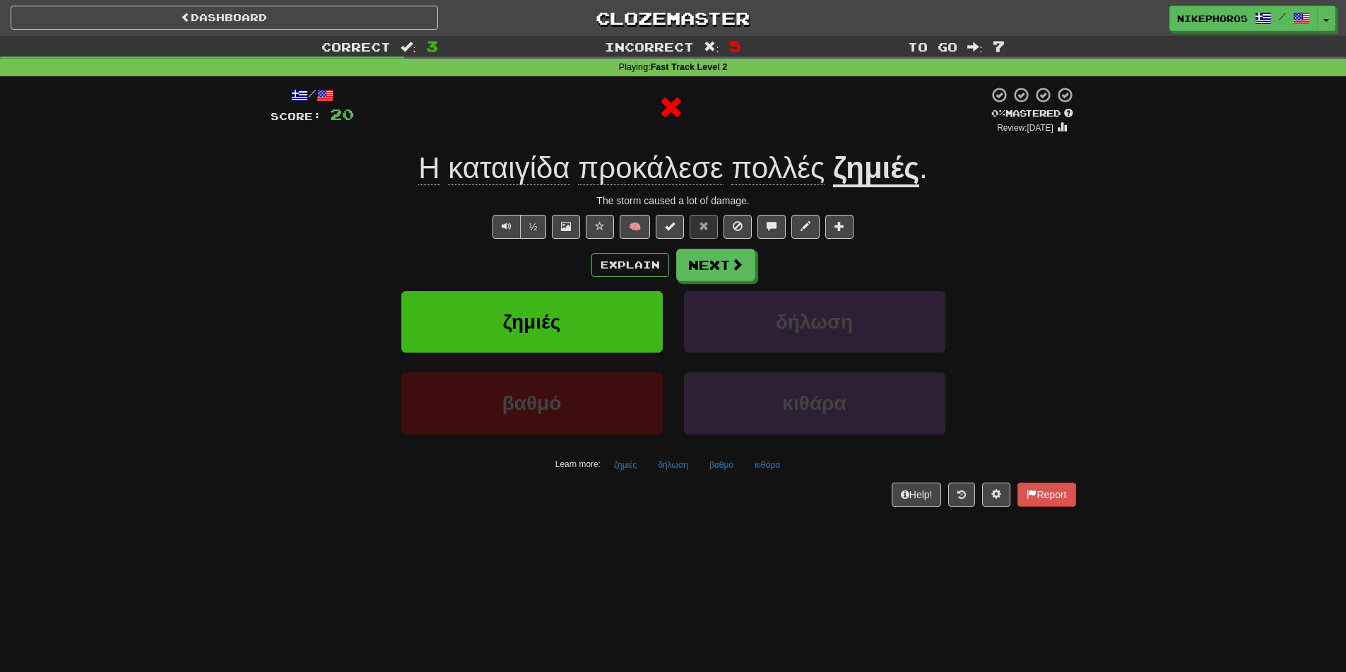
click at [861, 176] on u "ζημιές" at bounding box center [876, 169] width 86 height 36
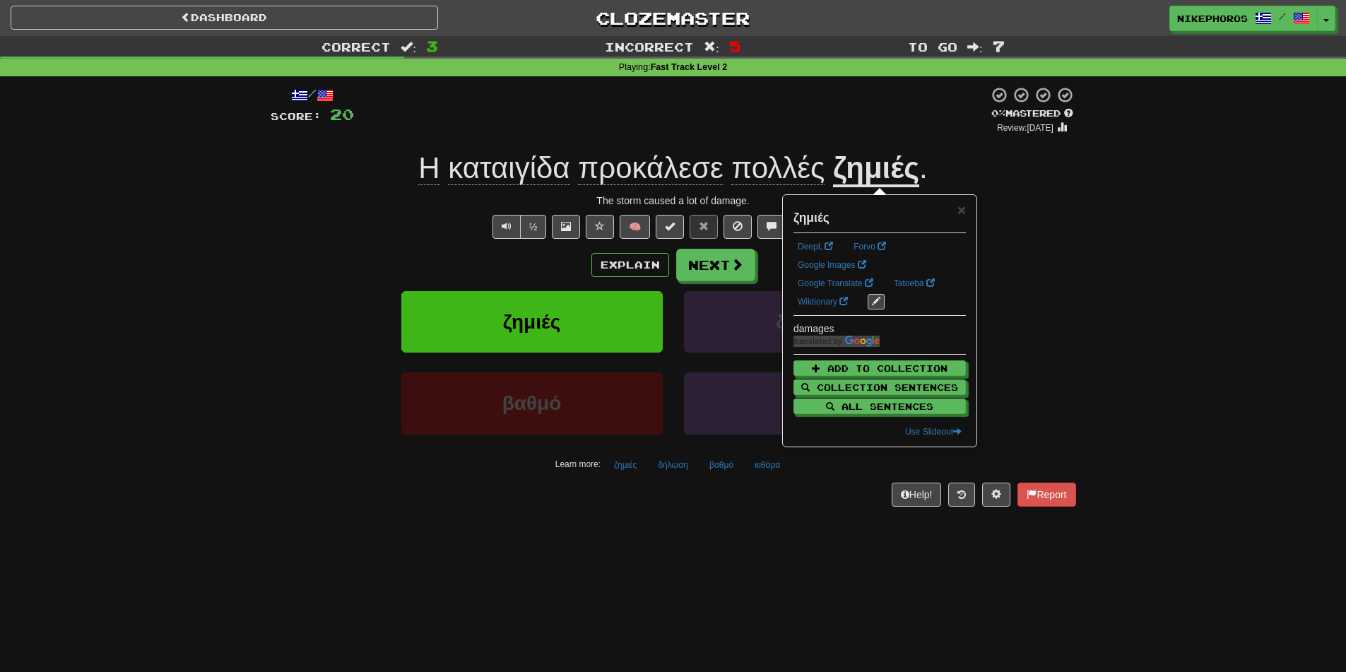
click at [1133, 234] on div "Correct : 3 Incorrect : 5 To go : 7 Playing : Fast Track Level 2 / Score: 20 0 …" at bounding box center [673, 281] width 1346 height 490
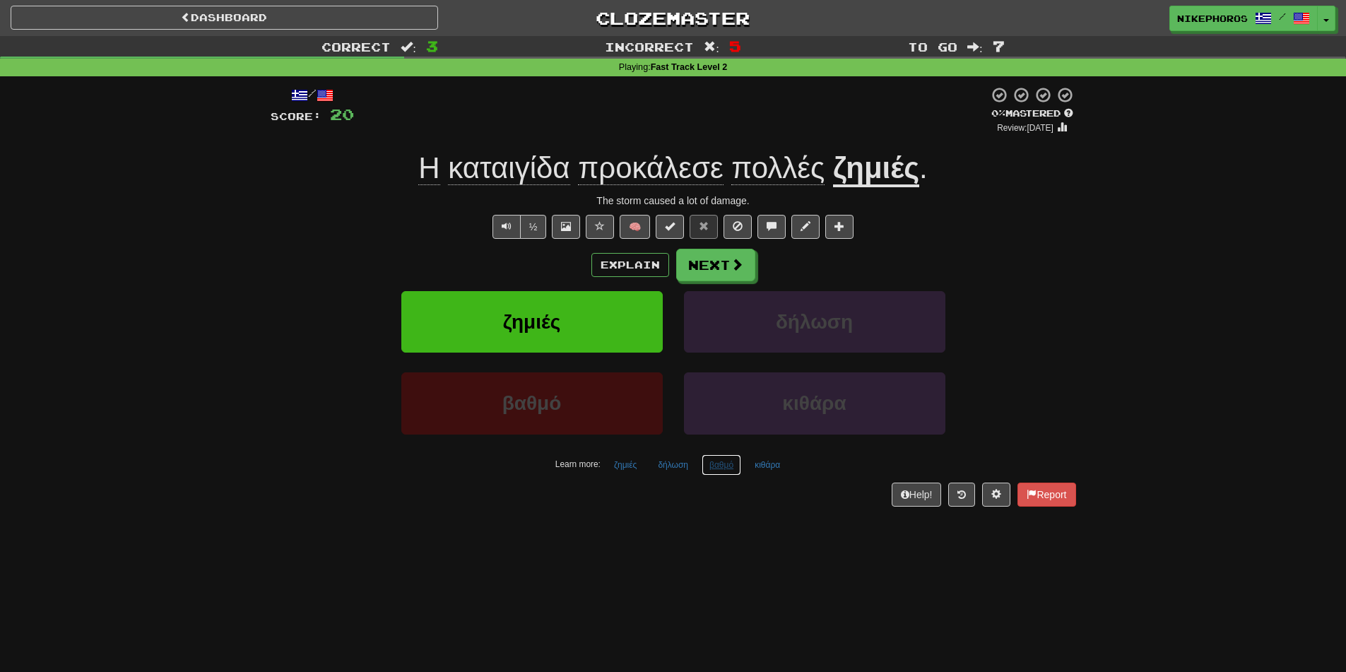
click at [726, 474] on button "βαθμό" at bounding box center [722, 464] width 40 height 21
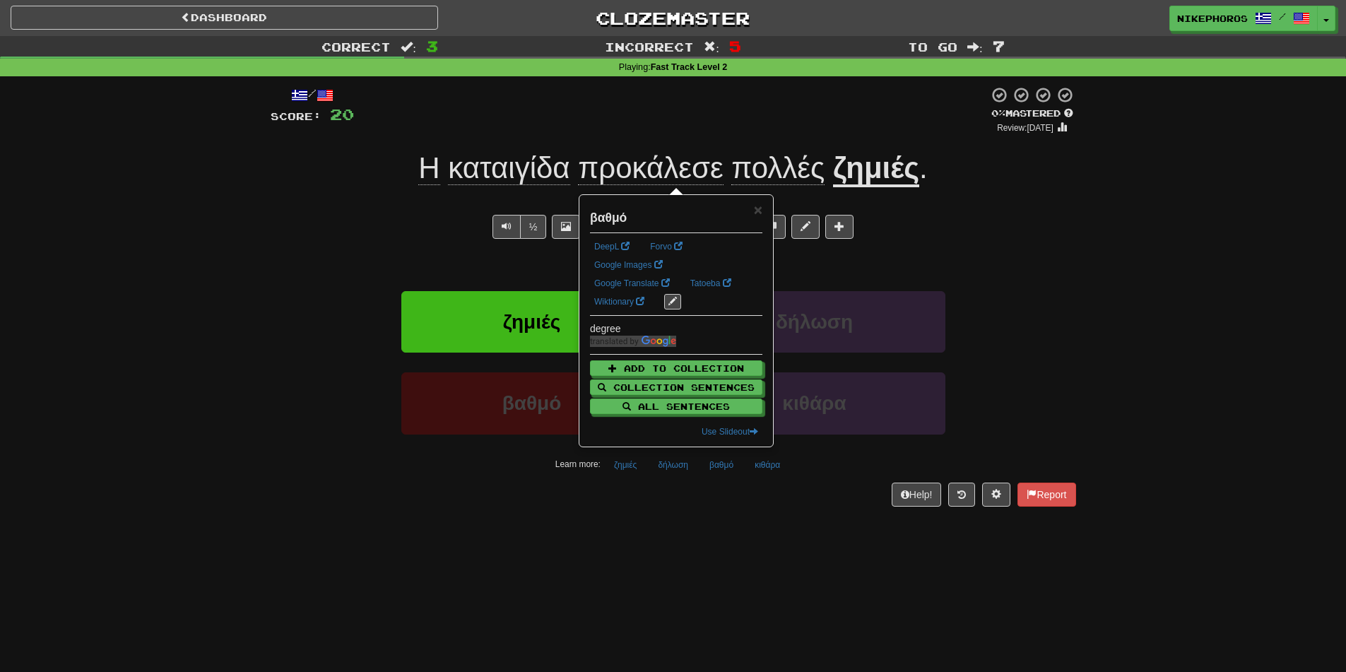
click at [717, 552] on div "Dashboard Clozemaster Nikephoros / Toggle Dropdown Dashboard Leaderboard Activi…" at bounding box center [673, 336] width 1346 height 672
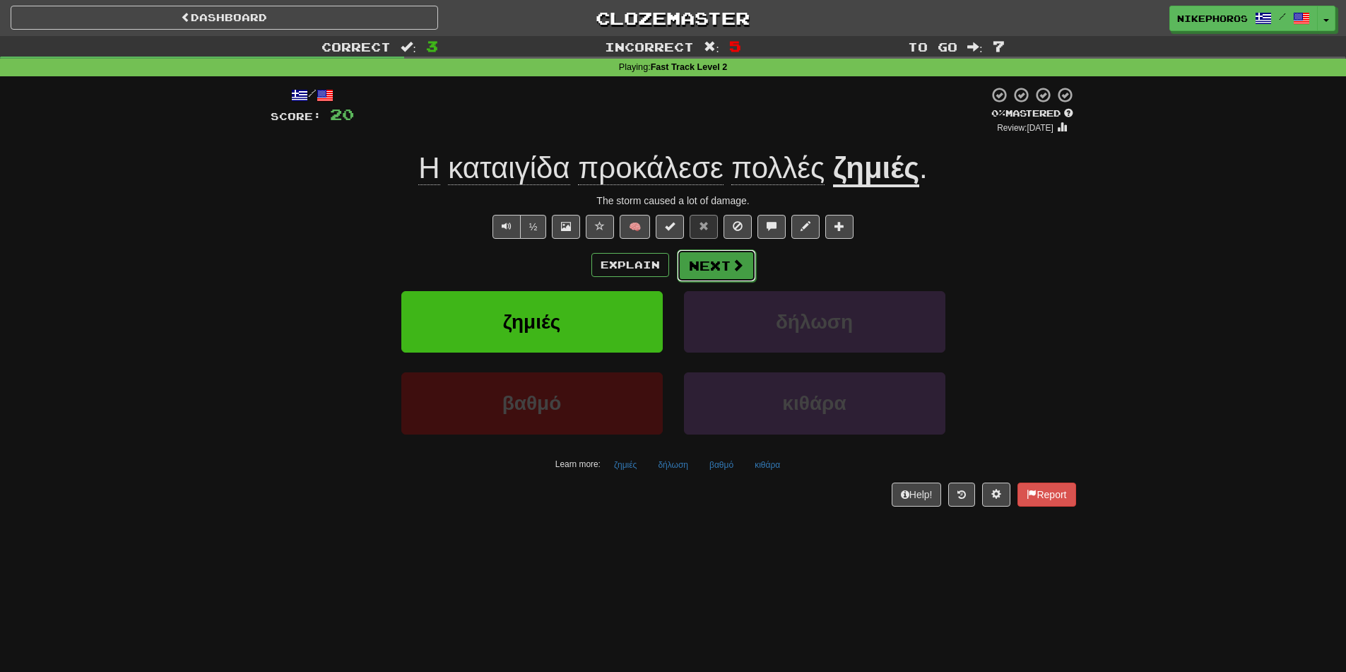
click at [714, 266] on button "Next" at bounding box center [716, 265] width 79 height 33
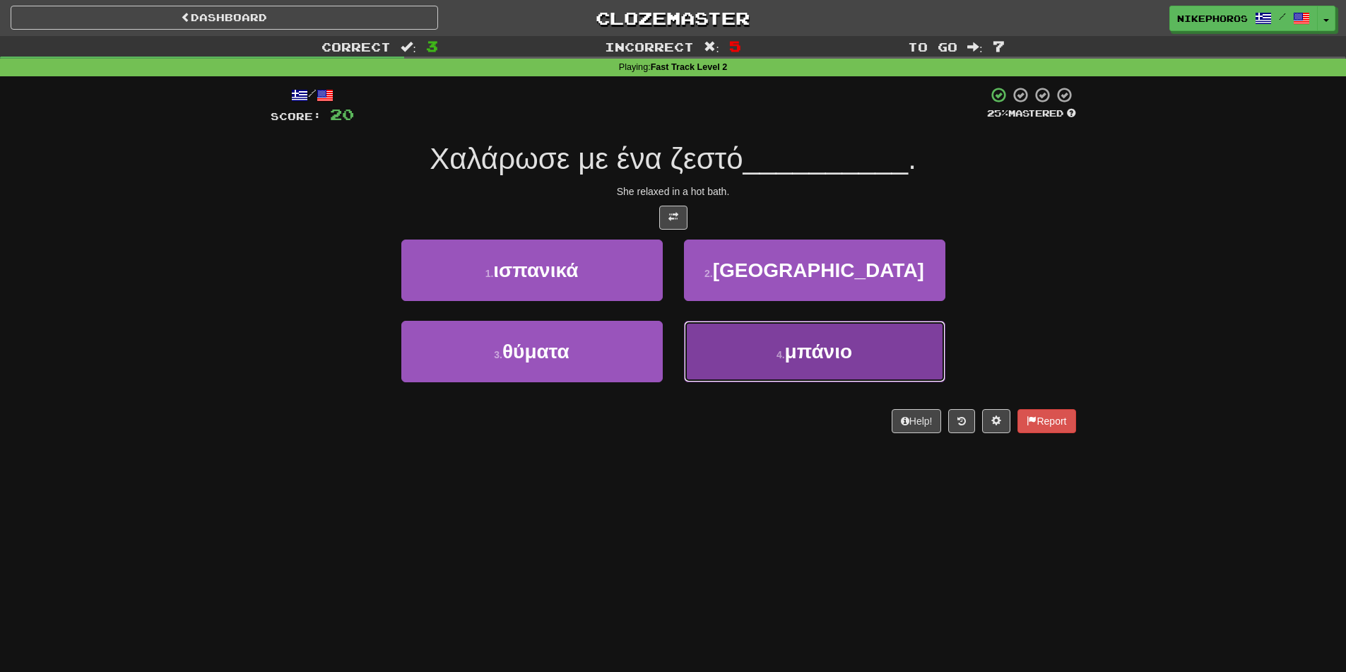
click at [808, 364] on button "4 . μπάνιο" at bounding box center [814, 351] width 261 height 61
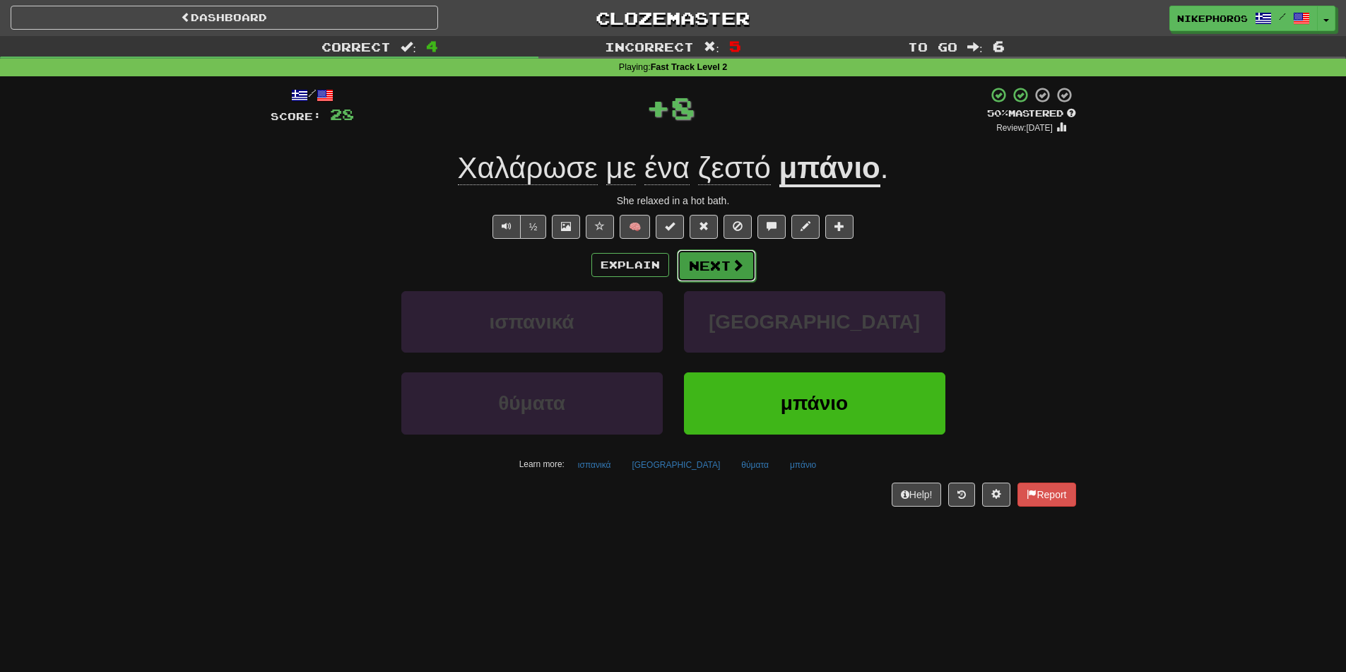
click at [731, 256] on button "Next" at bounding box center [716, 265] width 79 height 33
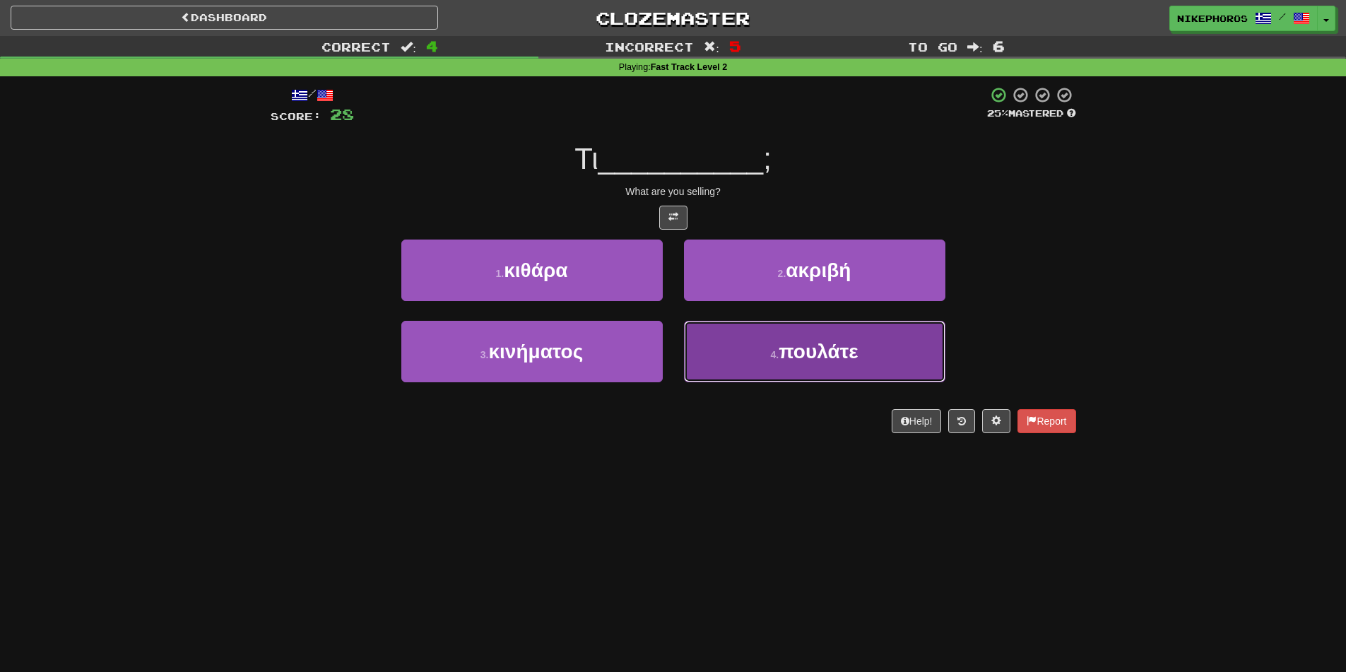
click at [834, 370] on button "4 . πουλάτε" at bounding box center [814, 351] width 261 height 61
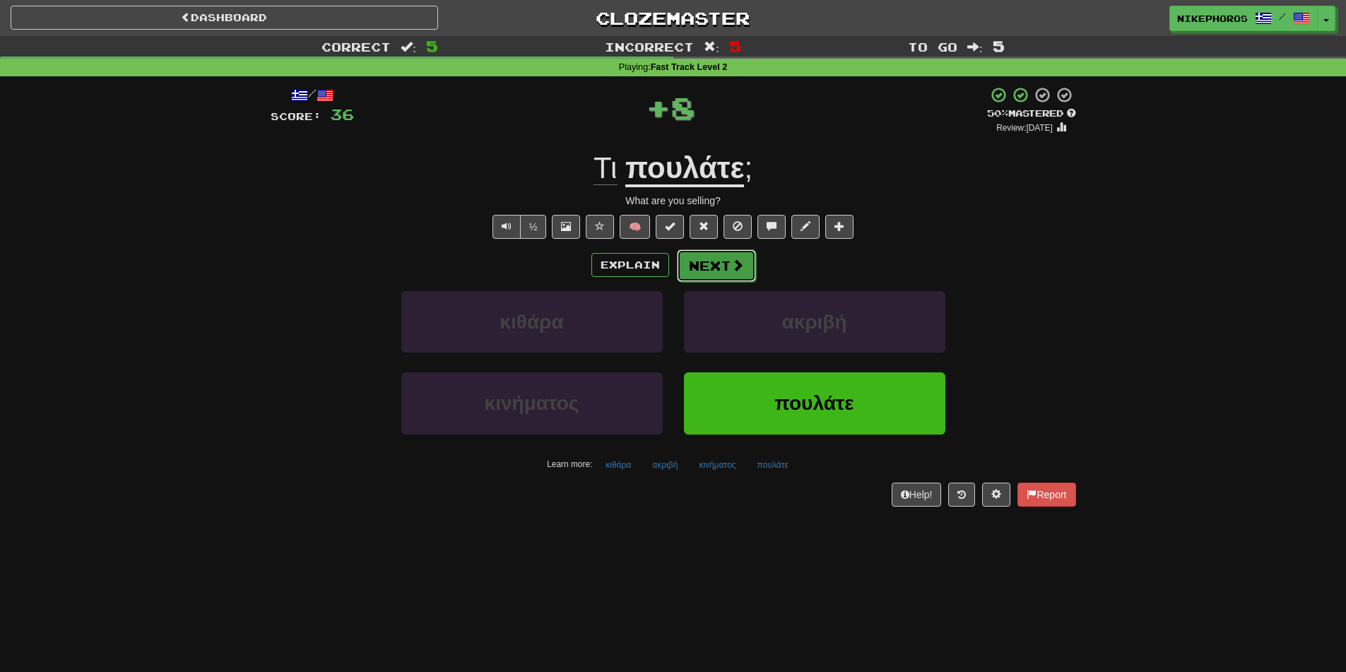
click at [713, 249] on button "Next" at bounding box center [716, 265] width 79 height 33
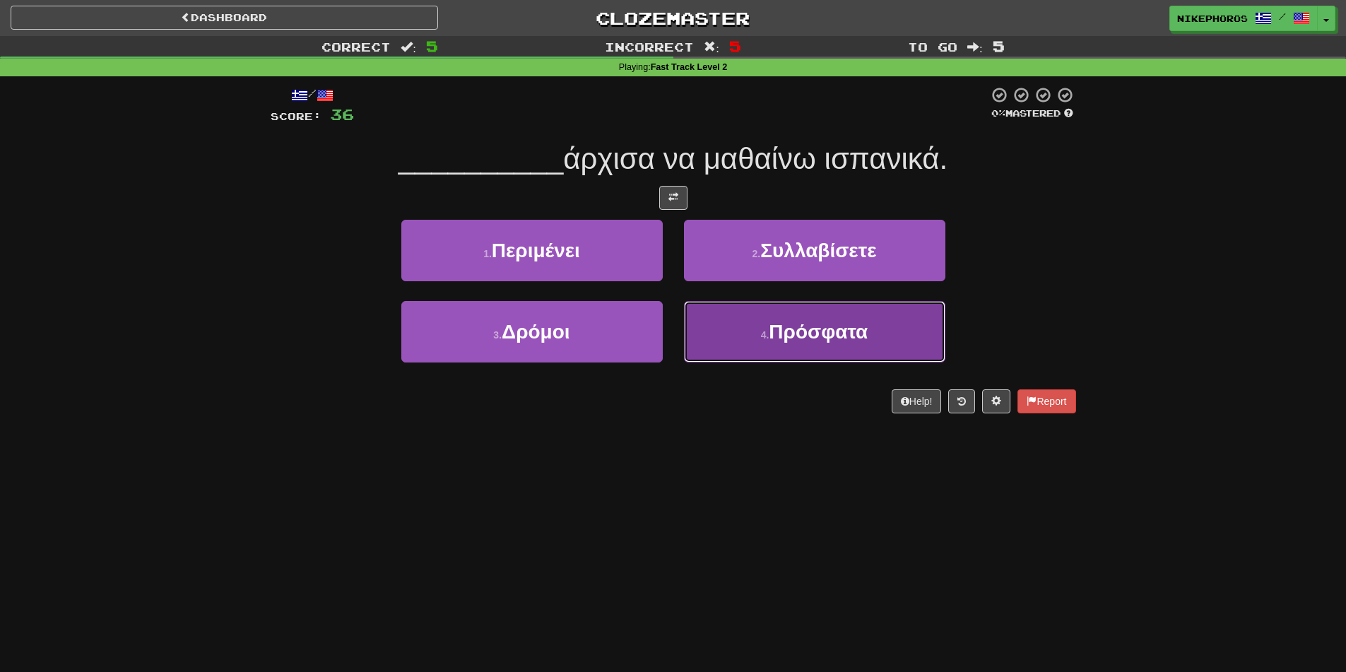
click at [759, 350] on button "4 . Πρόσφατα" at bounding box center [814, 331] width 261 height 61
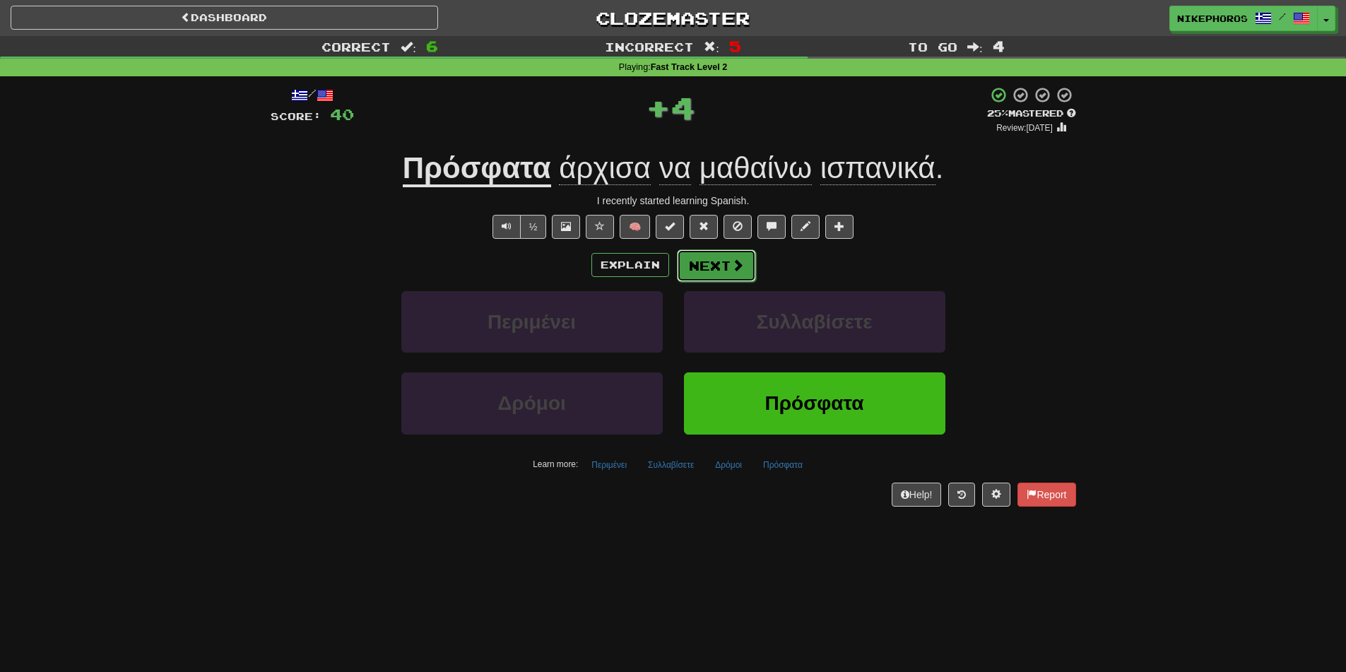
click at [703, 264] on button "Next" at bounding box center [716, 265] width 79 height 33
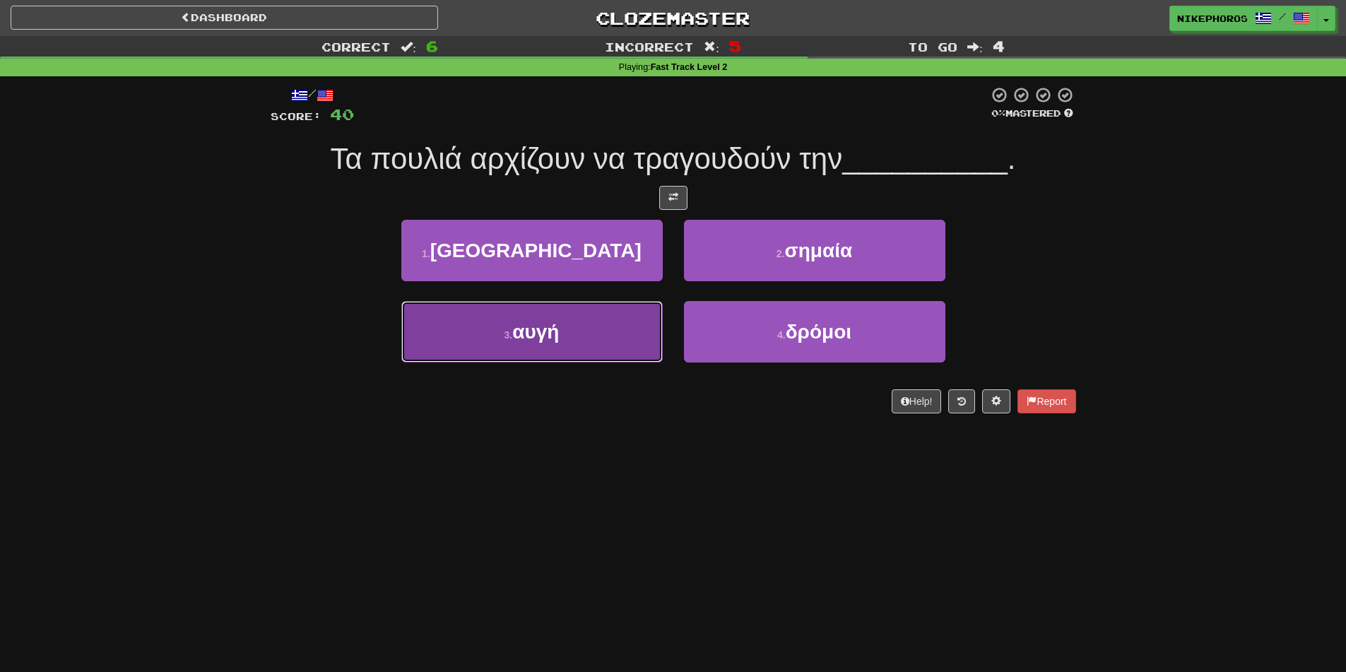
click at [502, 353] on button "3 . αυγή" at bounding box center [531, 331] width 261 height 61
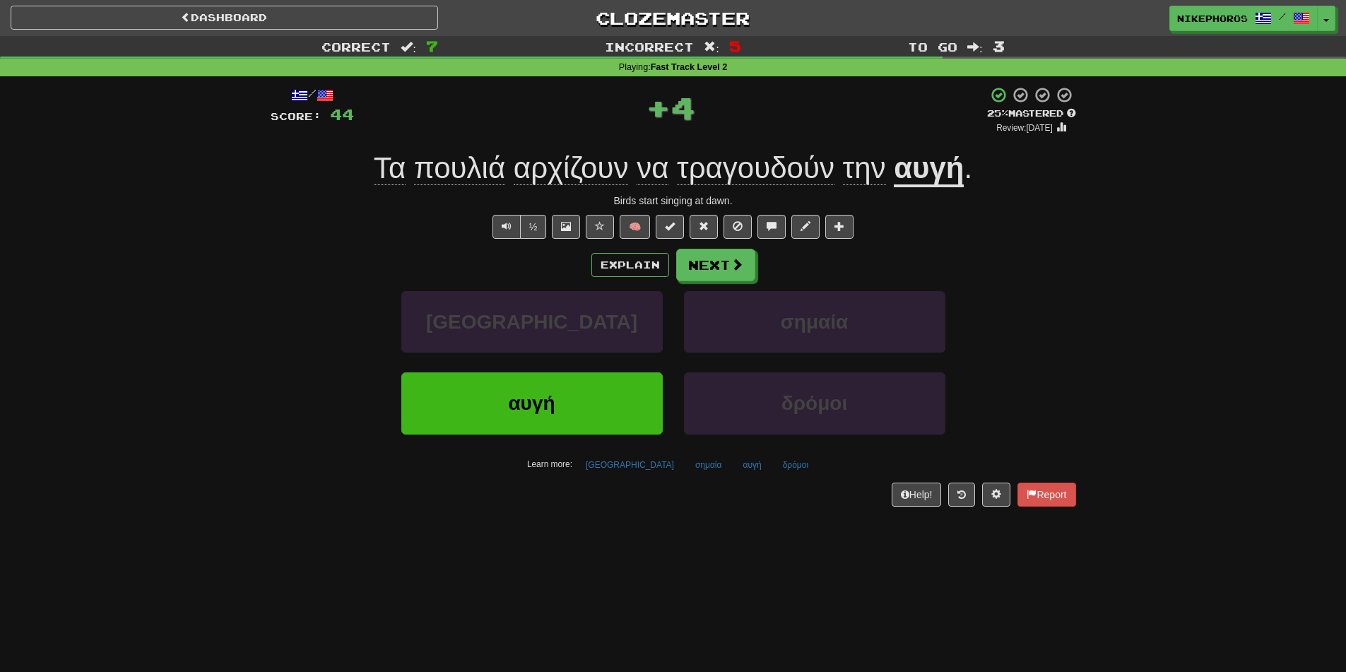
click at [757, 260] on div "Explain Next" at bounding box center [674, 265] width 806 height 33
click at [748, 261] on button "Next" at bounding box center [716, 265] width 79 height 33
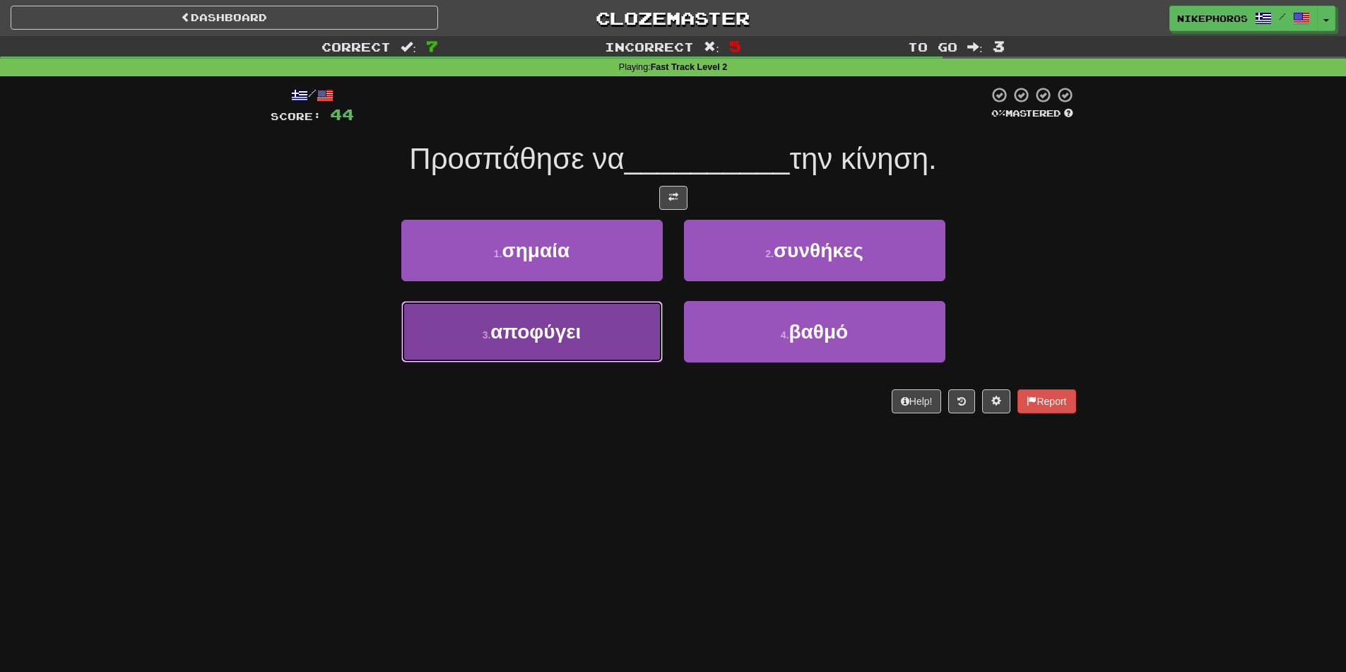
click at [594, 328] on button "3 . αποφύγει" at bounding box center [531, 331] width 261 height 61
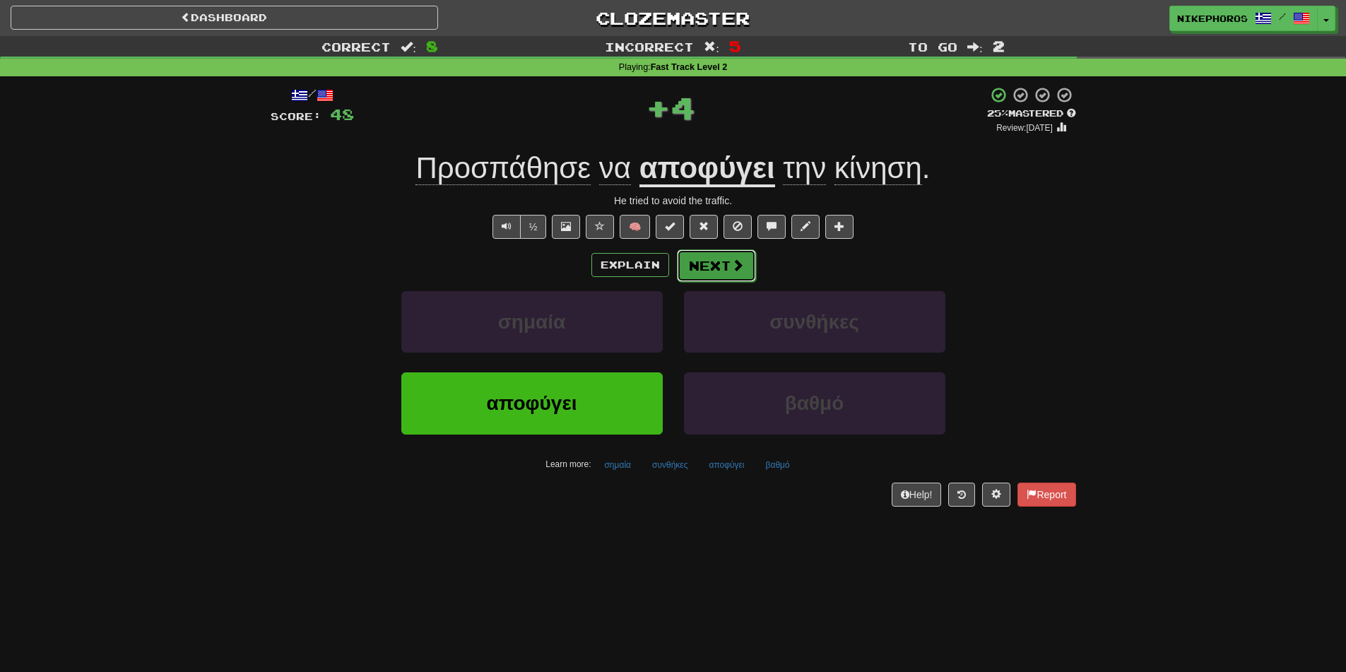
click at [688, 260] on button "Next" at bounding box center [716, 265] width 79 height 33
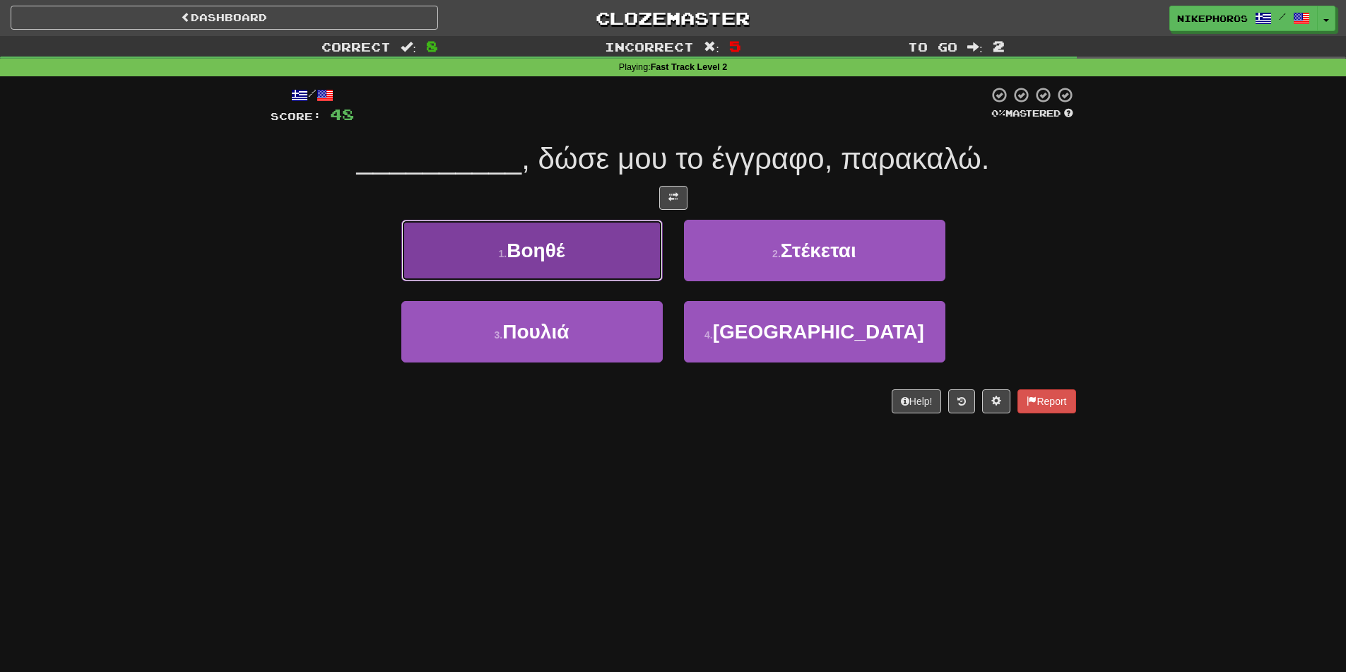
click at [574, 247] on button "1 . Βοηθέ" at bounding box center [531, 250] width 261 height 61
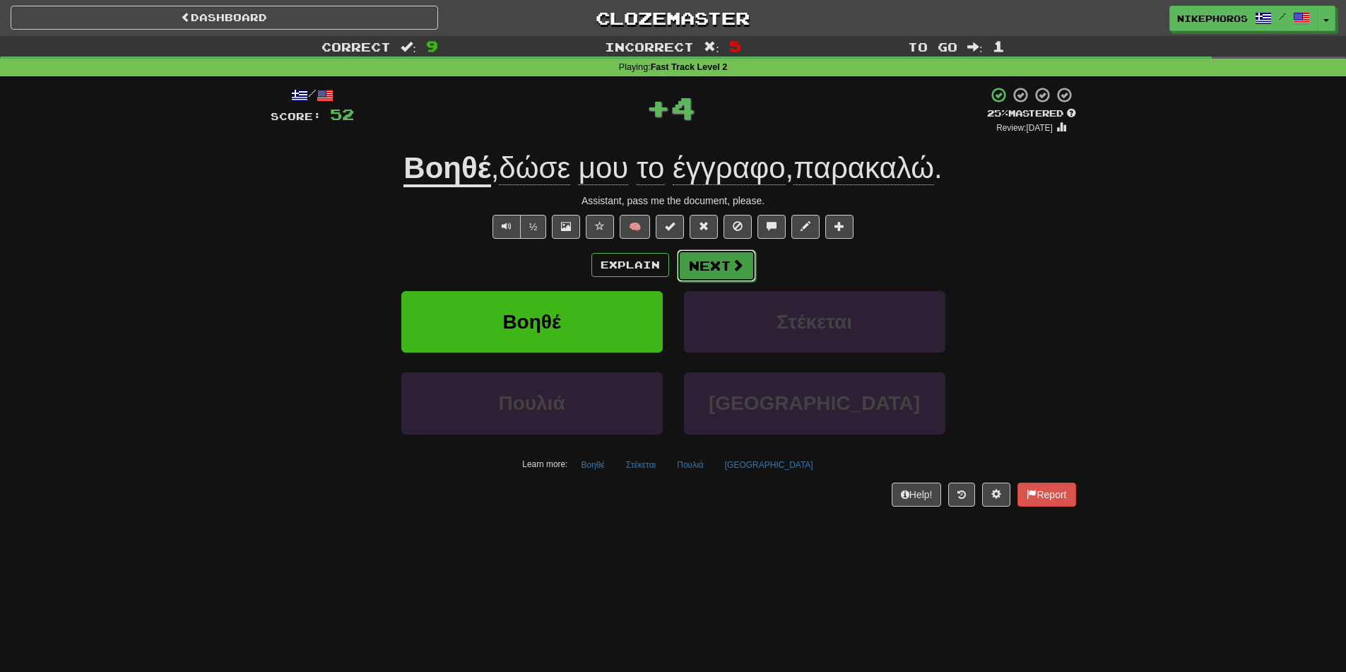
click at [705, 269] on button "Next" at bounding box center [716, 265] width 79 height 33
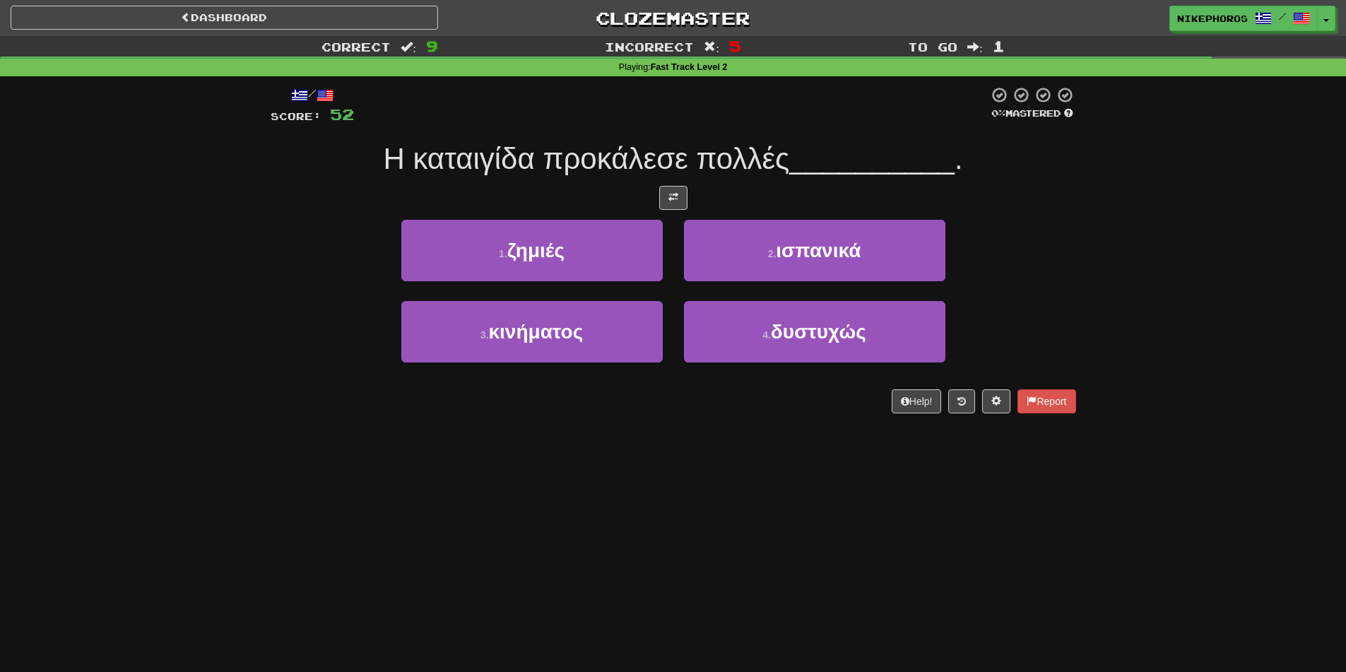
click at [467, 159] on span "Η καταιγίδα προκάλεσε πολλές" at bounding box center [586, 158] width 406 height 33
click at [782, 162] on span "Η καταιγίδα προκάλεσε πολλές" at bounding box center [586, 158] width 406 height 33
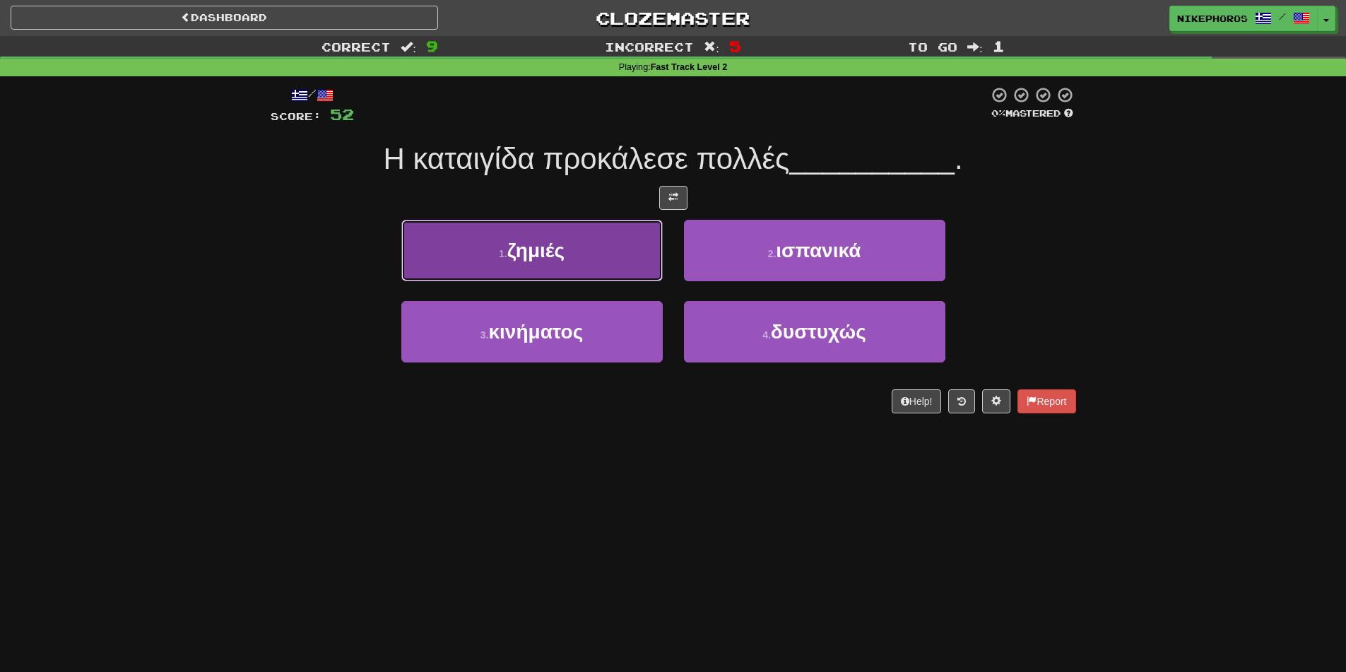
click at [524, 240] on span "ζημιές" at bounding box center [535, 251] width 57 height 22
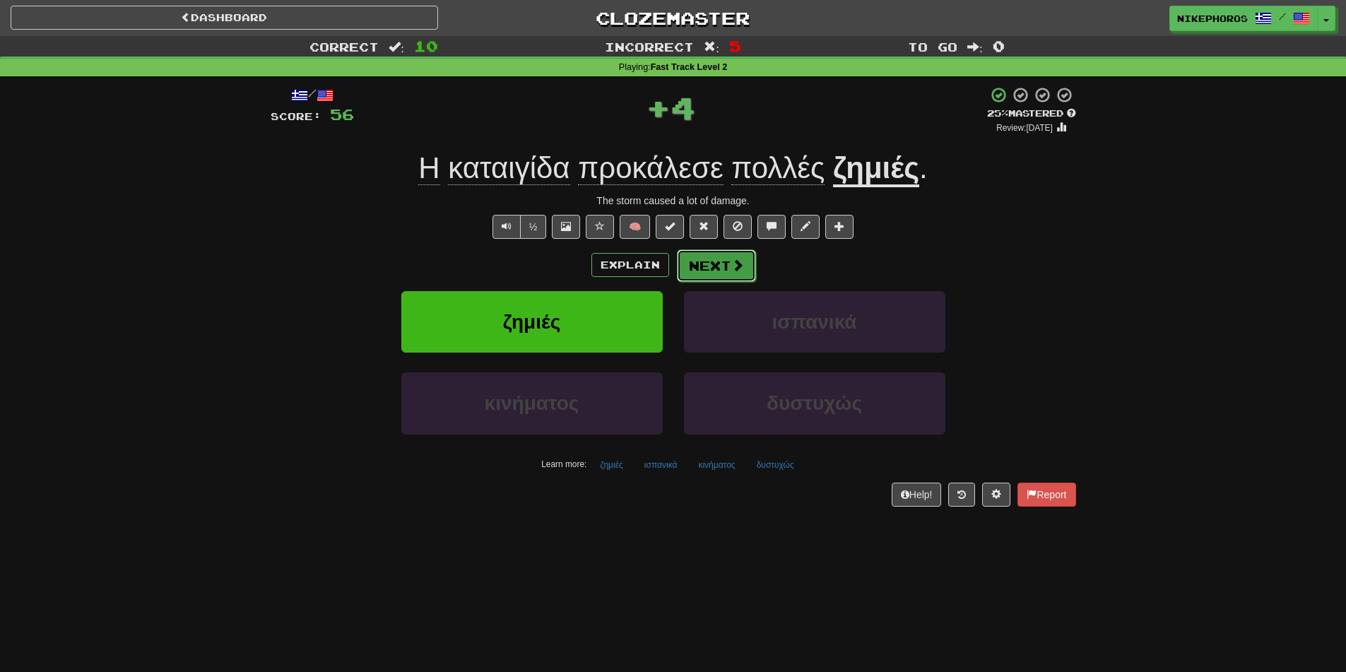
click at [697, 260] on button "Next" at bounding box center [716, 265] width 79 height 33
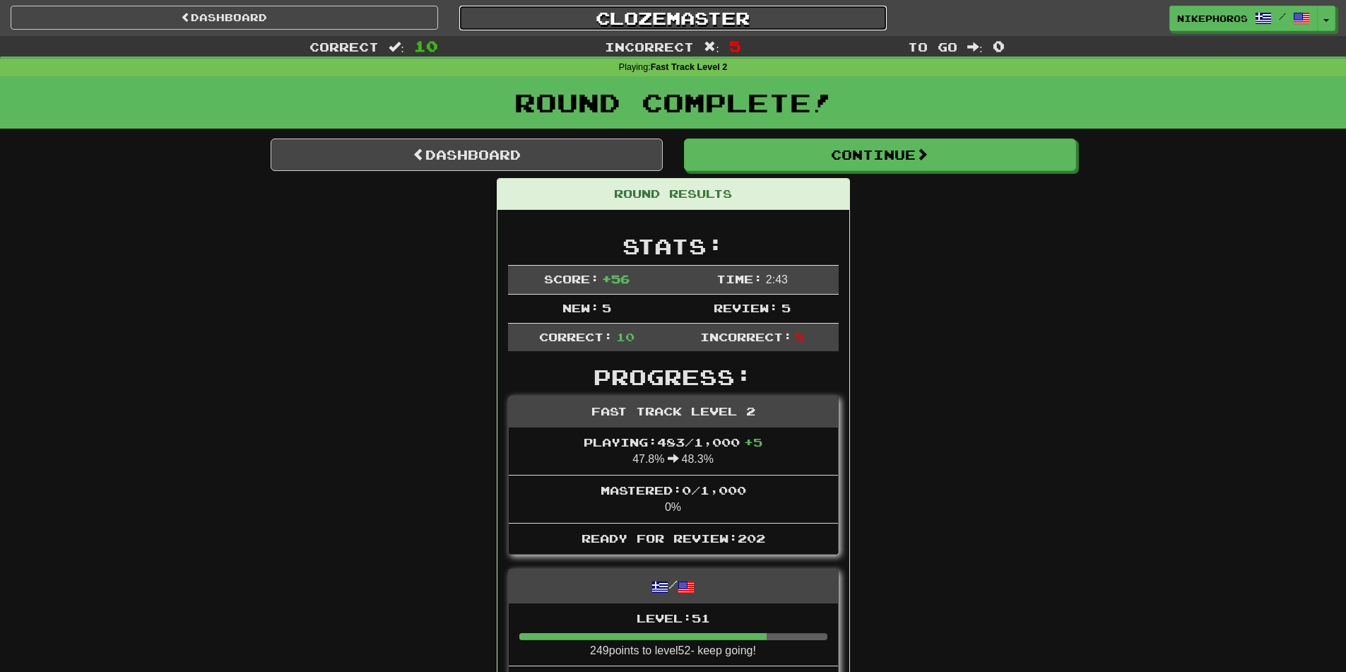
click at [690, 9] on link "Clozemaster" at bounding box center [673, 18] width 428 height 25
